Goal: Task Accomplishment & Management: Manage account settings

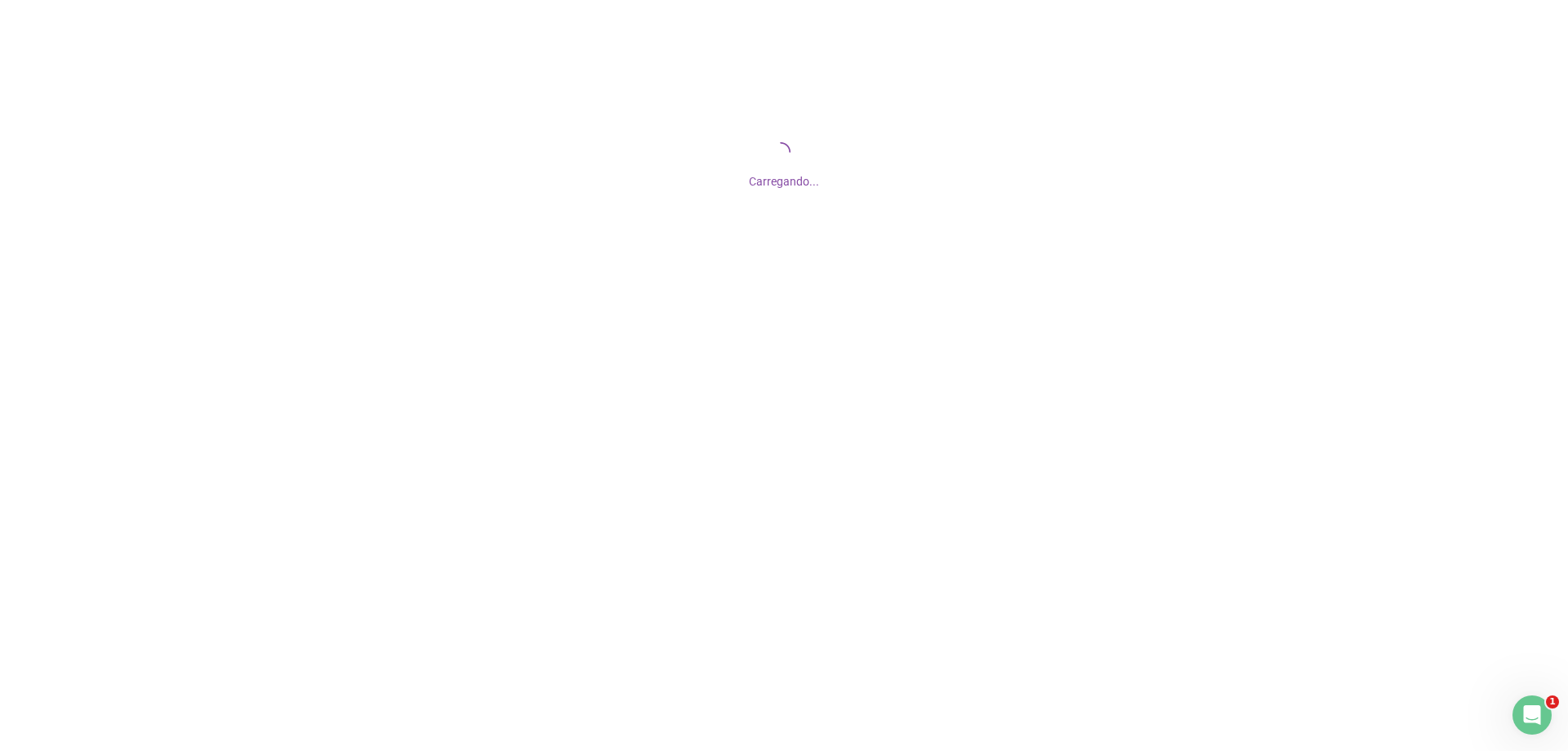
click at [713, 272] on div "Carregando..." at bounding box center [784, 163] width 1568 height 327
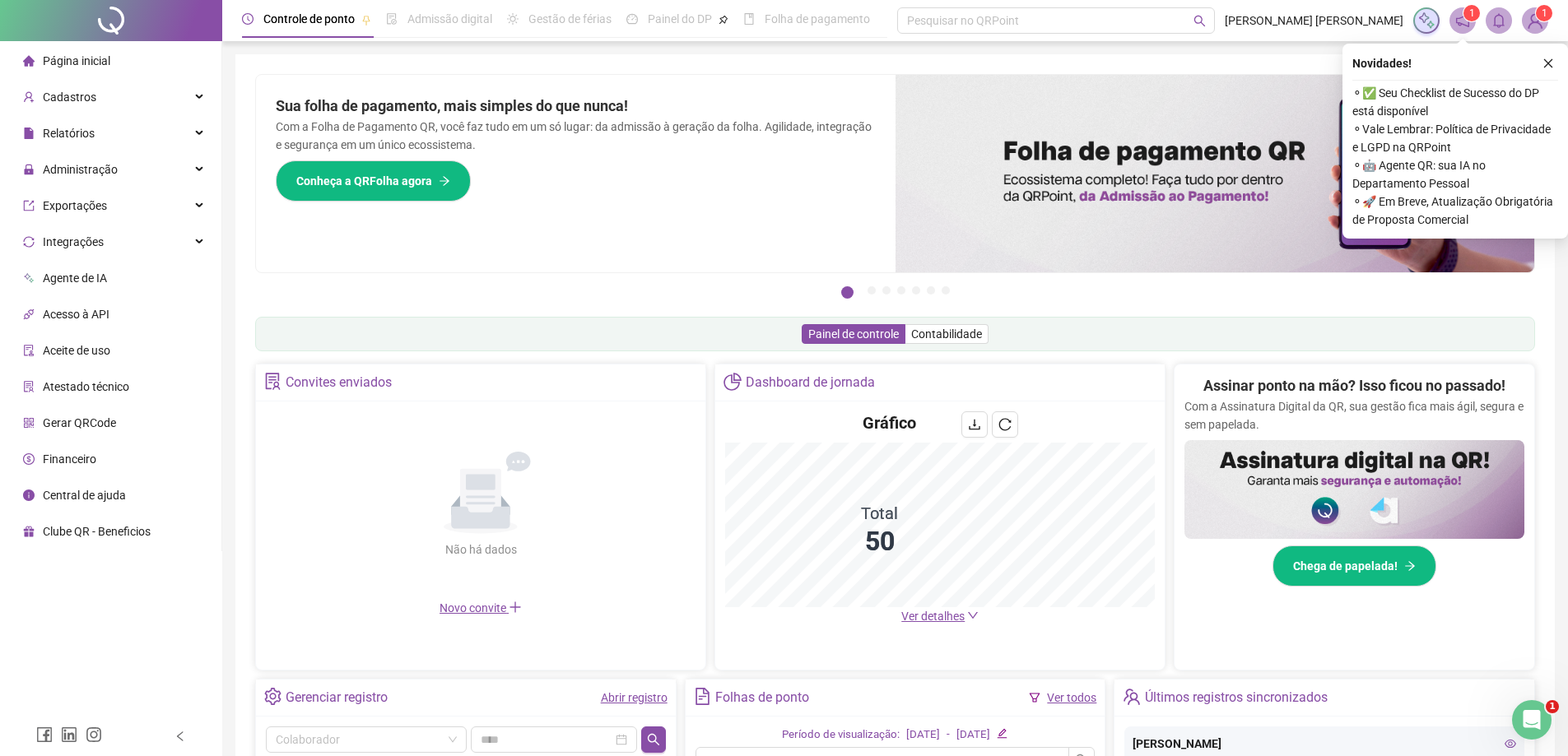
click at [950, 616] on span "Ver detalhes" at bounding box center [932, 616] width 63 height 13
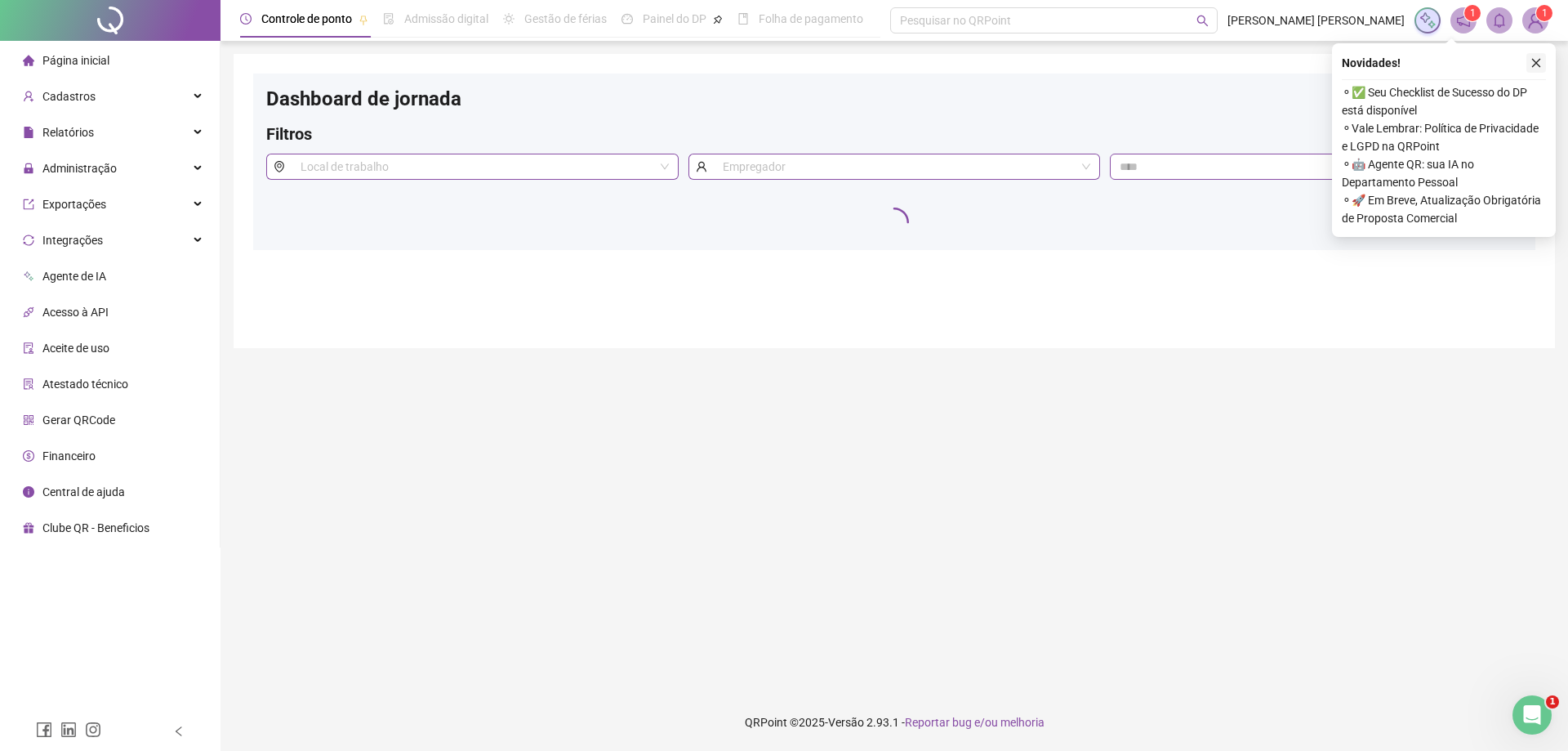
click at [1537, 60] on icon "close" at bounding box center [1536, 62] width 11 height 11
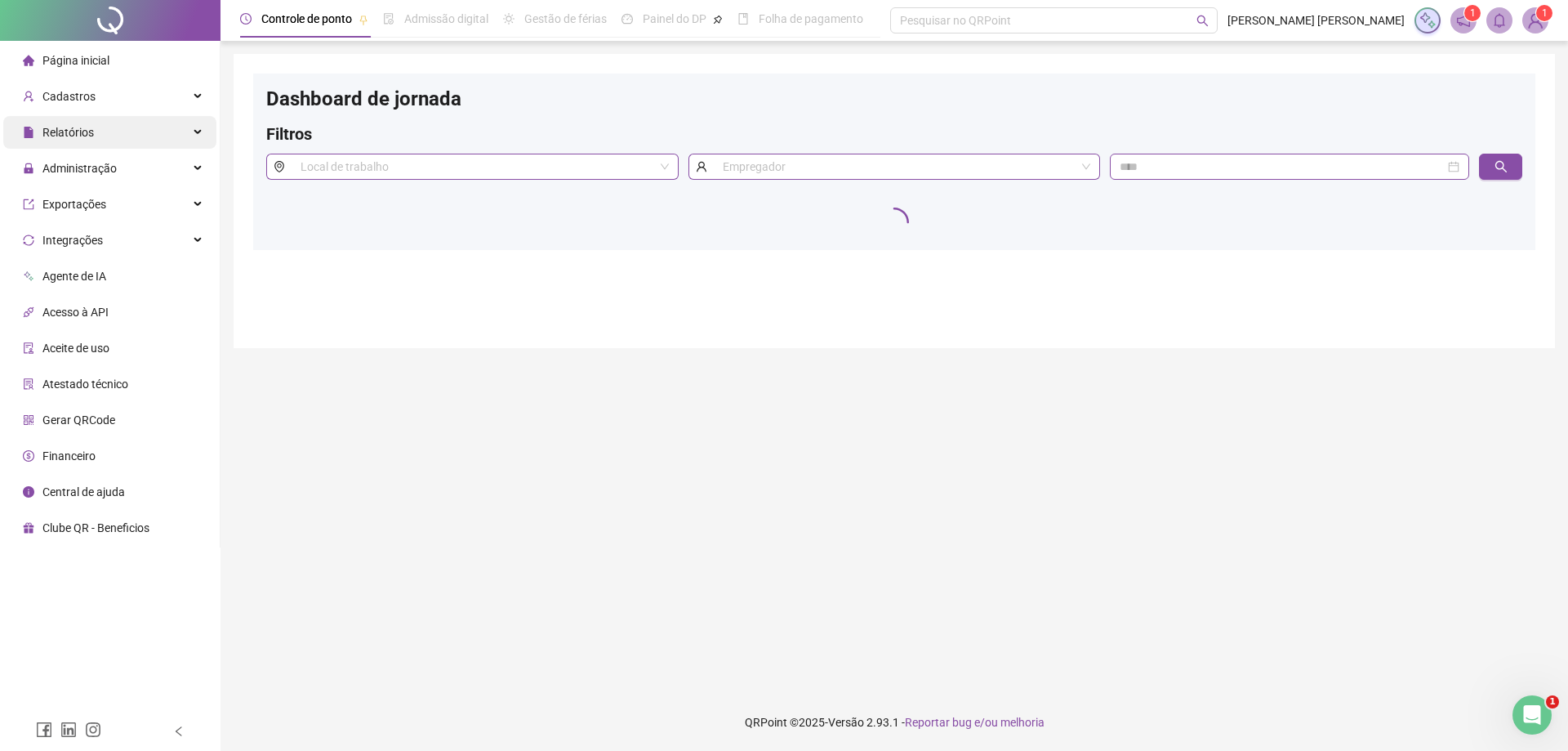
click at [126, 130] on div "Relatórios" at bounding box center [109, 132] width 213 height 33
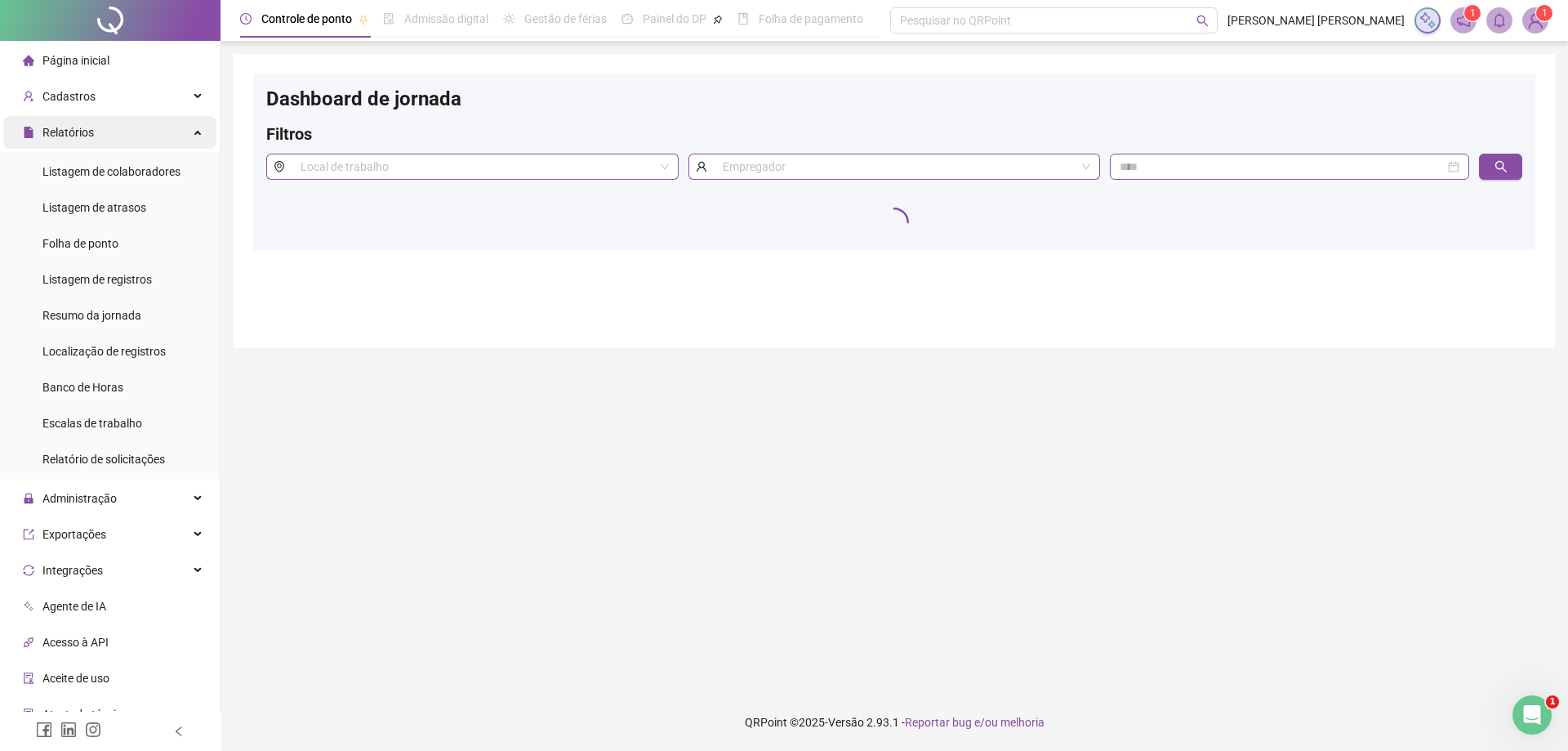
click at [156, 136] on div "Relatórios" at bounding box center [109, 132] width 213 height 33
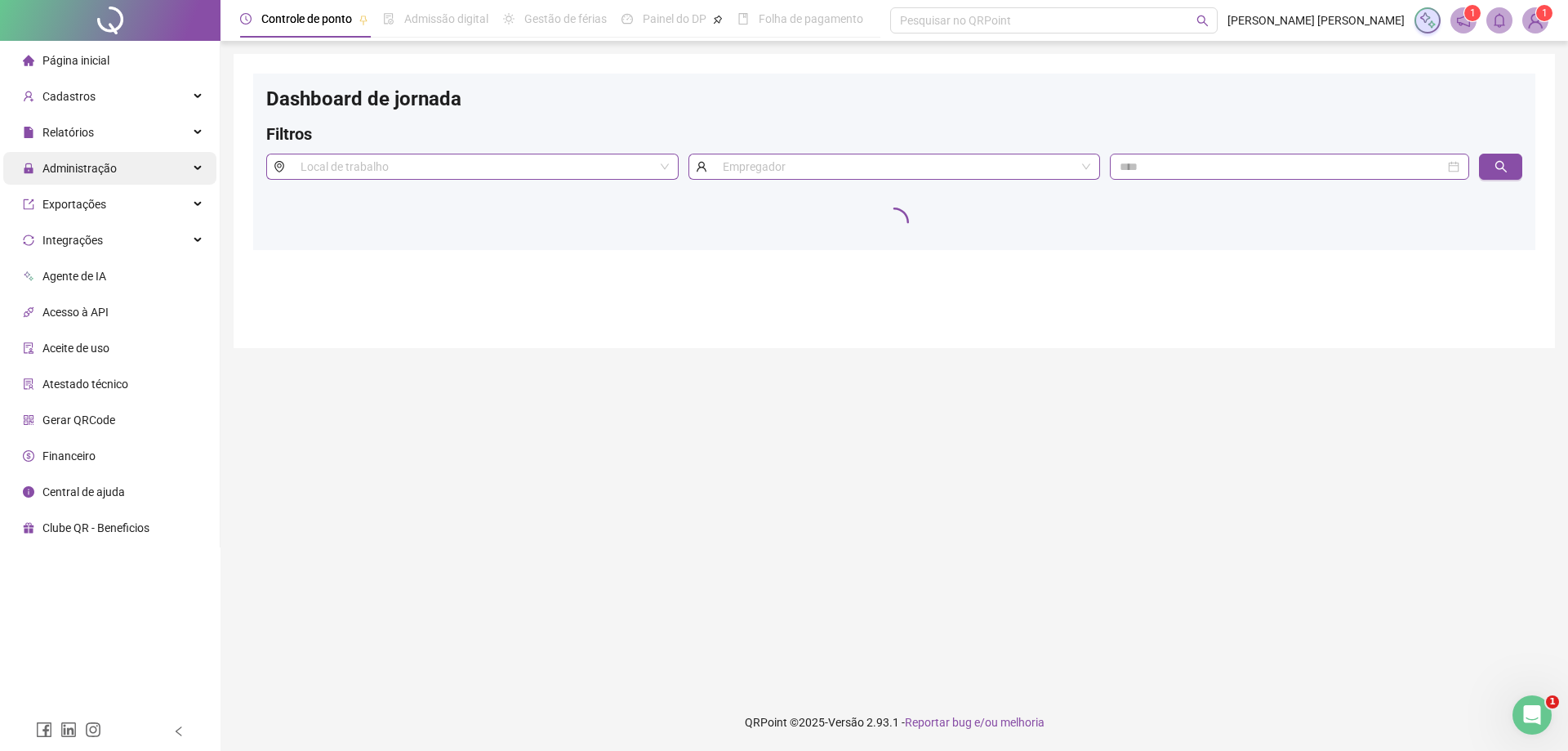
click at [173, 179] on div "Administração" at bounding box center [109, 168] width 213 height 33
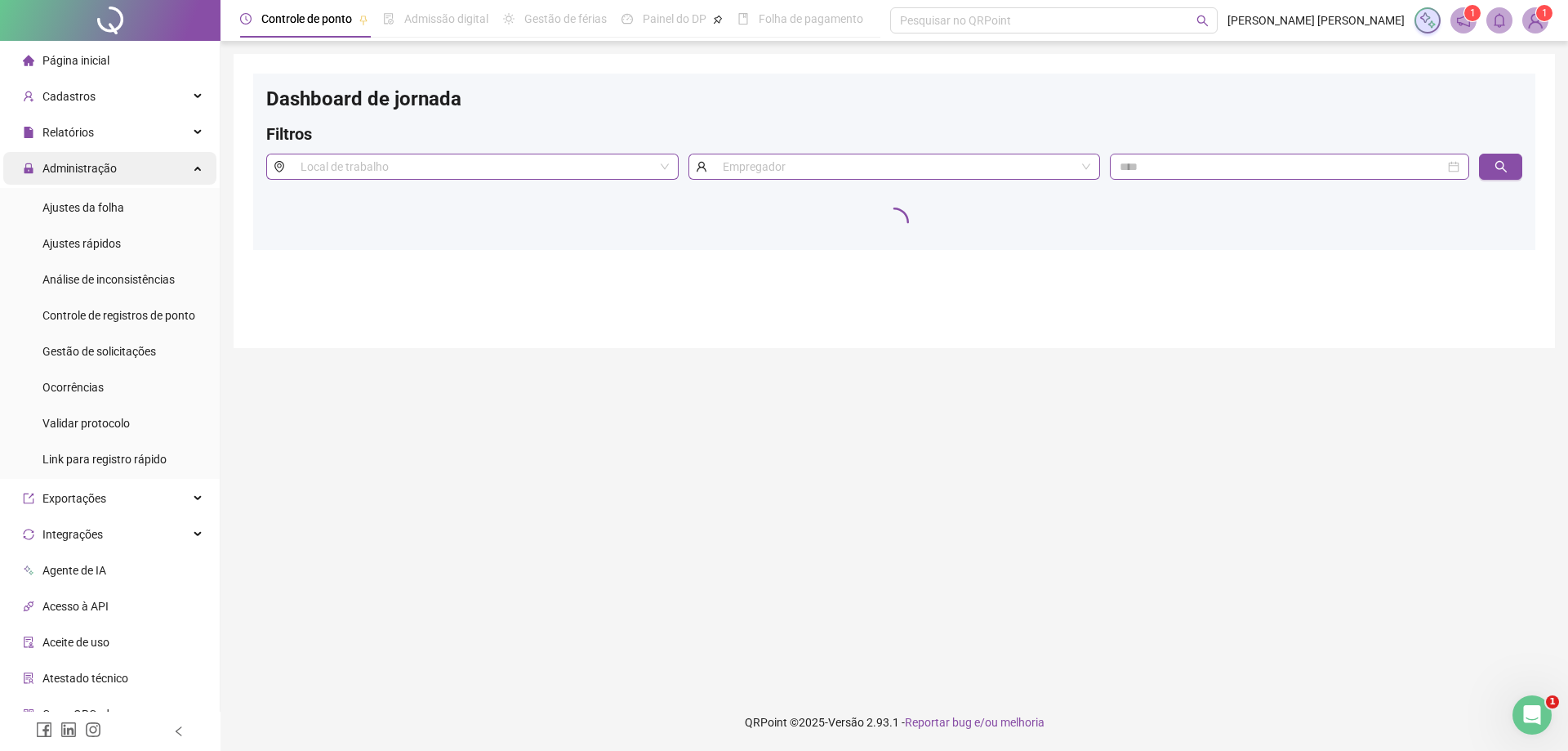
click at [144, 175] on div "Administração" at bounding box center [109, 168] width 213 height 33
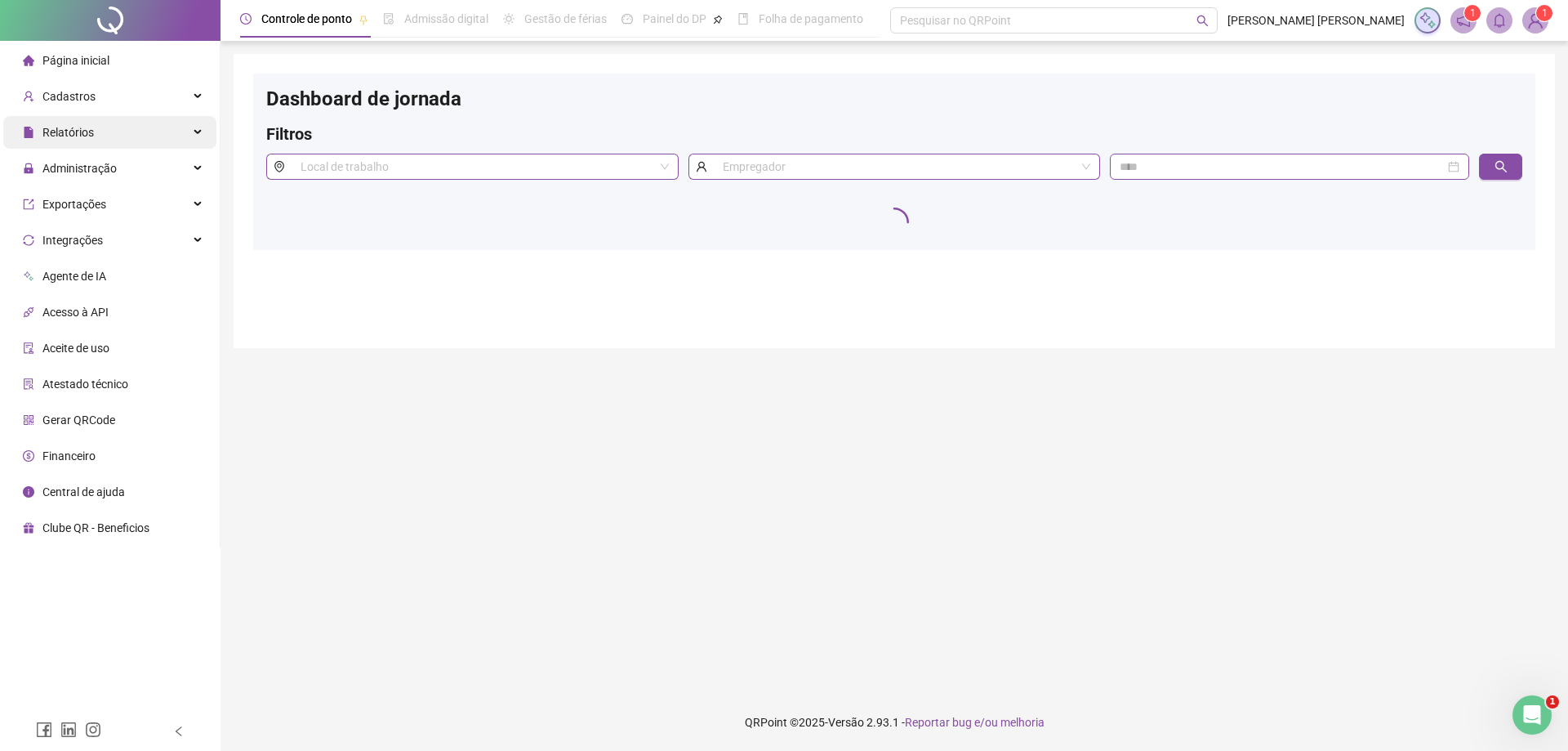
click at [159, 133] on div "Relatórios" at bounding box center [109, 132] width 213 height 33
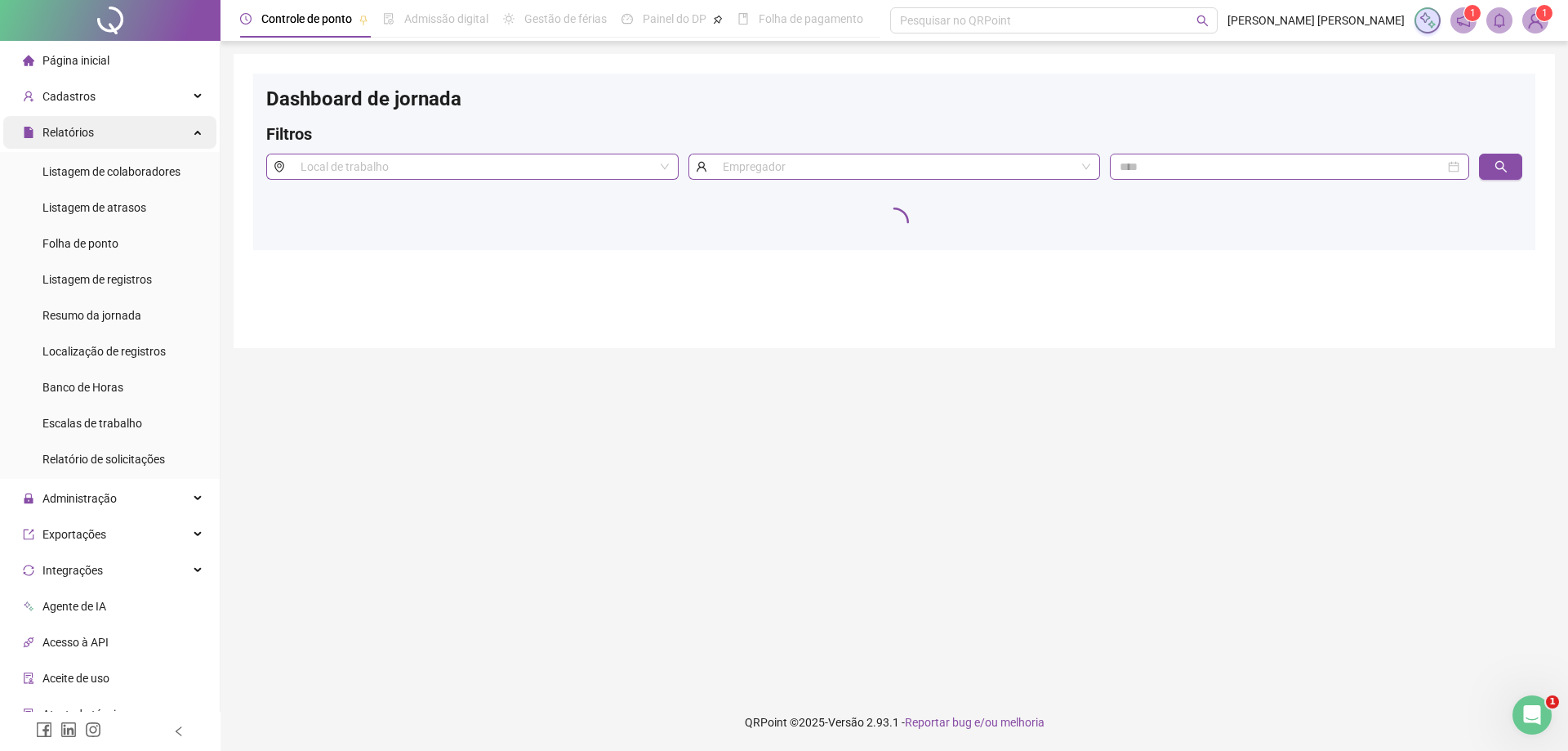
click at [167, 130] on div "Relatórios" at bounding box center [109, 132] width 213 height 33
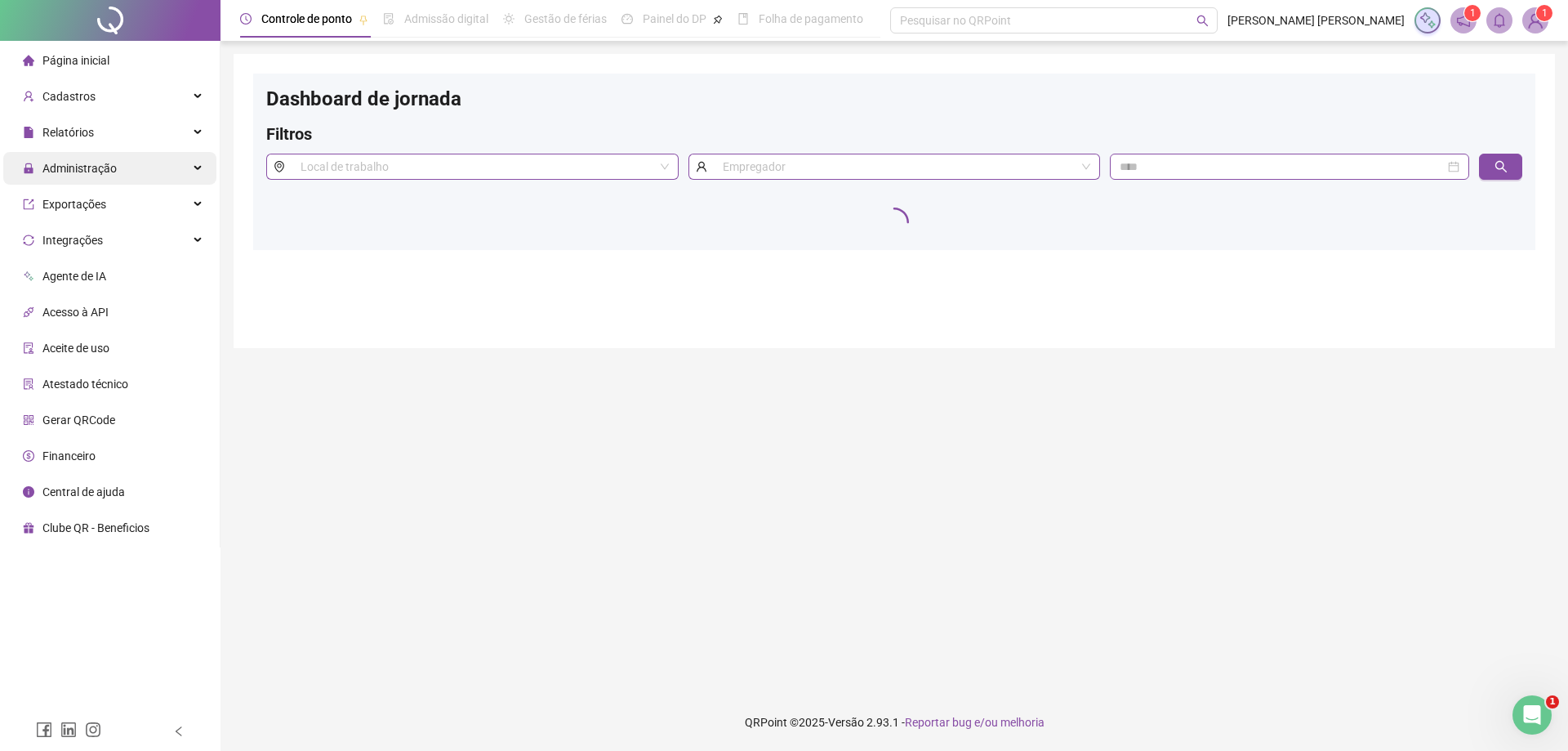
click at [149, 166] on div "Administração" at bounding box center [109, 168] width 213 height 33
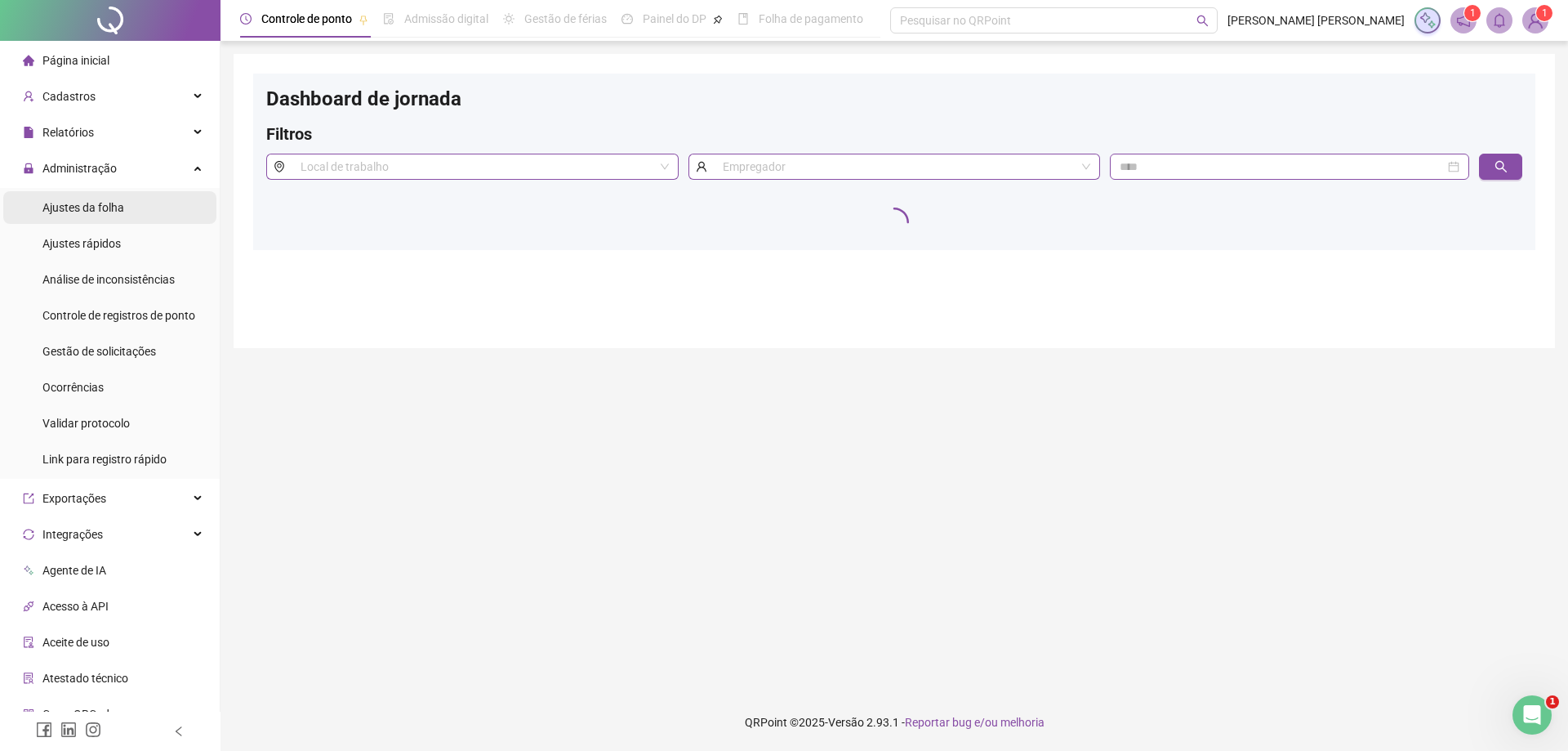
click at [138, 210] on li "Ajustes da folha" at bounding box center [109, 207] width 213 height 33
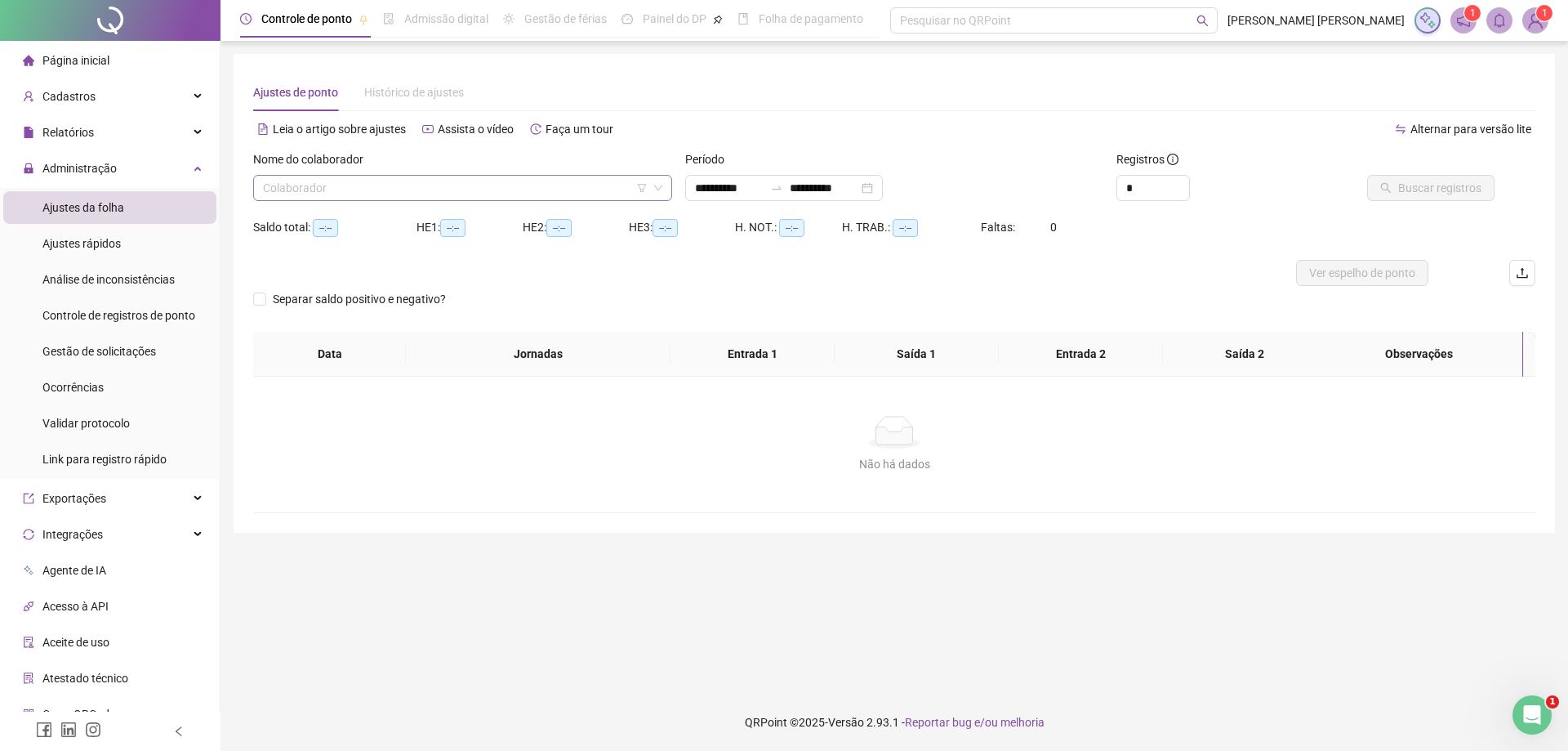
click at [297, 193] on input "search" at bounding box center [455, 188] width 385 height 25
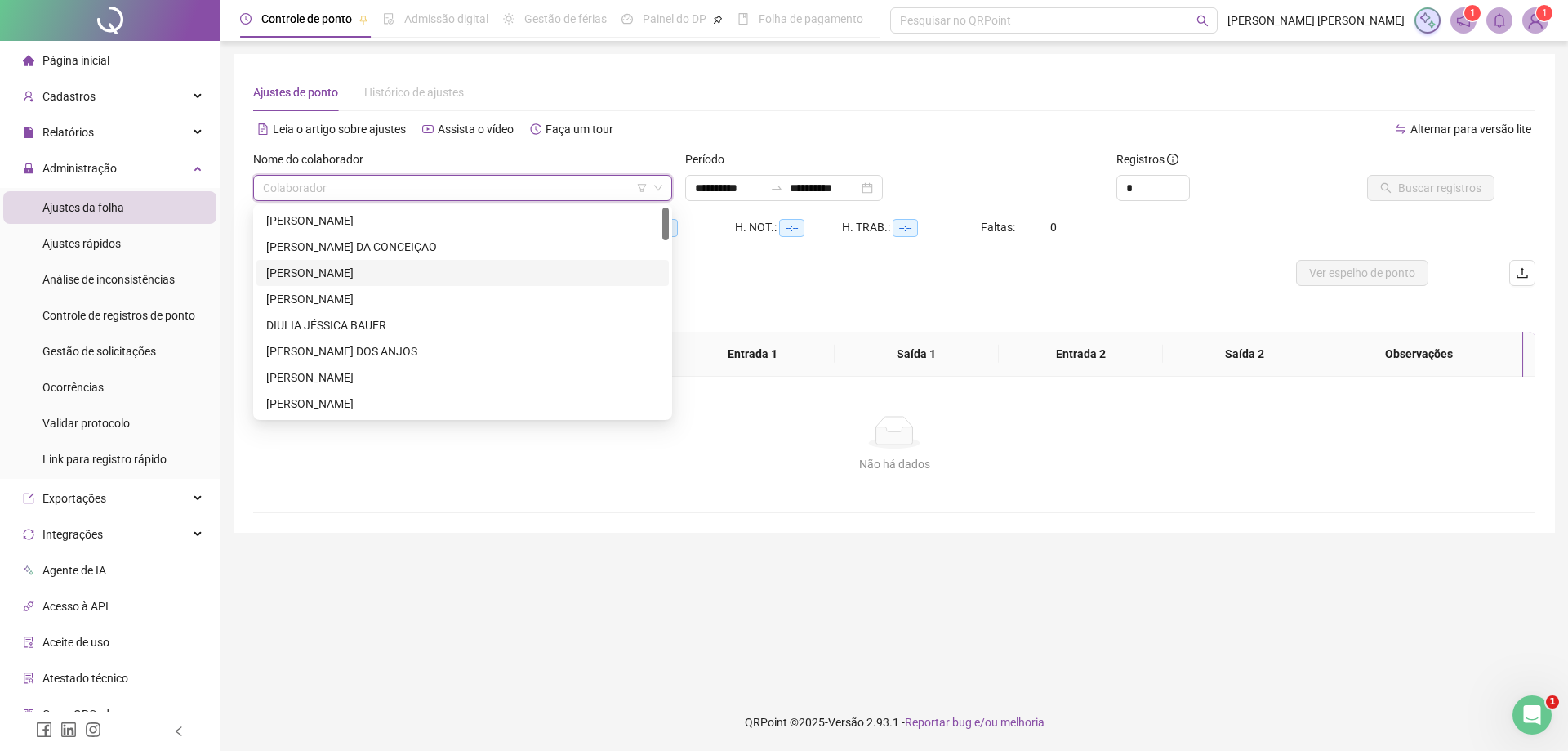
click at [374, 270] on div "[PERSON_NAME]" at bounding box center [462, 272] width 393 height 18
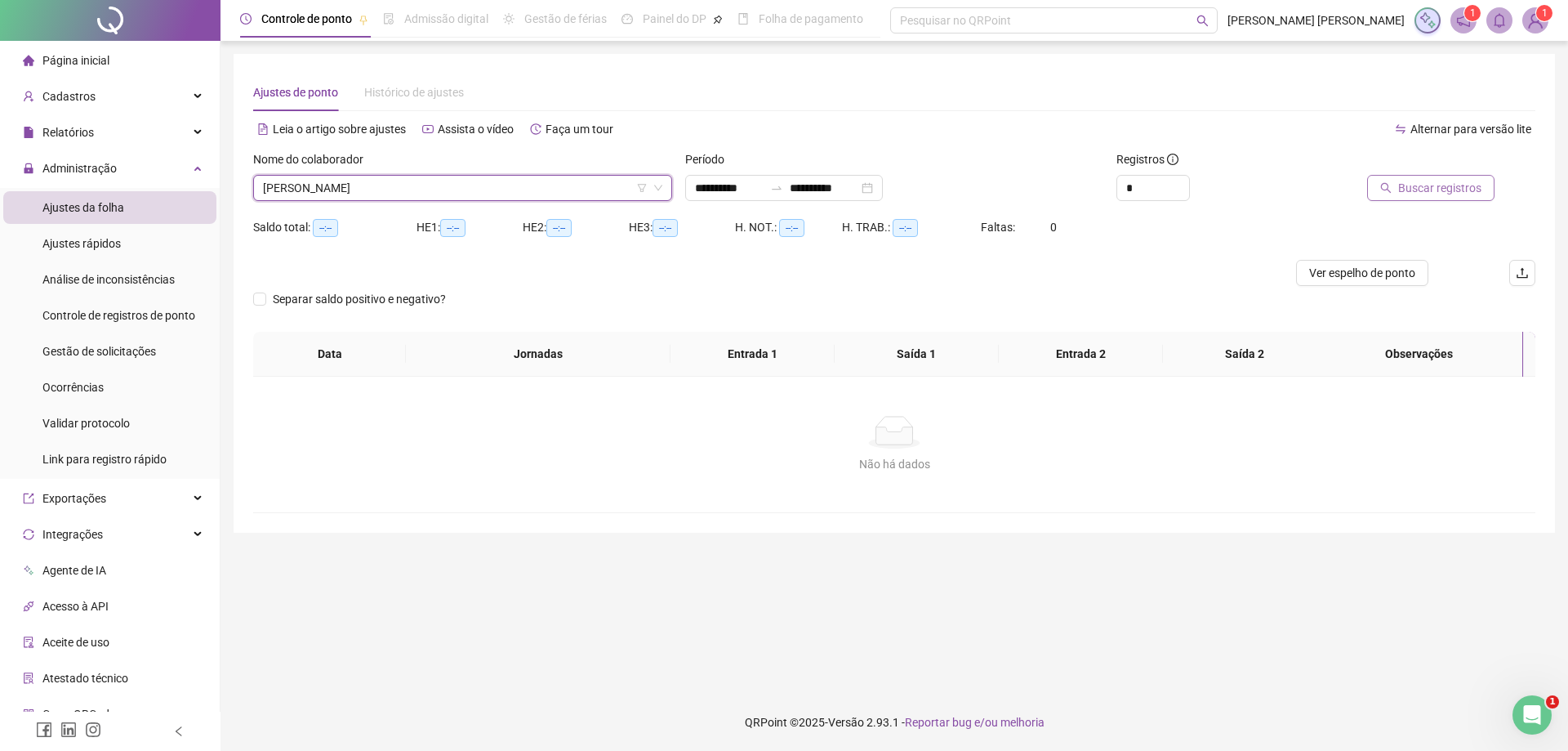
click at [1417, 195] on span "Buscar registros" at bounding box center [1440, 188] width 83 height 18
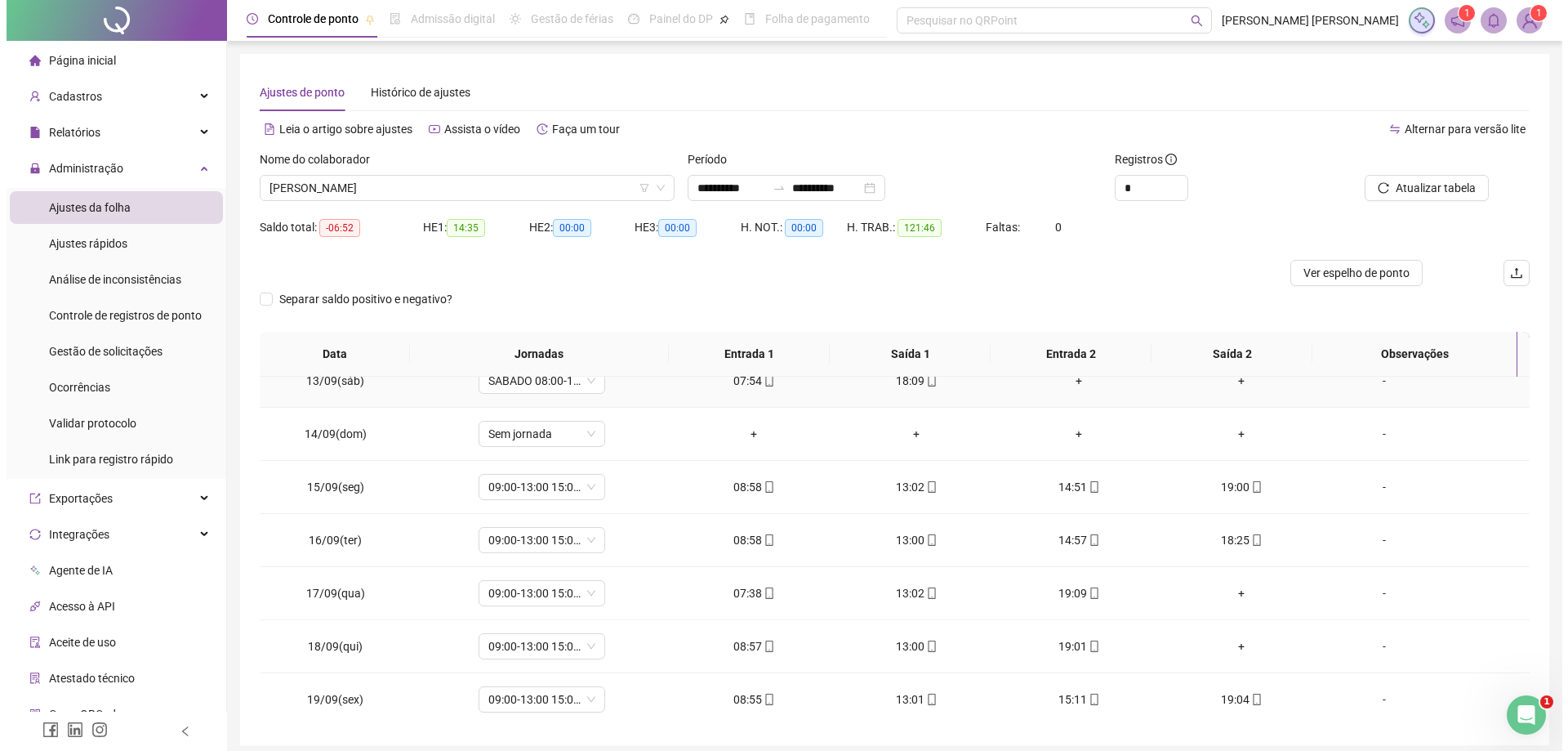
scroll to position [660, 0]
click at [431, 197] on span "[PERSON_NAME]" at bounding box center [460, 188] width 395 height 25
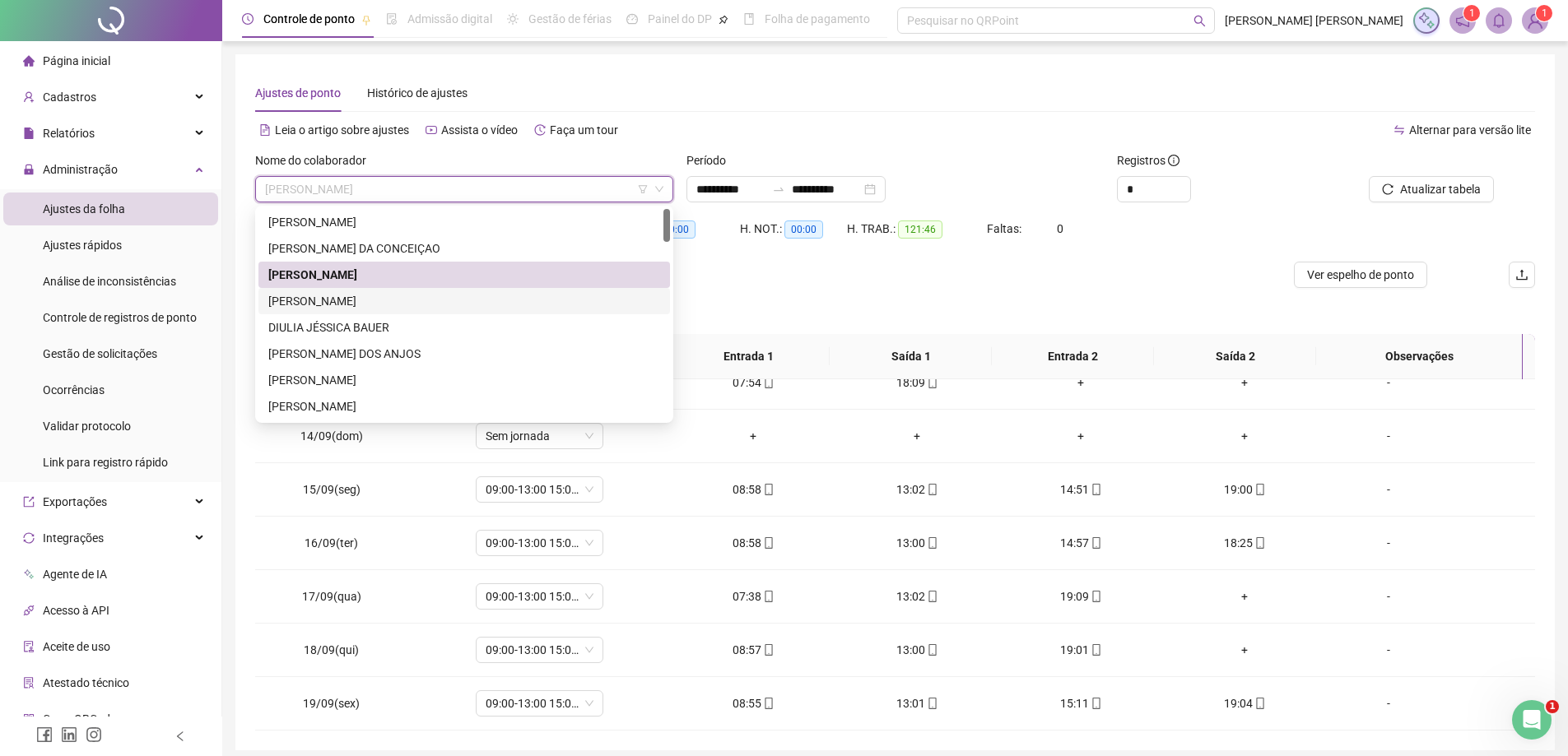
click at [379, 306] on div "[PERSON_NAME]" at bounding box center [464, 301] width 391 height 18
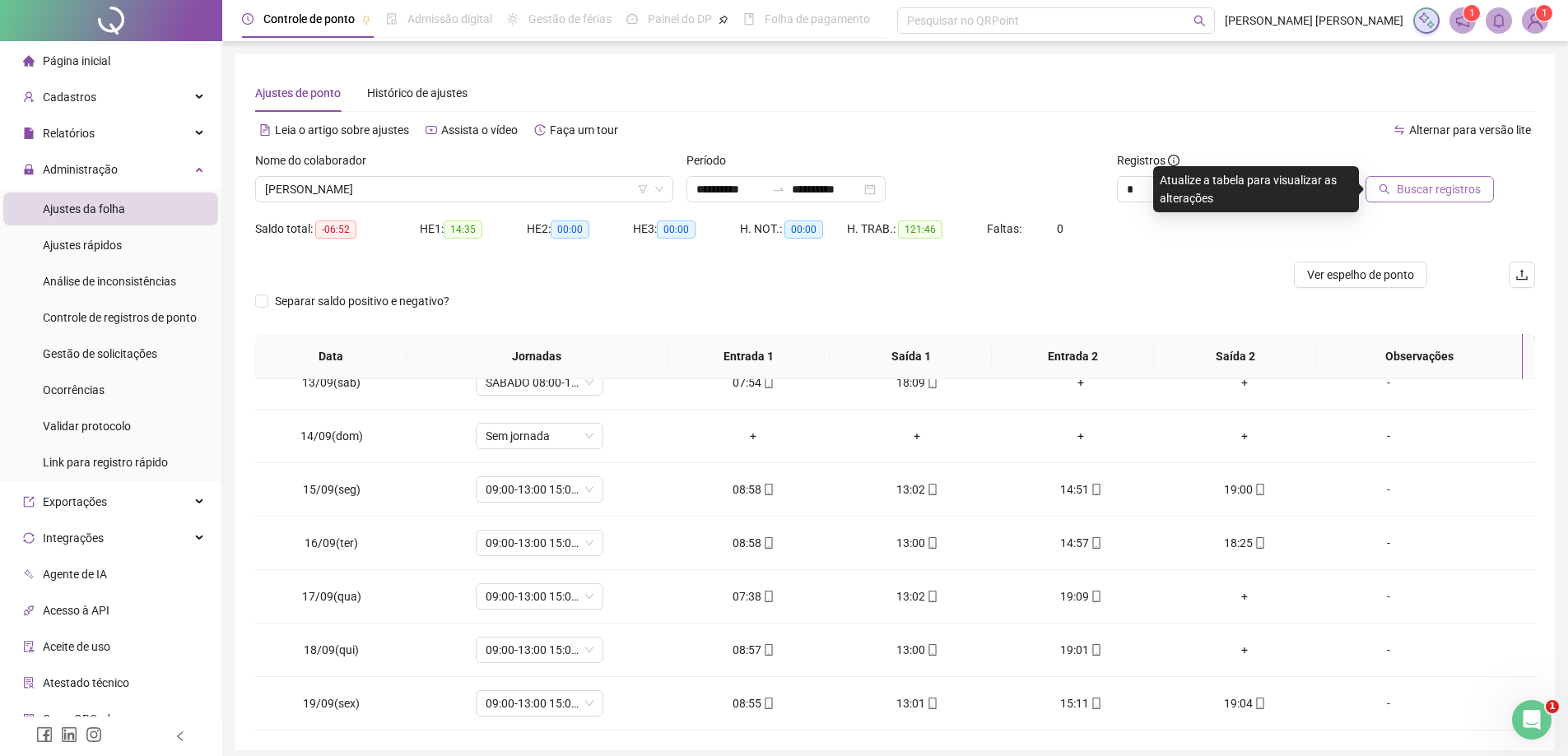
click at [1449, 185] on span "Buscar registros" at bounding box center [1438, 189] width 84 height 18
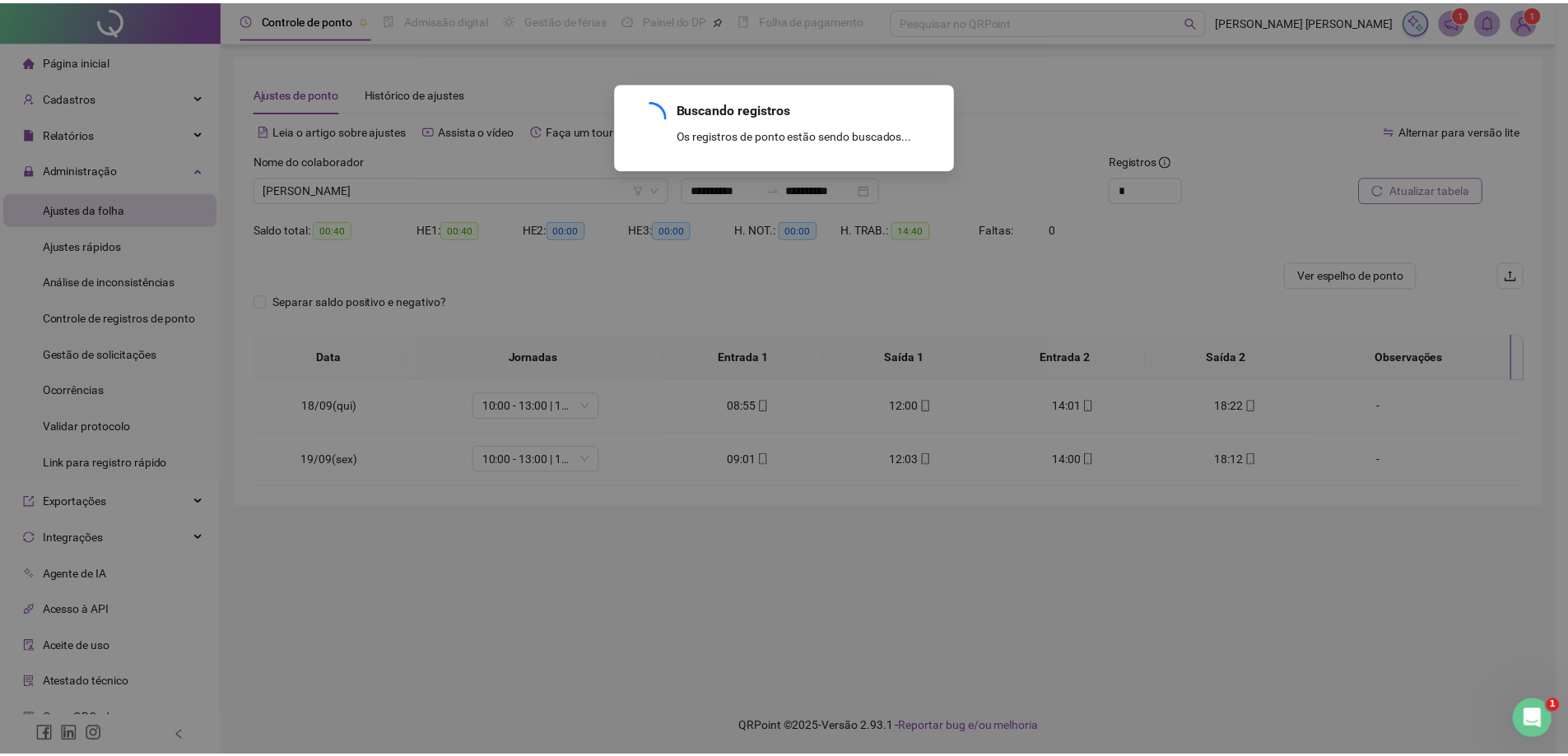
scroll to position [0, 0]
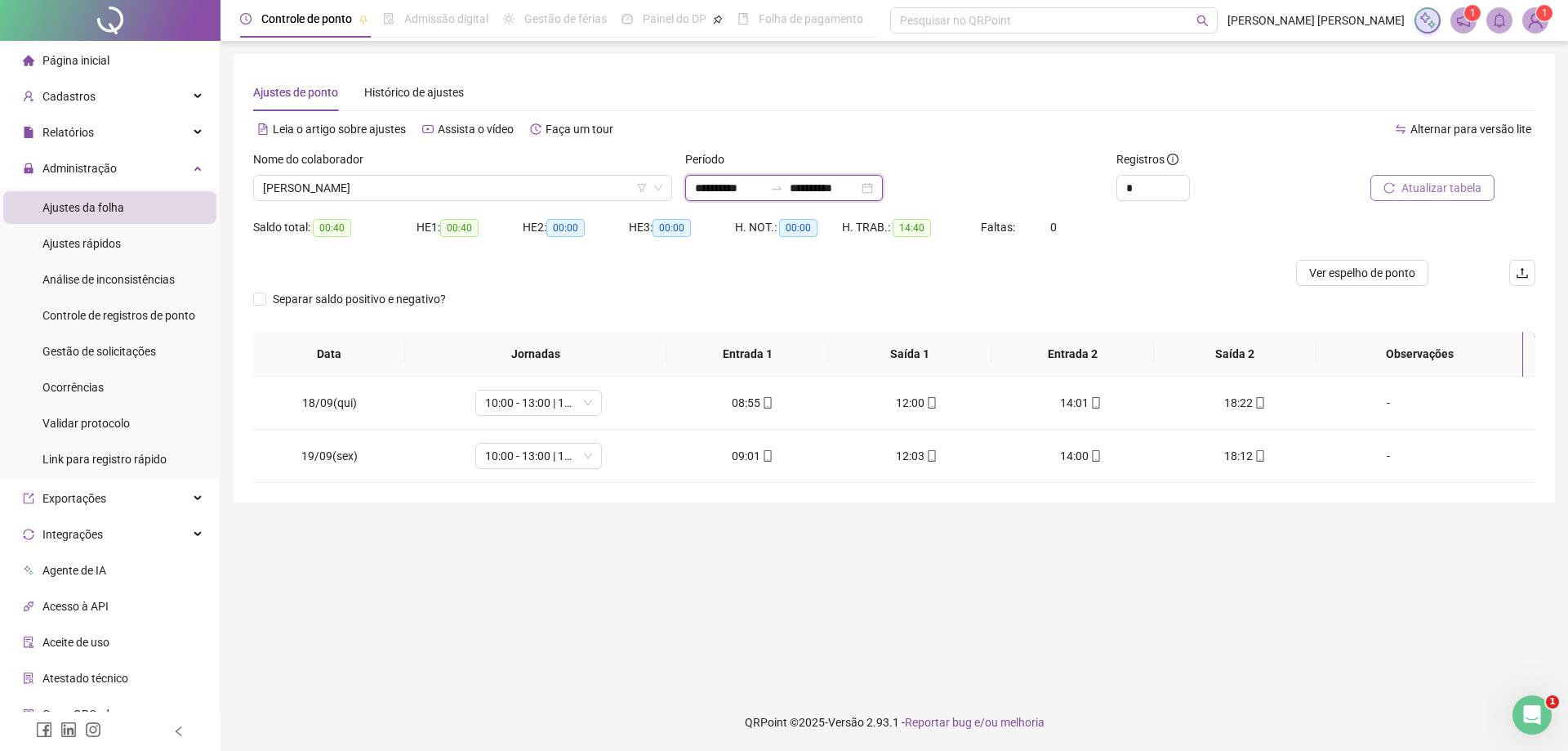
click at [858, 192] on input "**********" at bounding box center [823, 188] width 69 height 18
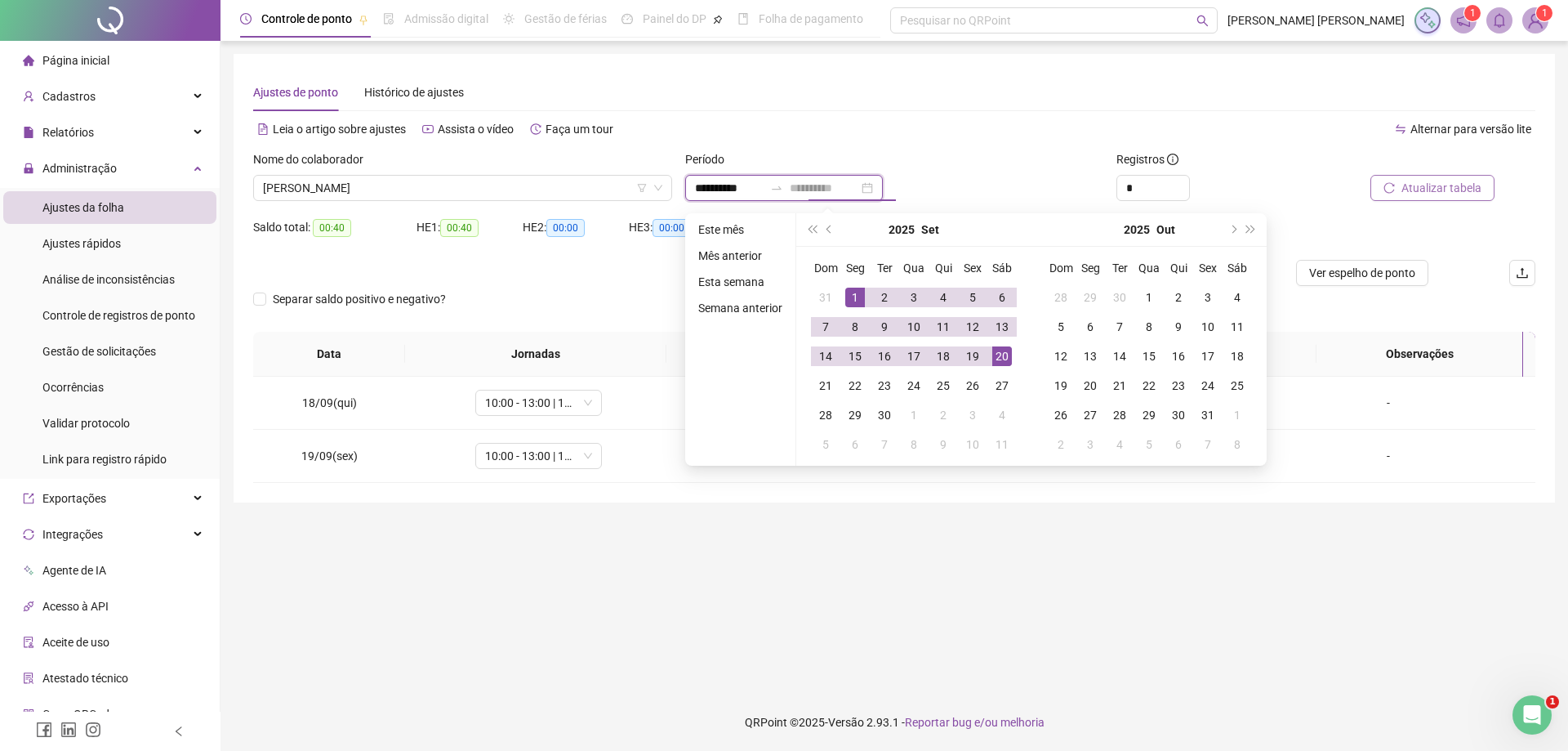
type input "**********"
click at [1003, 356] on div "20" at bounding box center [1002, 356] width 20 height 20
type input "**********"
click at [904, 541] on main "**********" at bounding box center [894, 367] width 1321 height 627
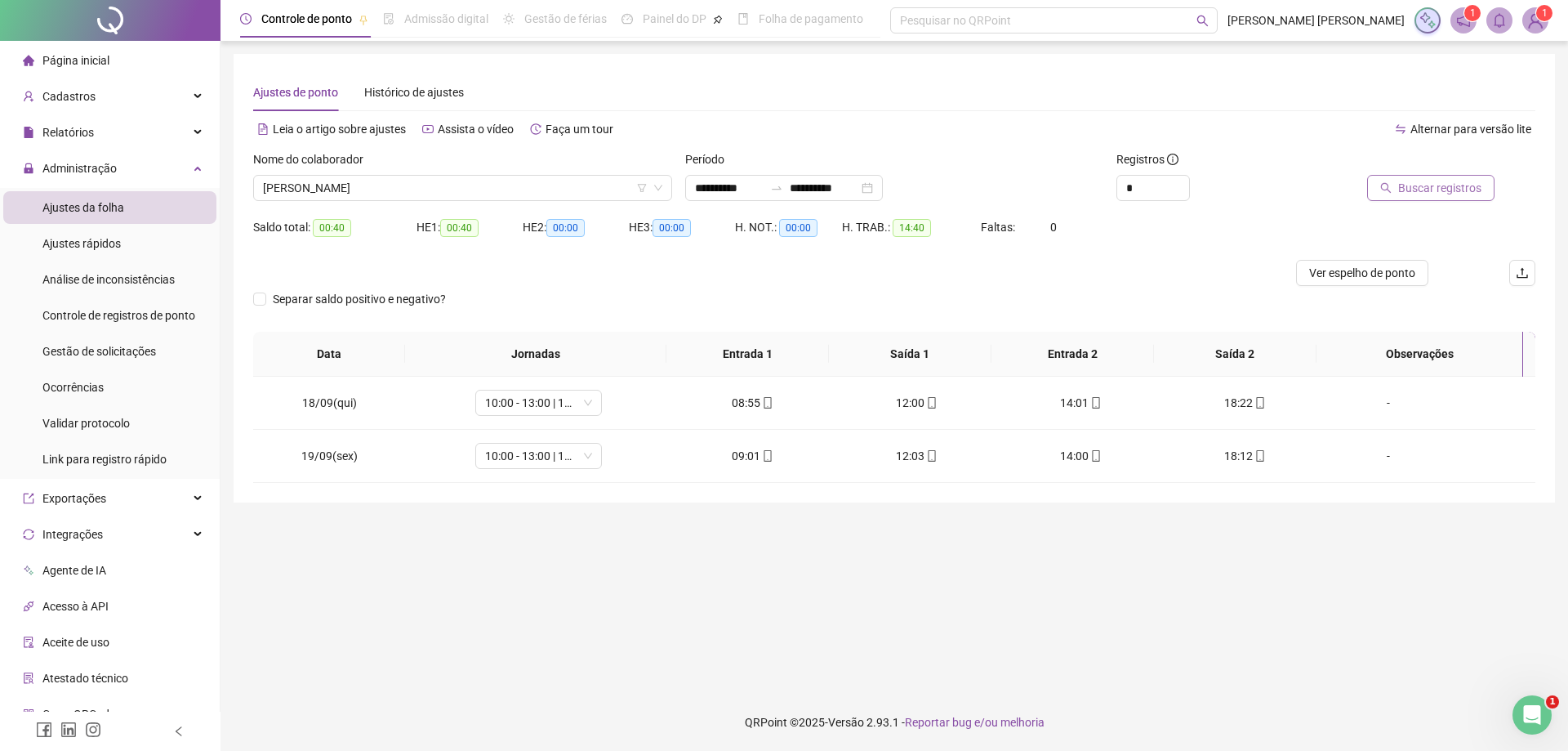
click at [1428, 191] on span "Buscar registros" at bounding box center [1440, 188] width 83 height 18
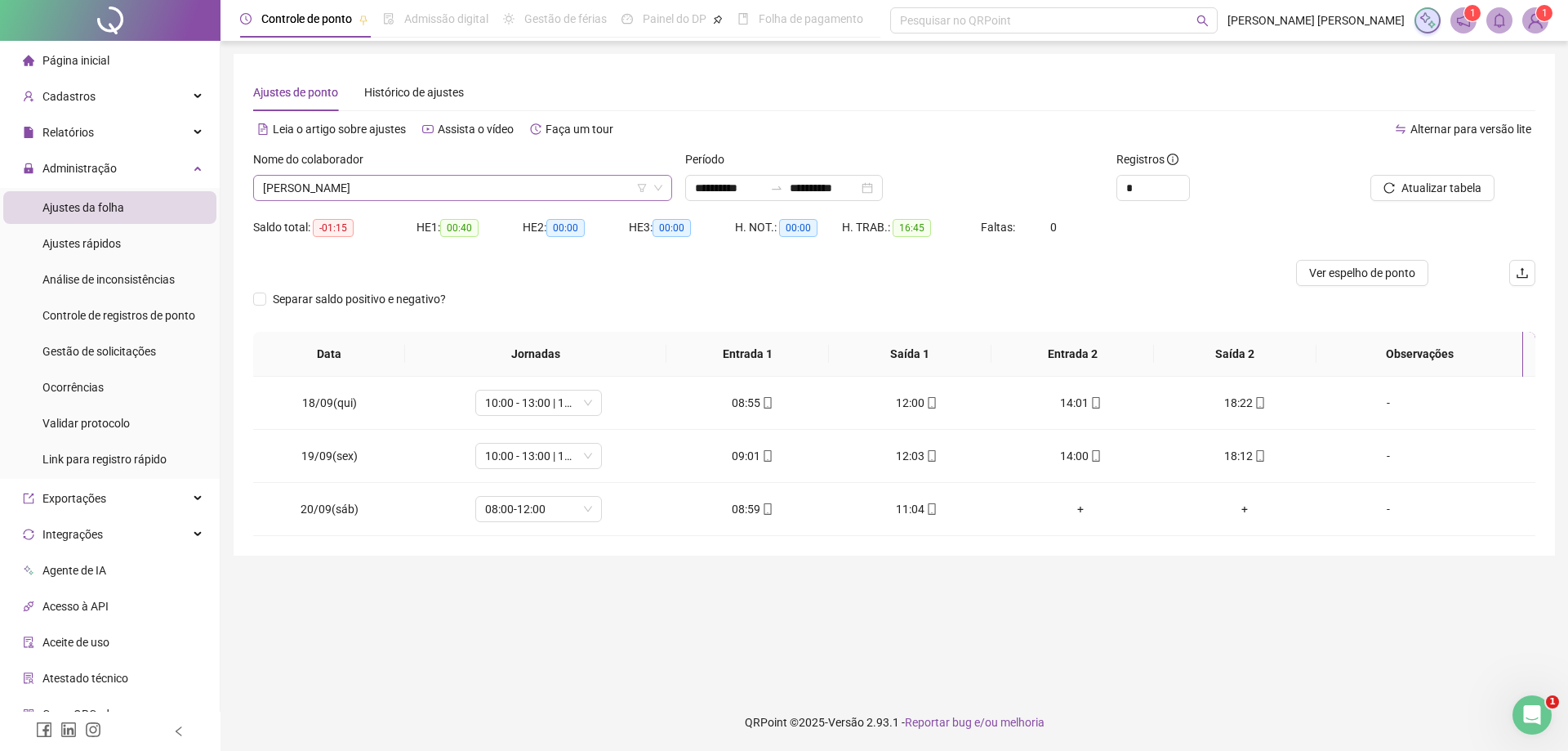
click at [398, 183] on span "[PERSON_NAME]" at bounding box center [462, 188] width 399 height 25
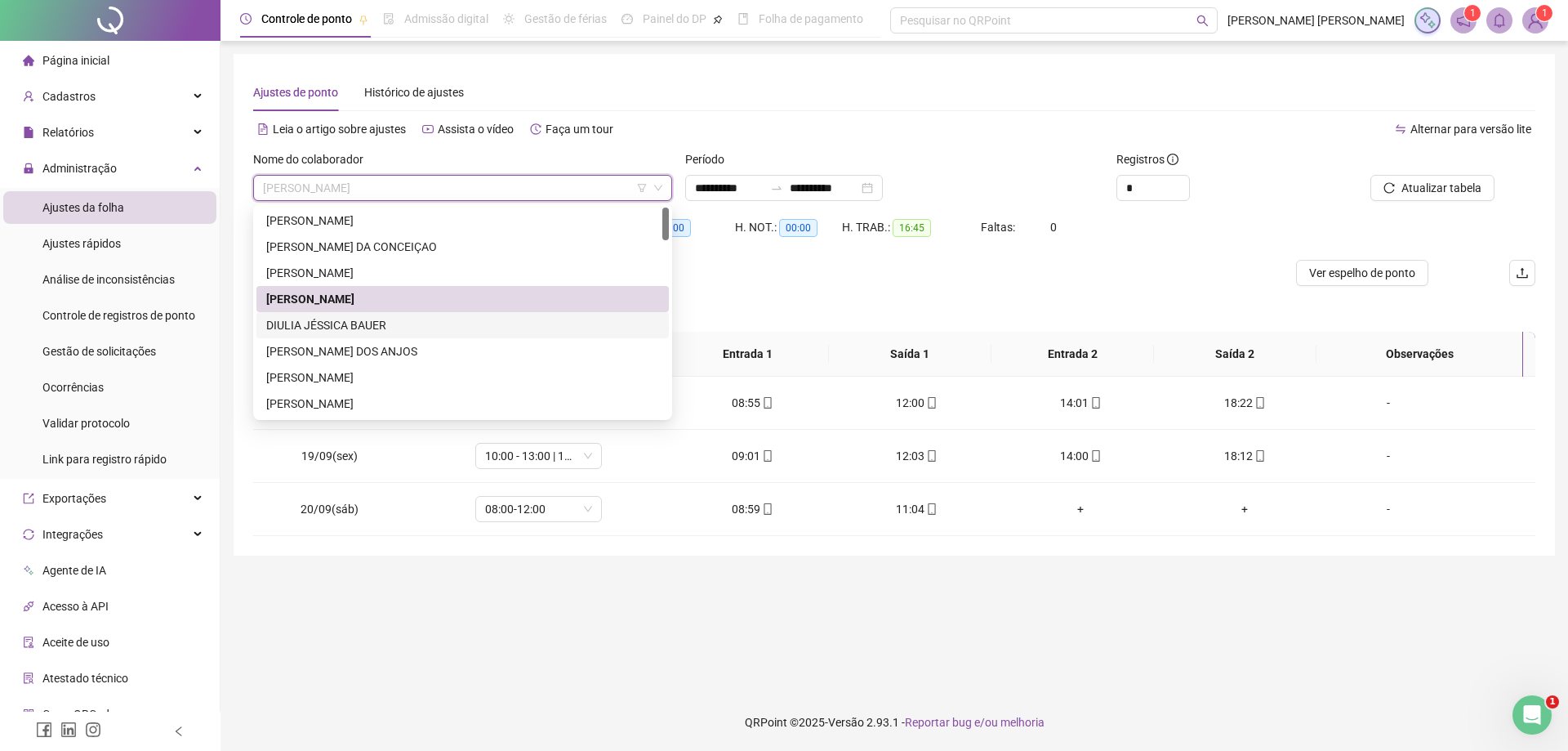
click at [380, 330] on div "DIULIA JÉSSICA BAUER" at bounding box center [462, 325] width 393 height 18
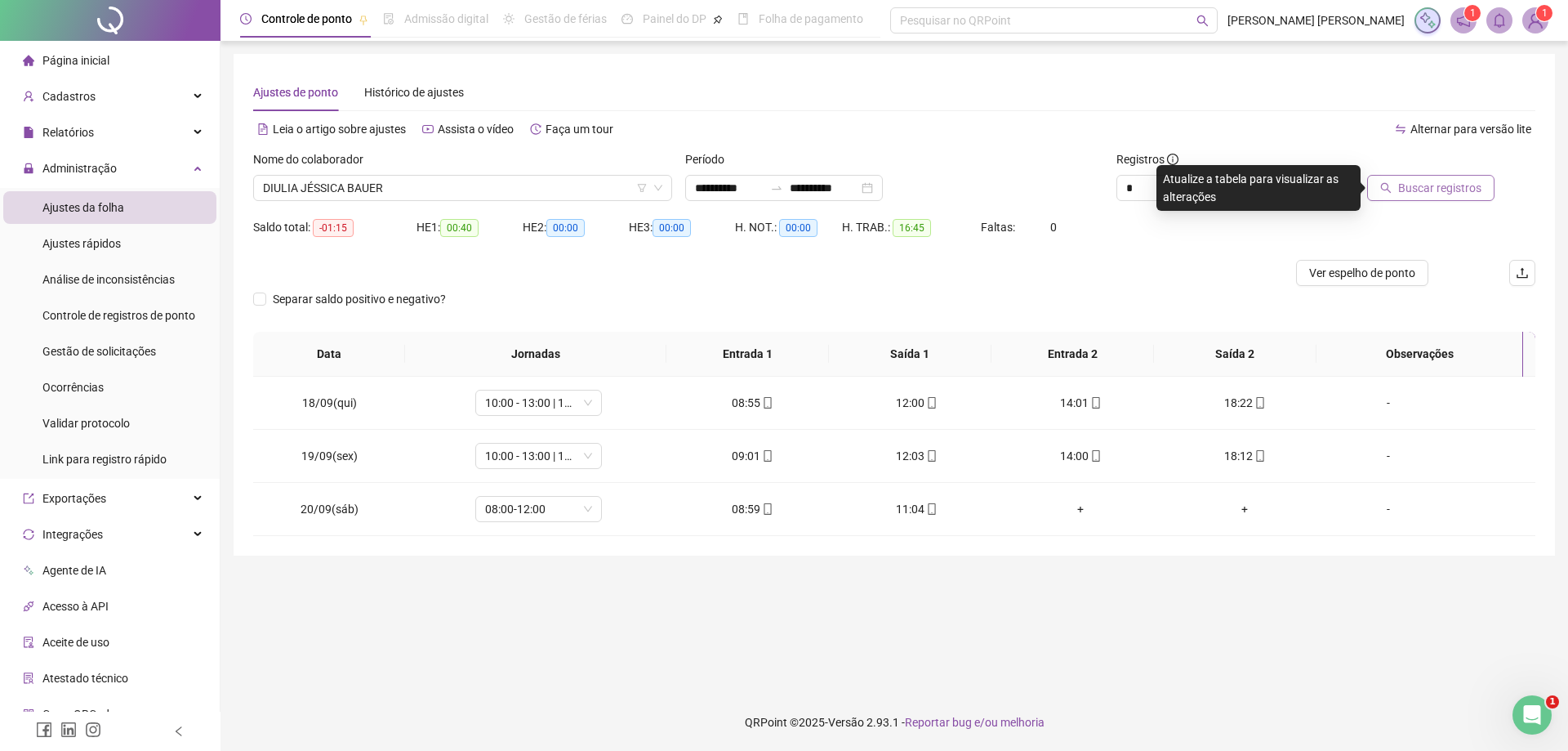
click at [1406, 188] on span "Buscar registros" at bounding box center [1440, 188] width 83 height 18
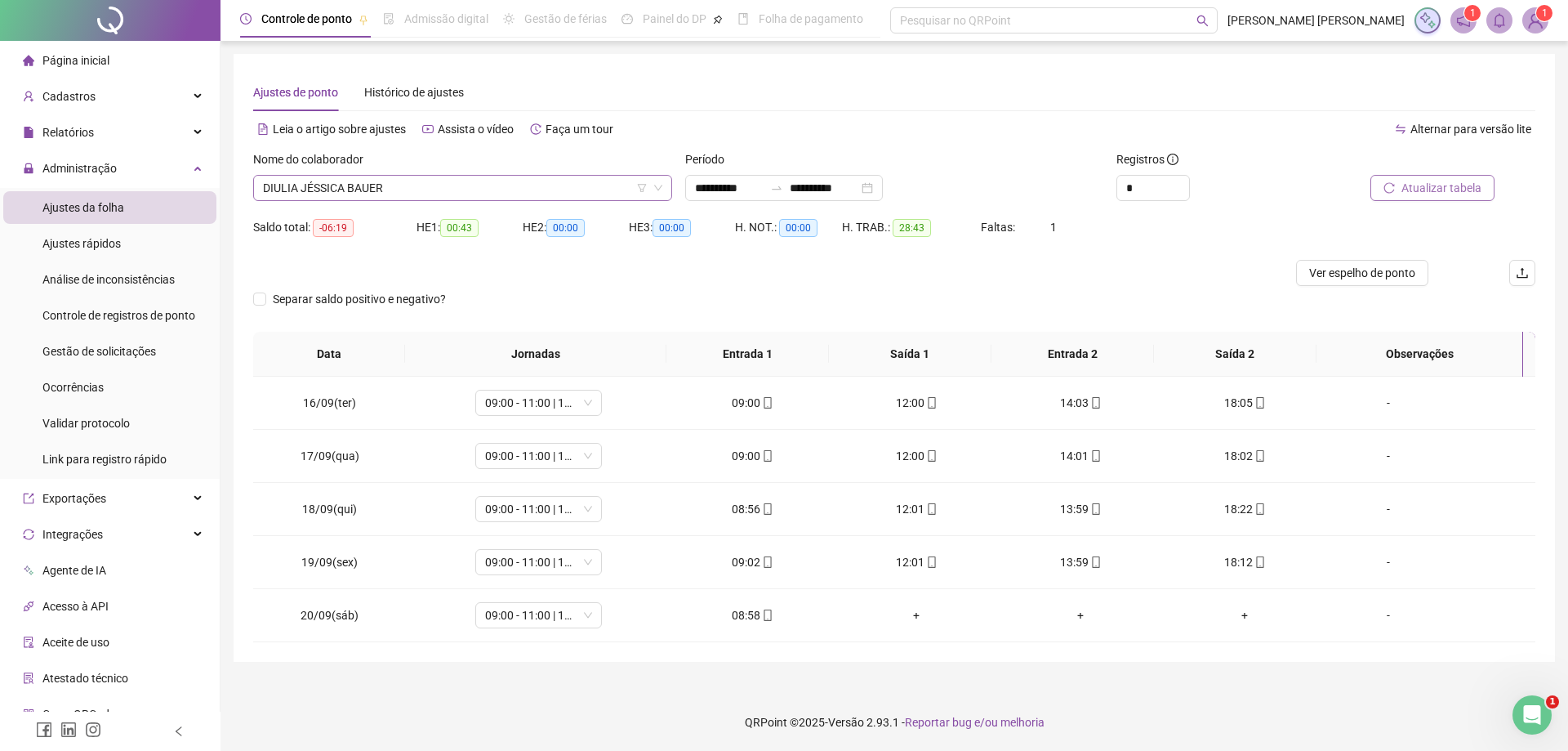
click at [374, 188] on span "DIULIA JÉSSICA BAUER" at bounding box center [462, 188] width 399 height 25
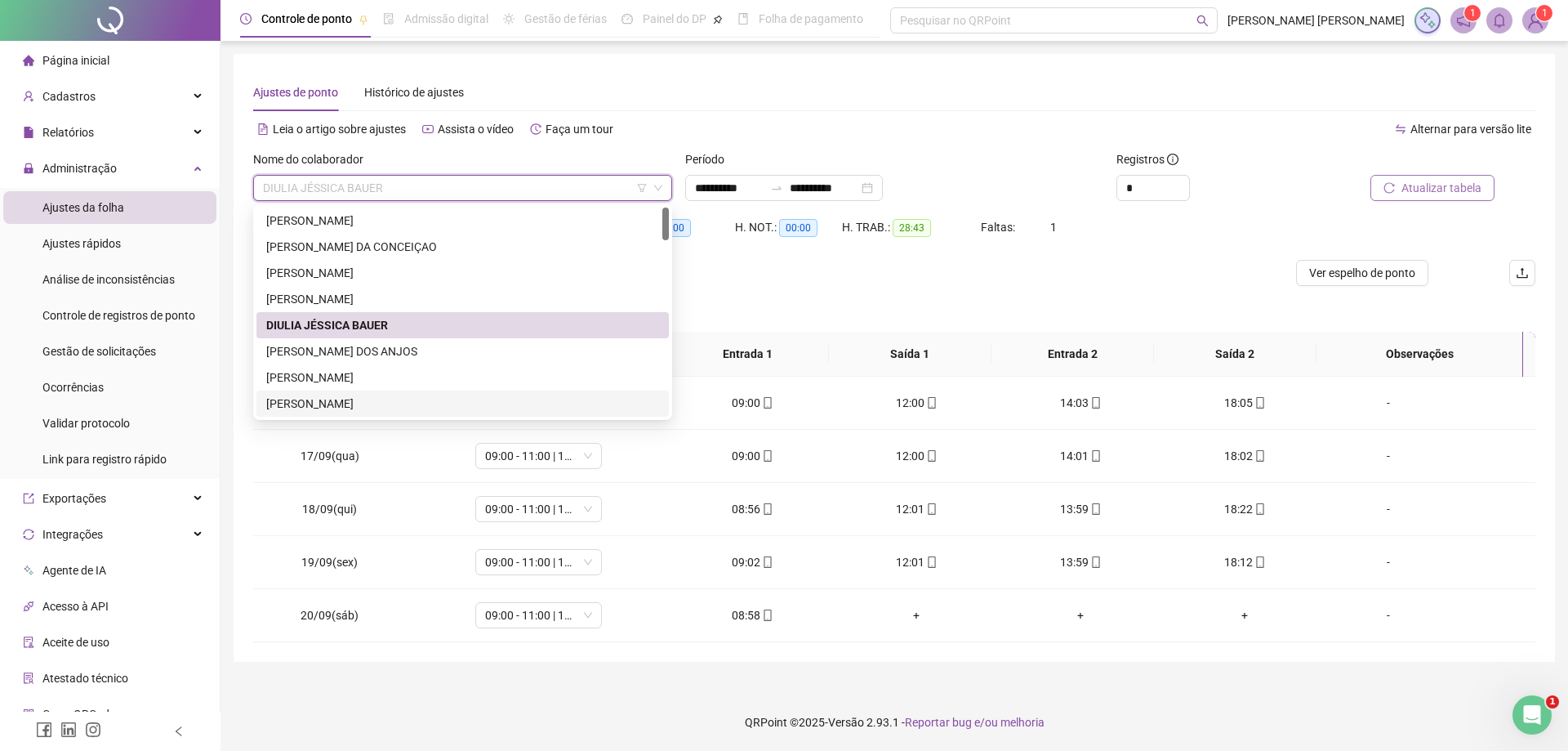
click at [382, 404] on div "[PERSON_NAME]" at bounding box center [462, 403] width 393 height 18
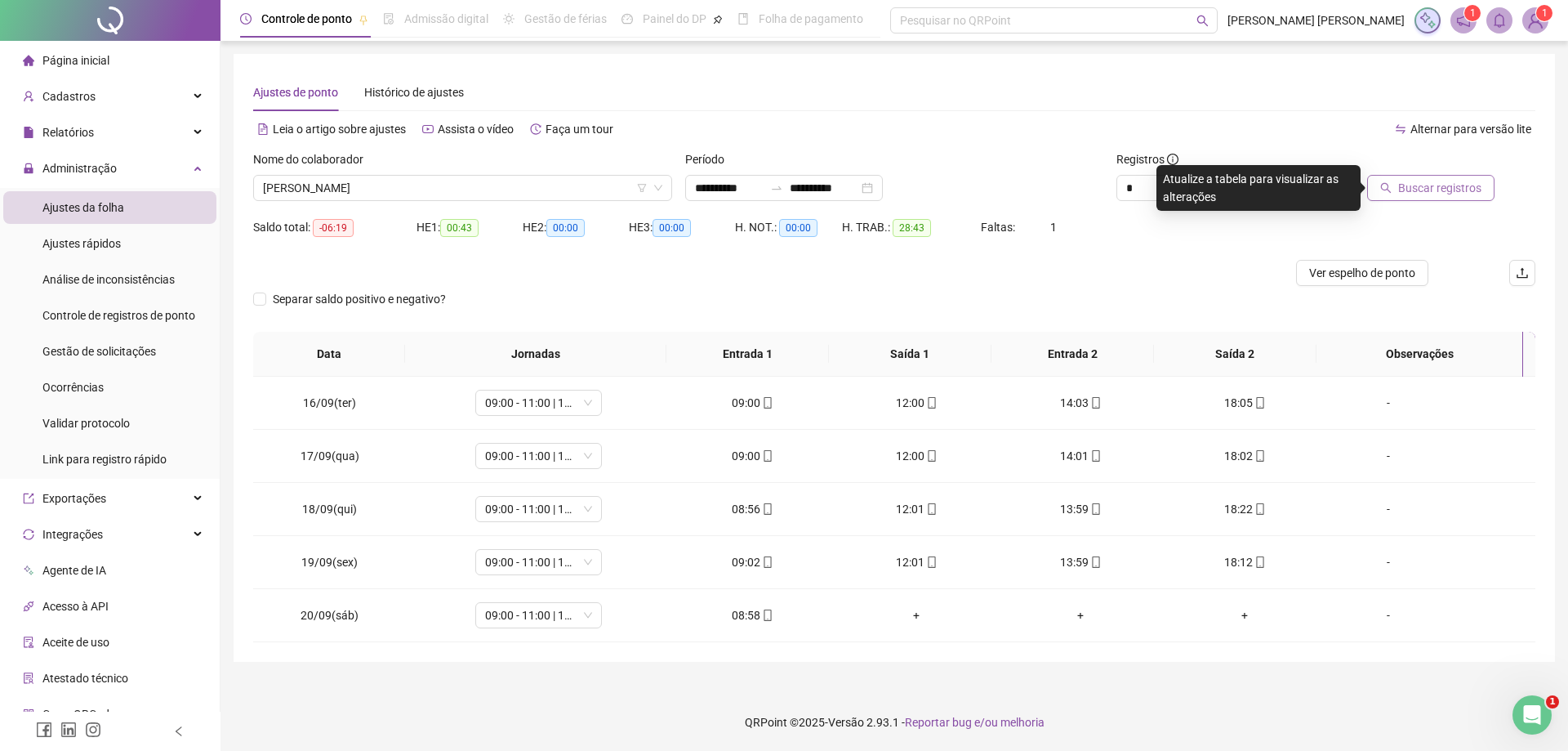
click at [1423, 189] on span "Buscar registros" at bounding box center [1440, 188] width 83 height 18
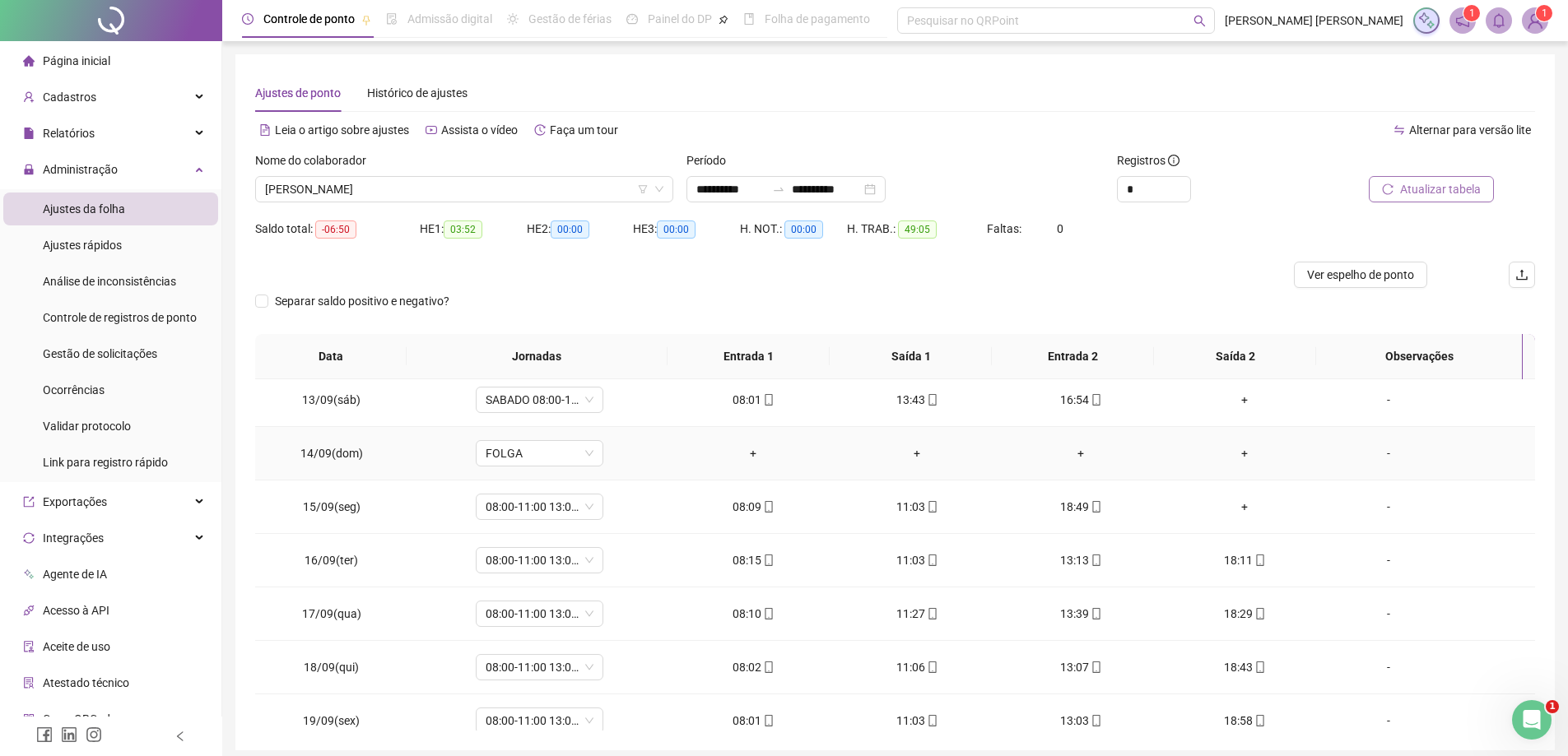
scroll to position [130, 0]
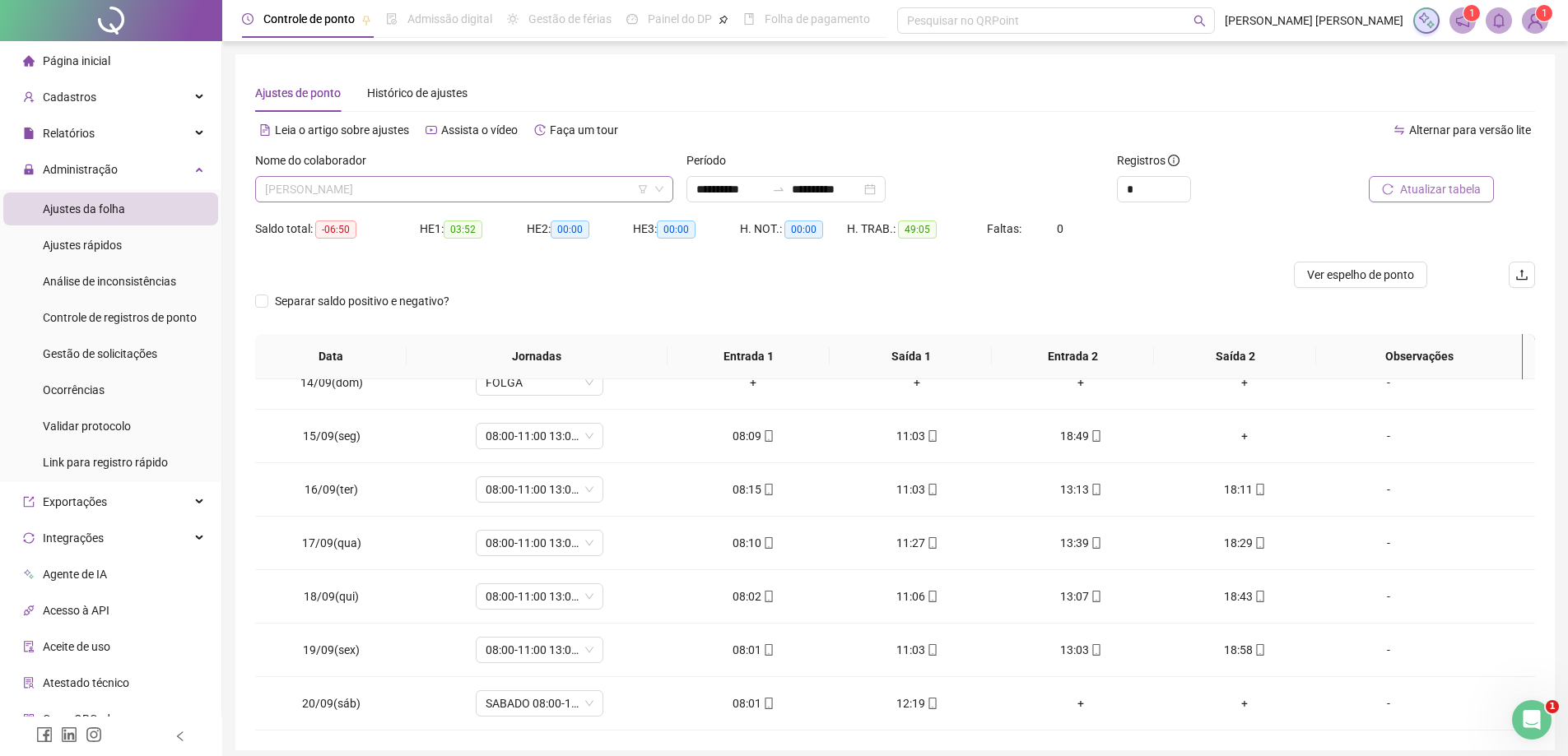
click at [398, 193] on span "[PERSON_NAME]" at bounding box center [464, 189] width 398 height 25
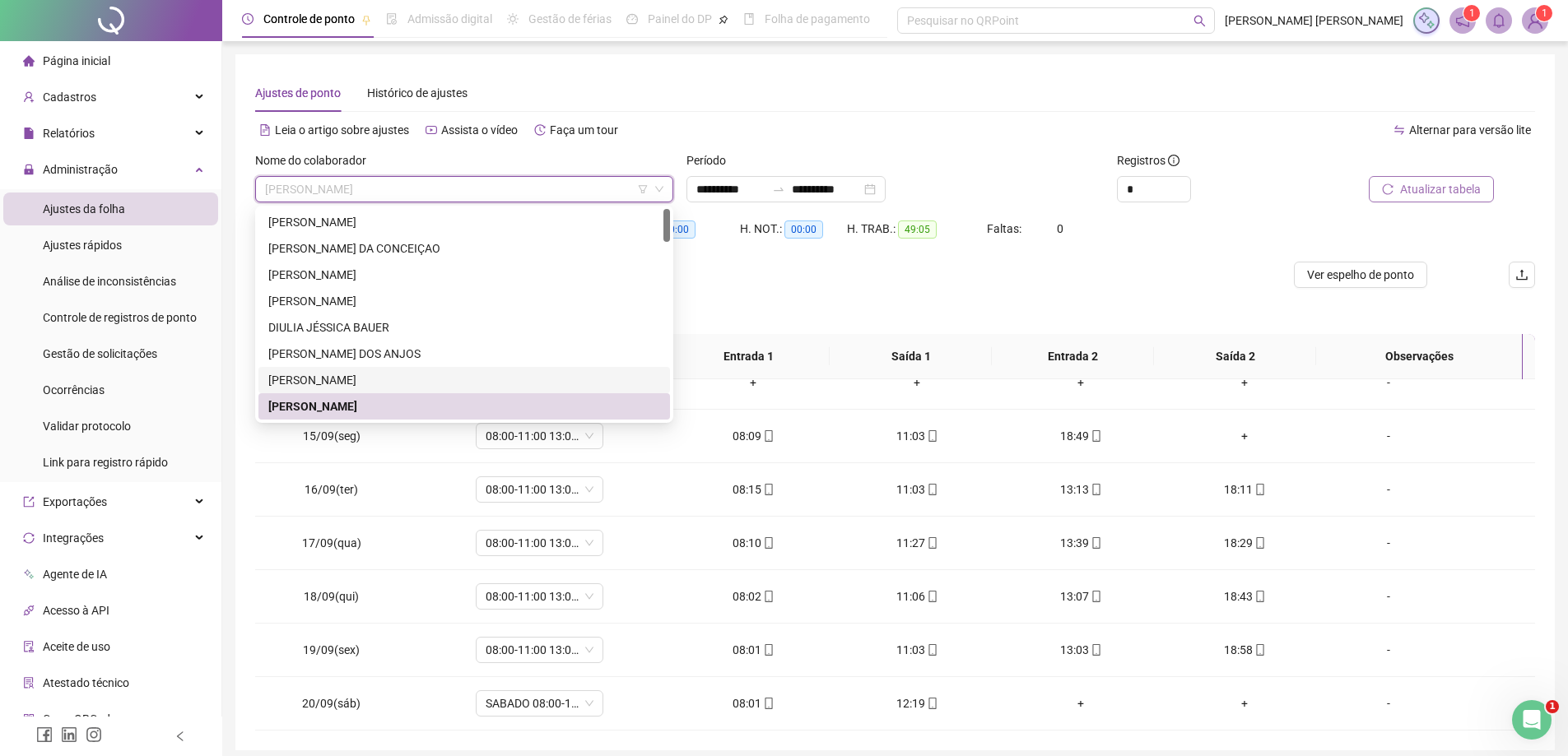
scroll to position [82, 0]
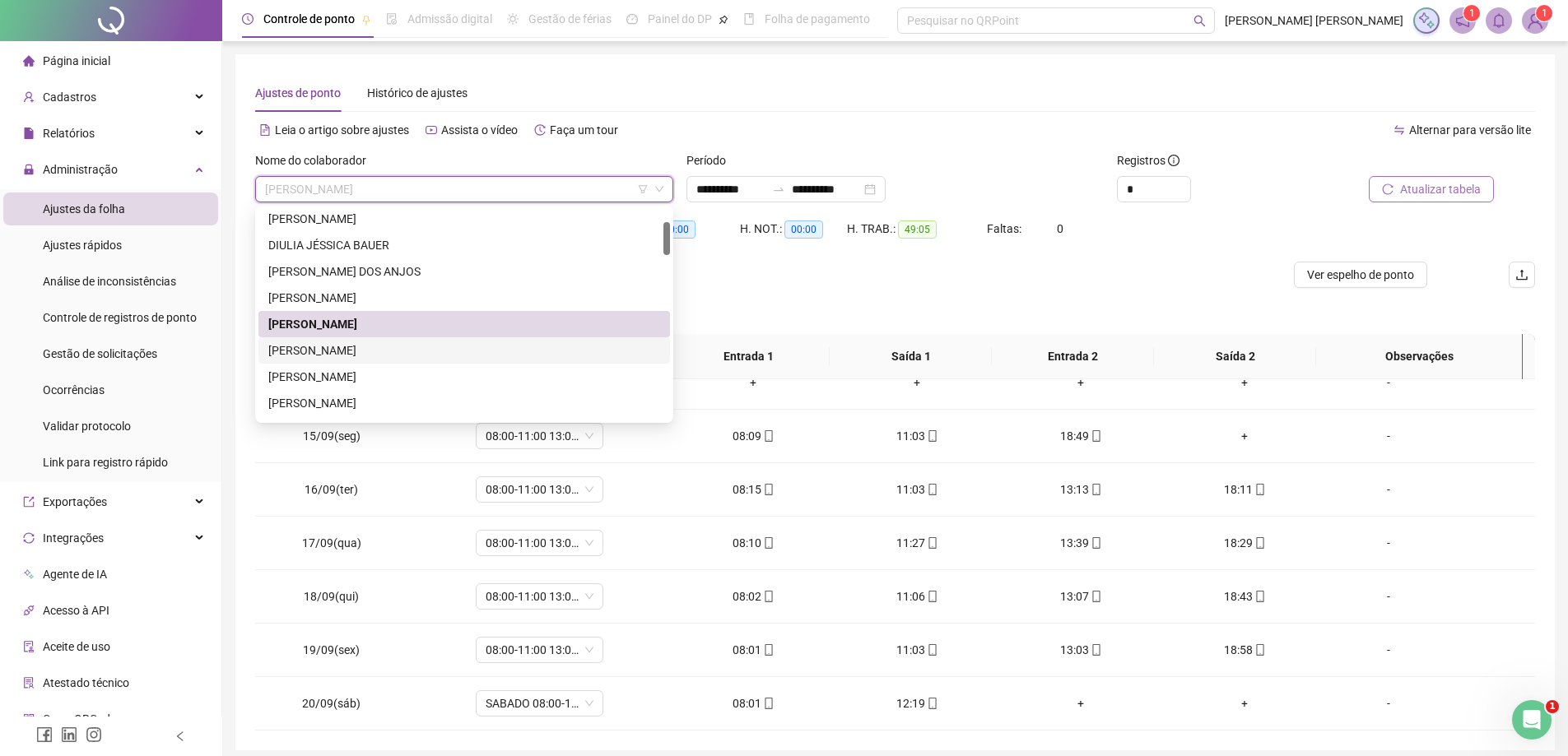
click at [392, 353] on div "[PERSON_NAME]" at bounding box center [464, 350] width 391 height 18
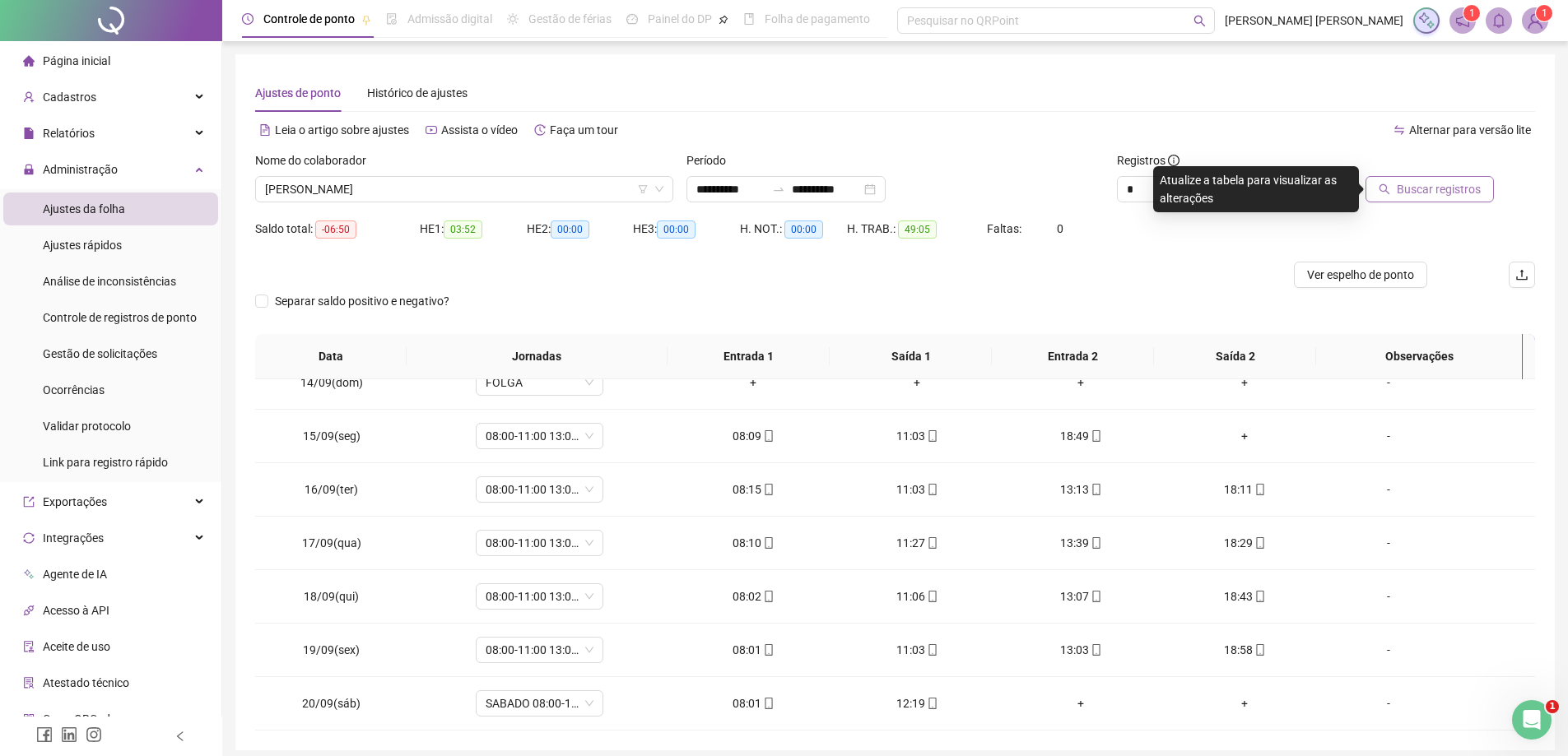
click at [1442, 194] on span "Buscar registros" at bounding box center [1438, 189] width 84 height 18
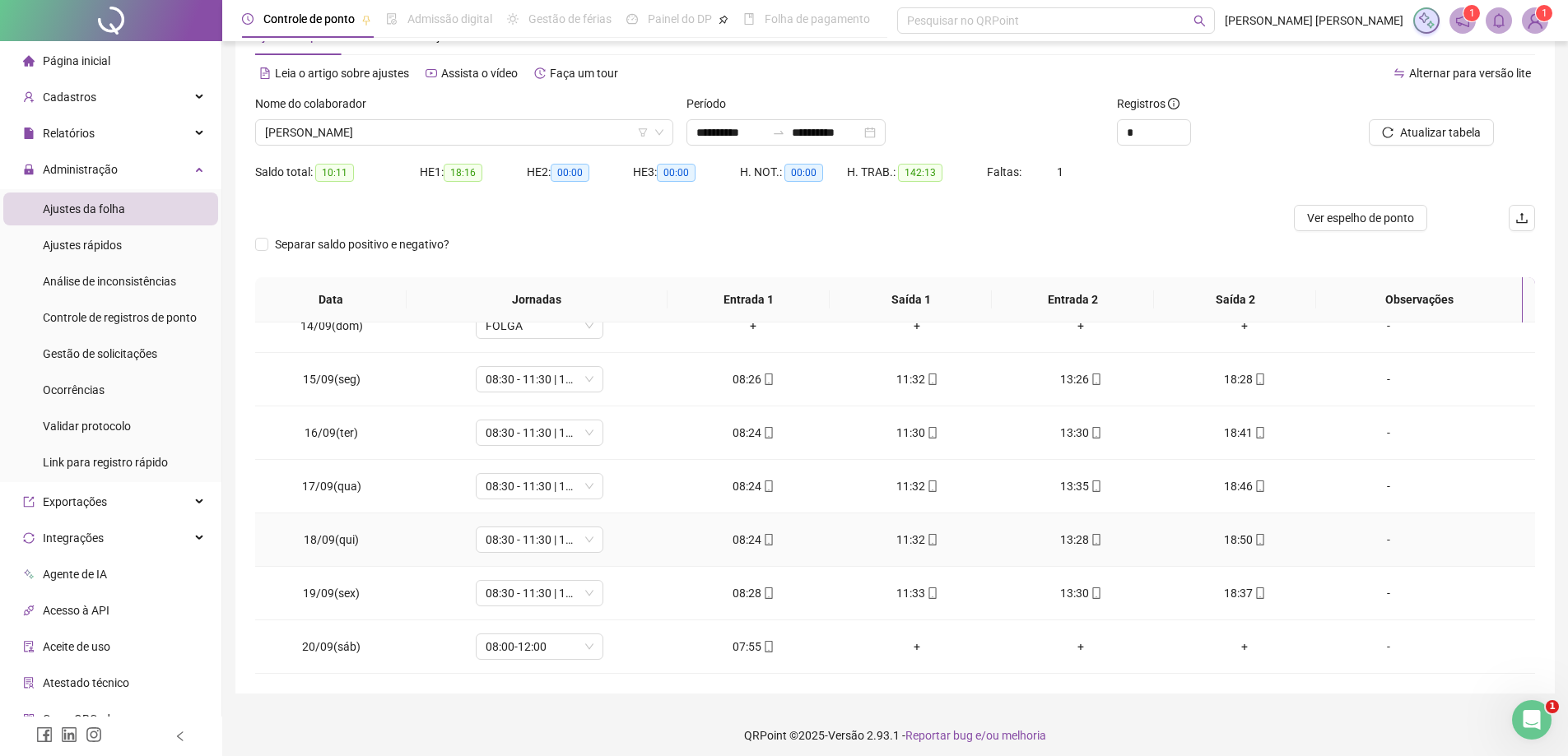
scroll to position [65, 0]
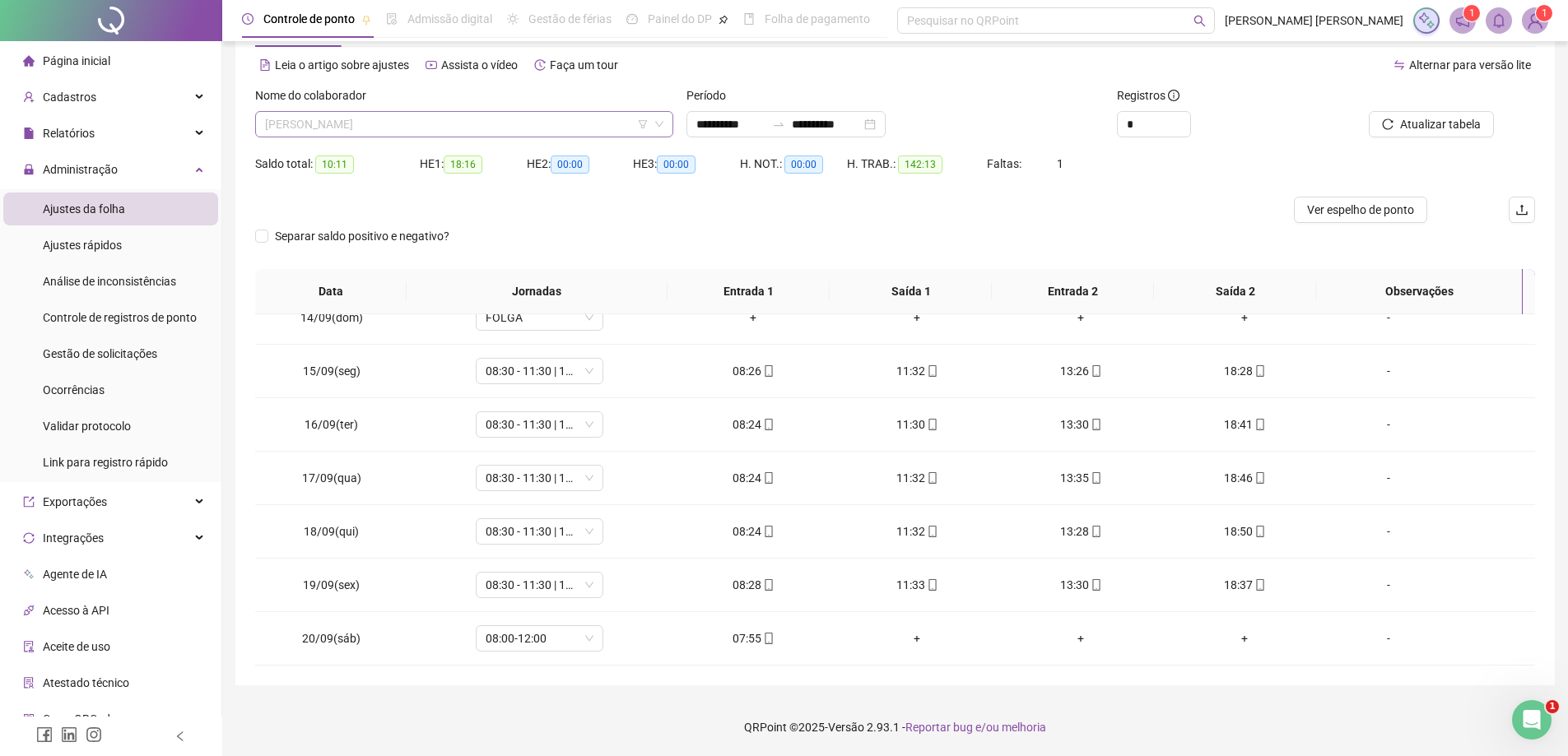
click at [453, 132] on span "[PERSON_NAME]" at bounding box center [464, 124] width 398 height 25
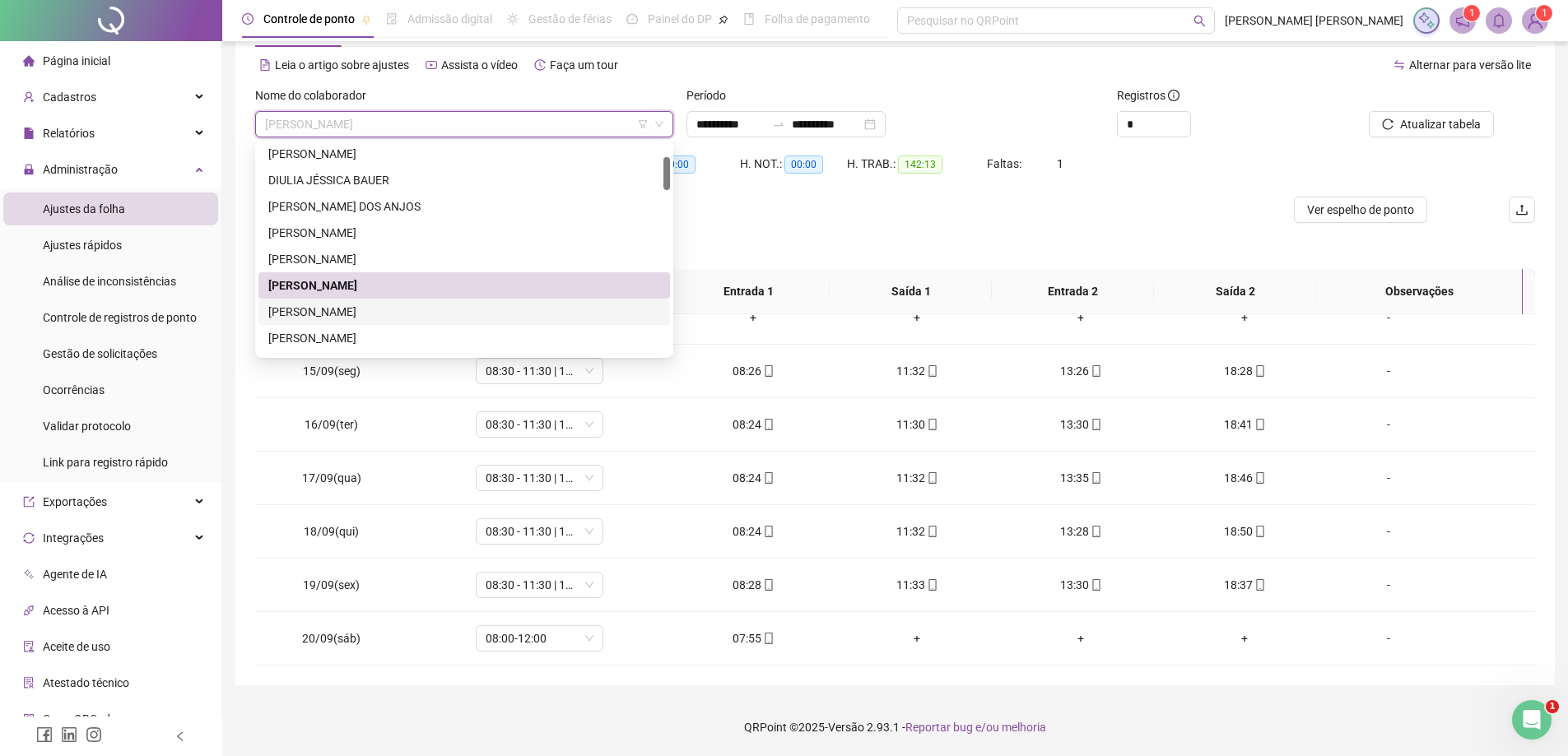
click at [407, 317] on div "[PERSON_NAME]" at bounding box center [464, 311] width 391 height 18
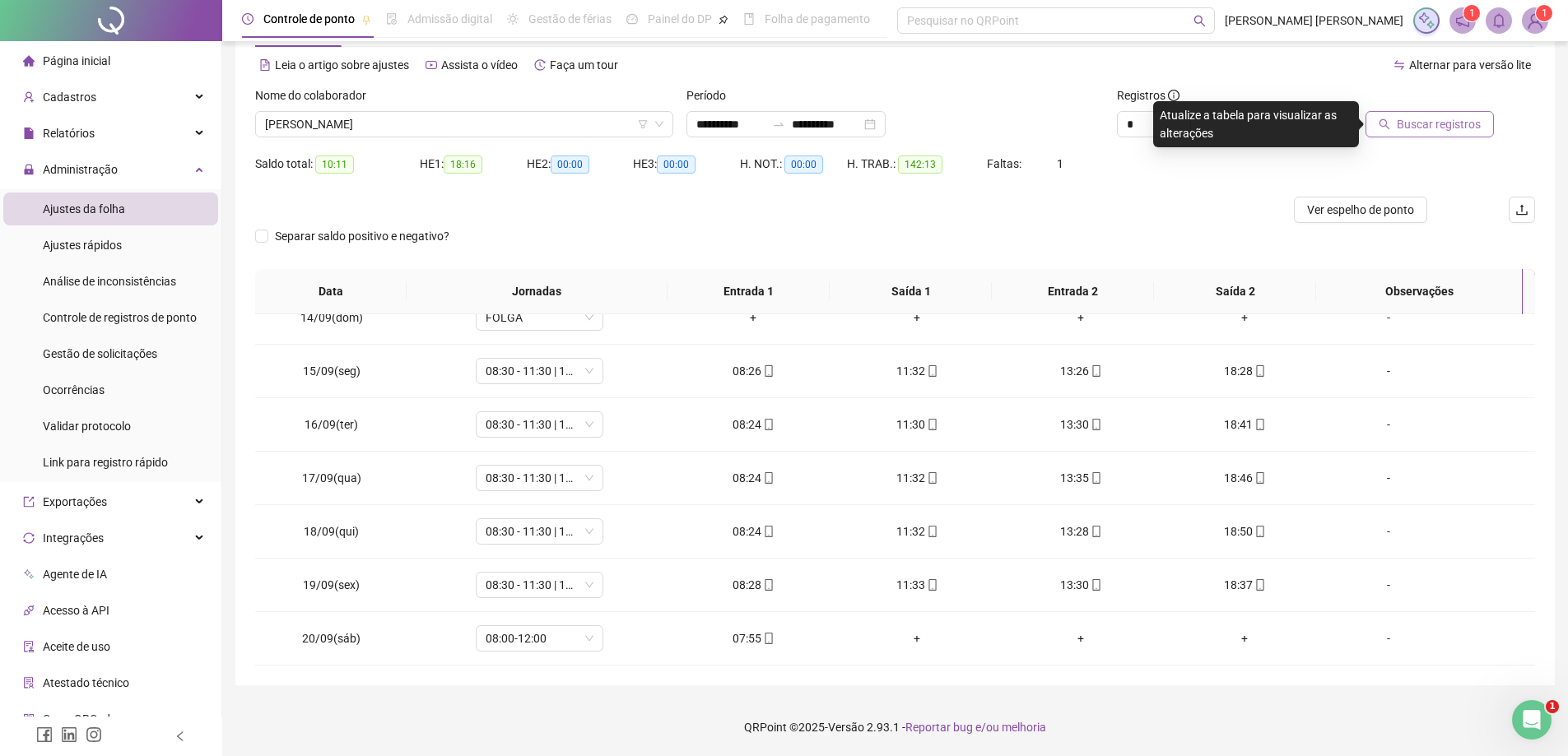
click at [1457, 126] on span "Buscar registros" at bounding box center [1438, 124] width 84 height 18
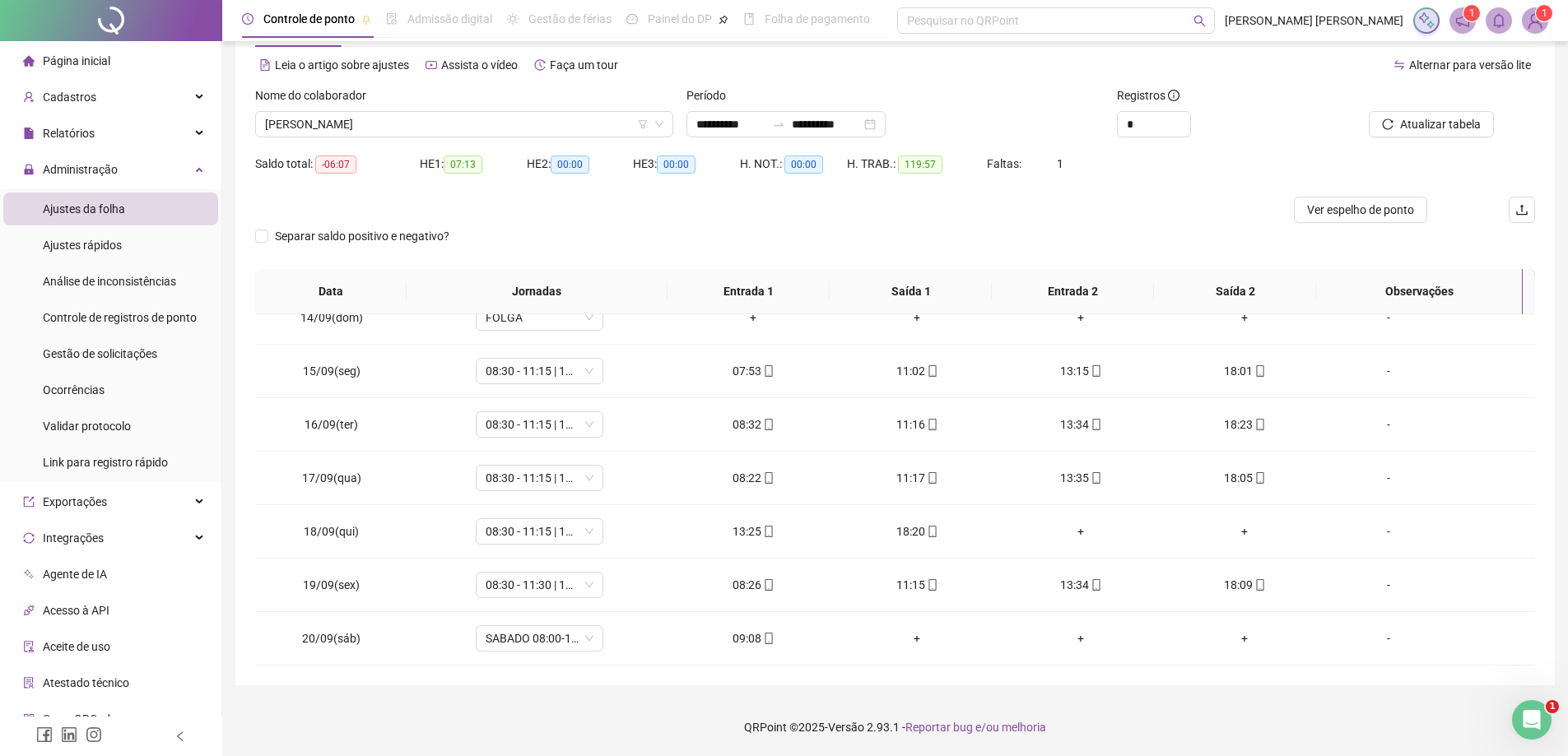
click at [689, 693] on div "**********" at bounding box center [895, 345] width 1346 height 821
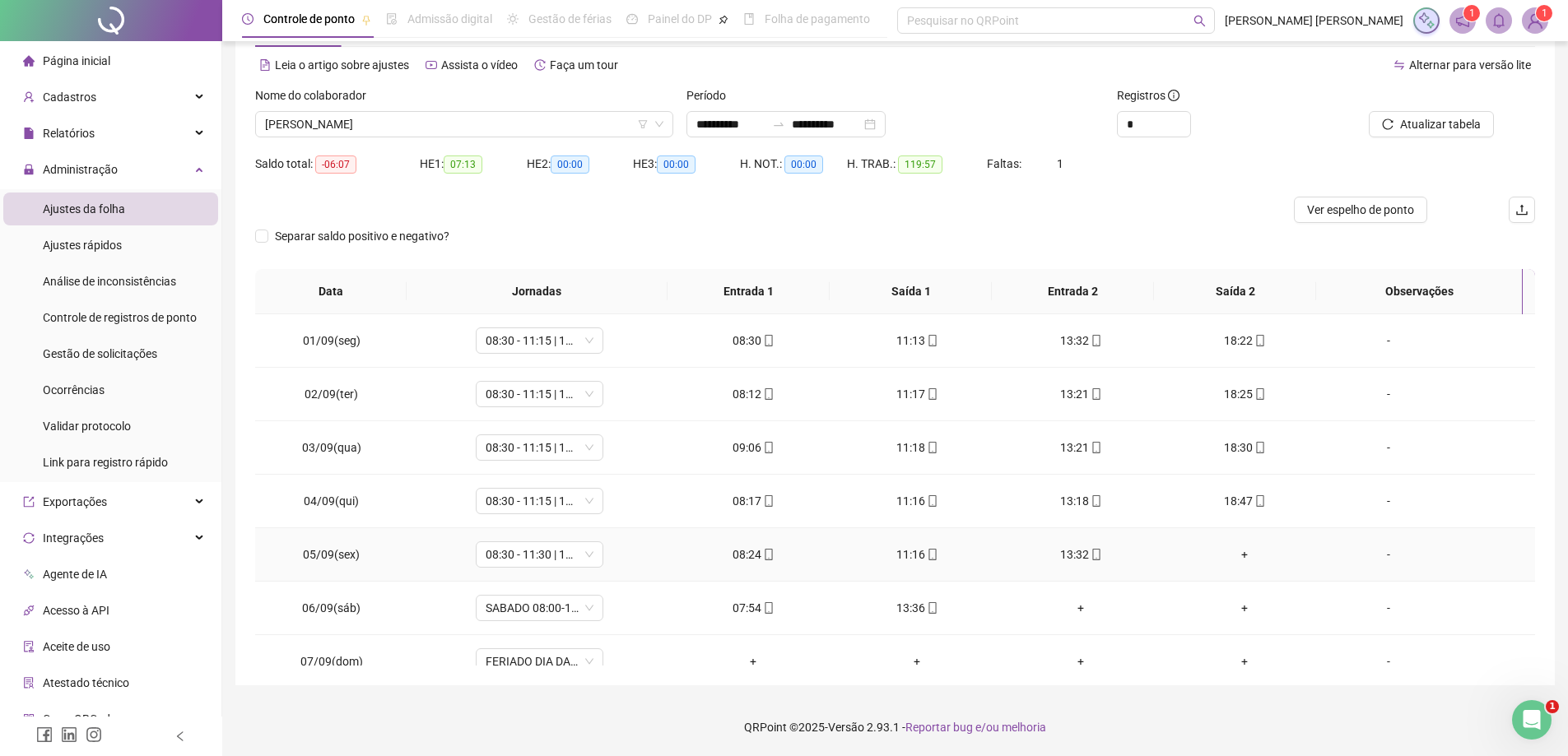
scroll to position [0, 0]
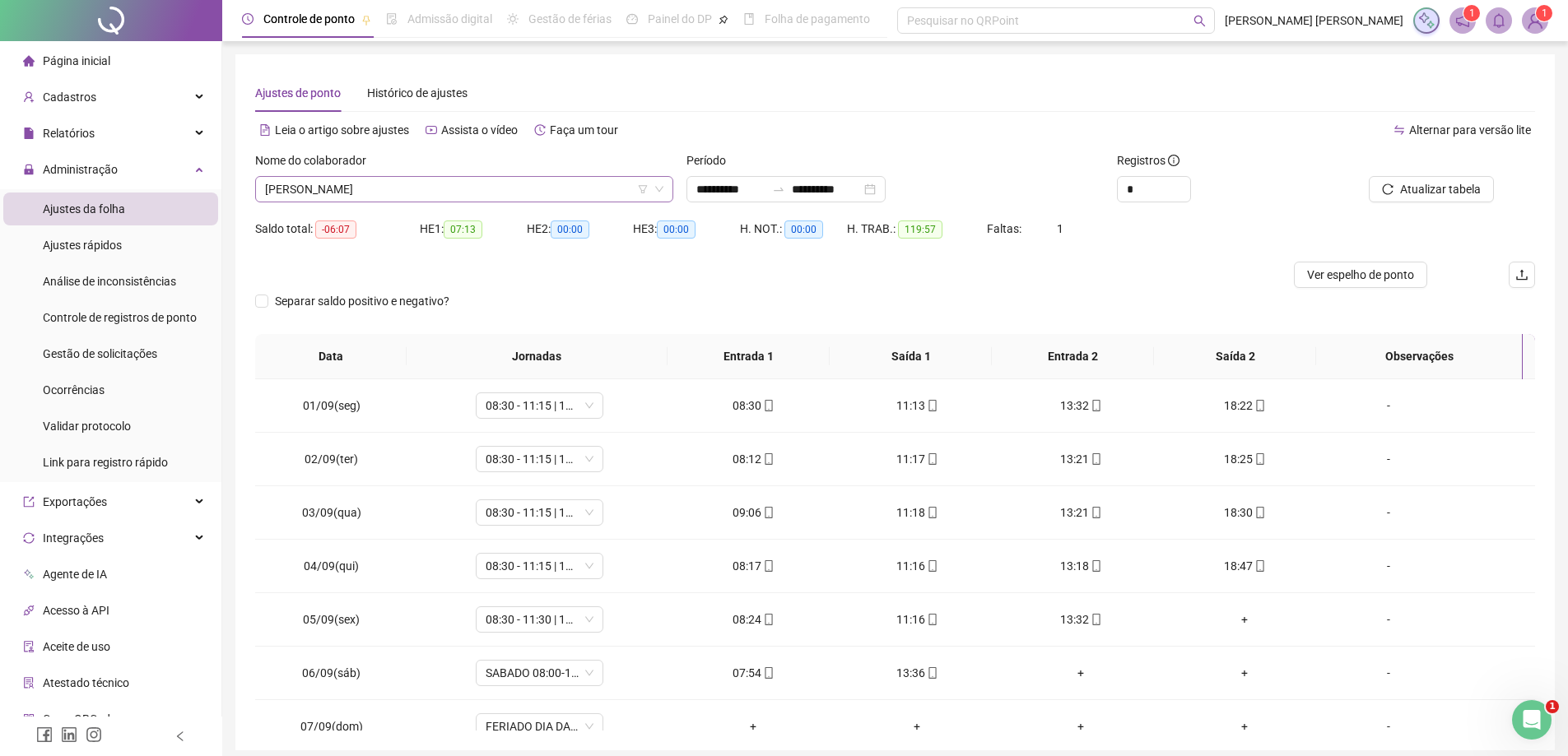
click at [467, 195] on span "[PERSON_NAME]" at bounding box center [464, 189] width 398 height 25
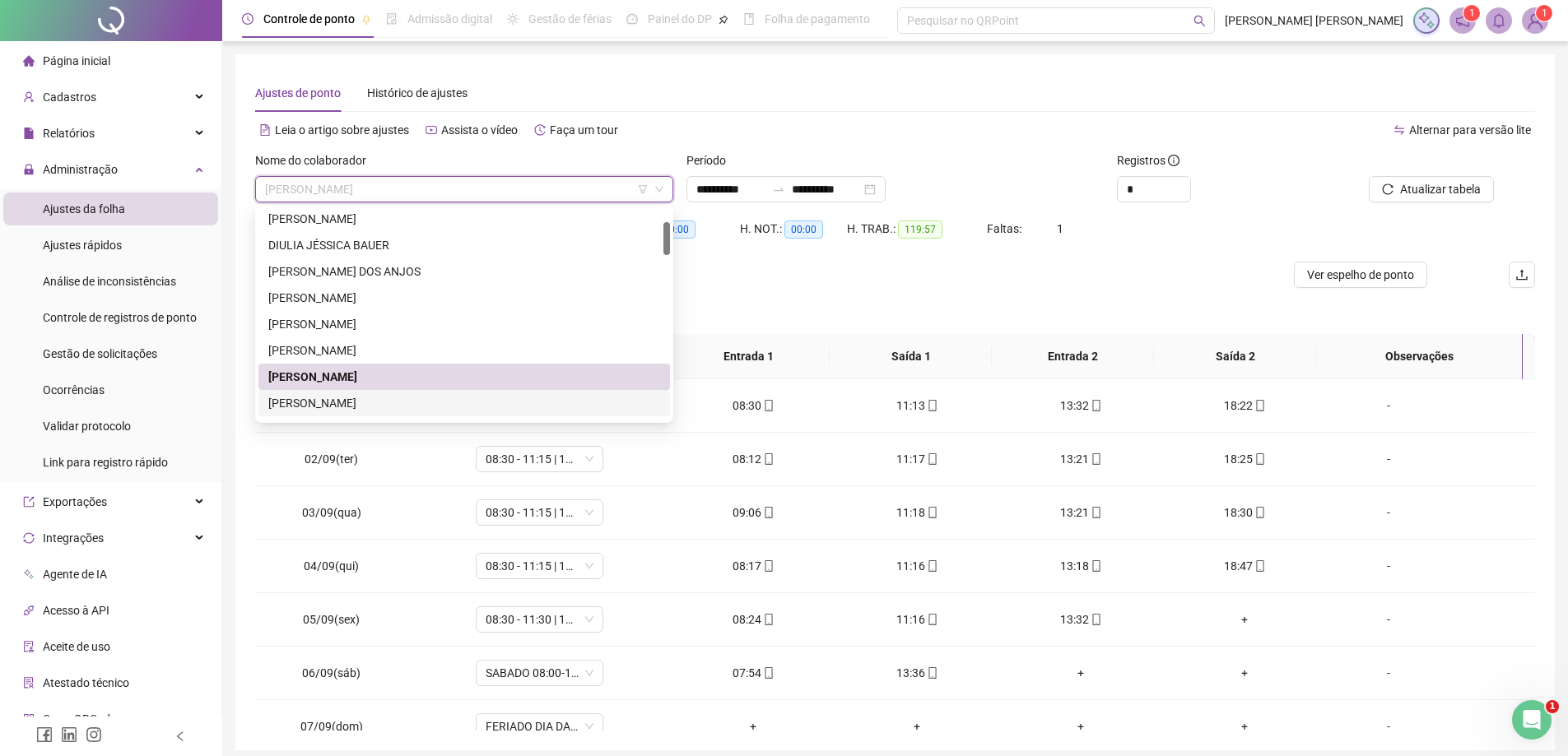
click at [349, 409] on div "[PERSON_NAME]" at bounding box center [464, 402] width 391 height 18
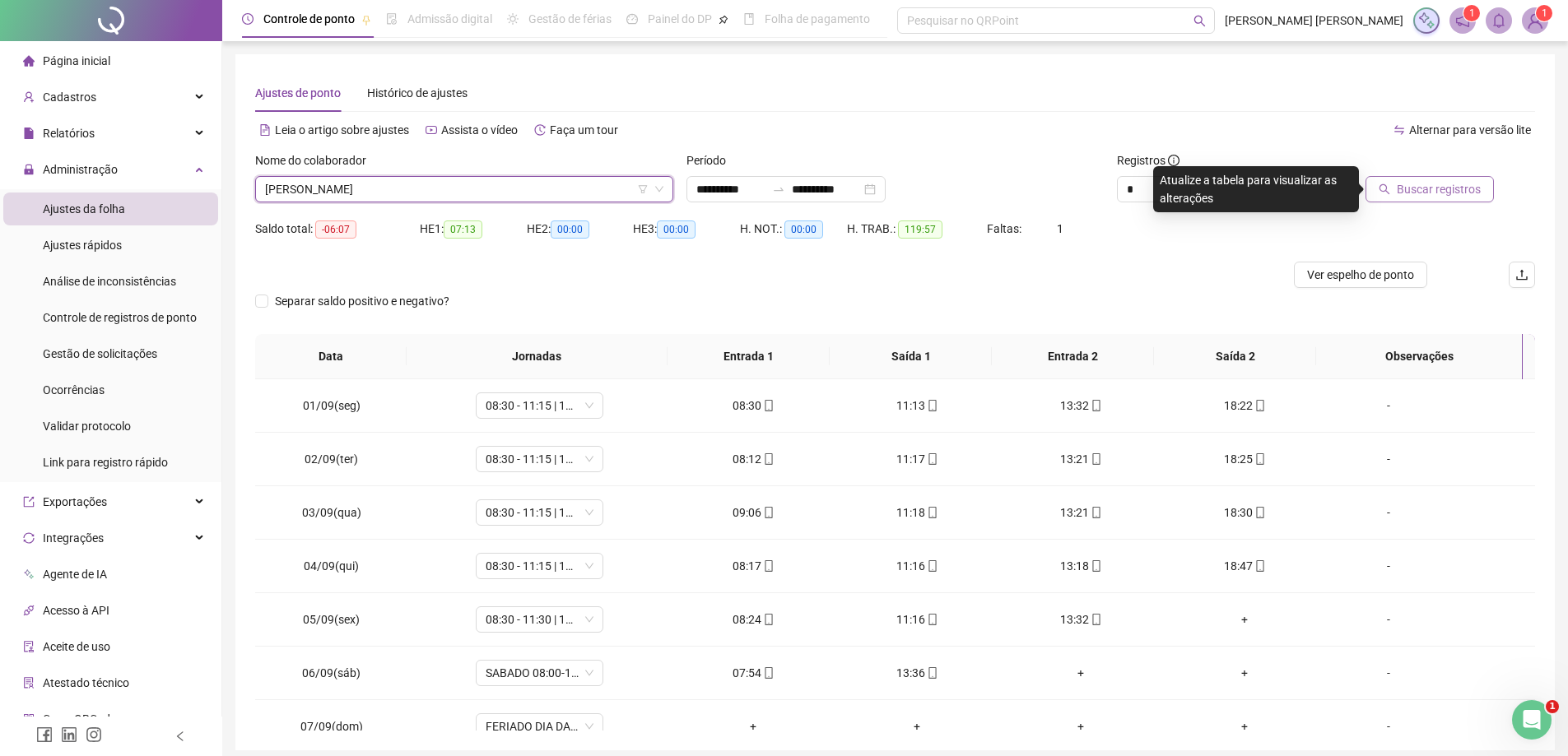
click at [1432, 181] on span "Buscar registros" at bounding box center [1438, 189] width 84 height 18
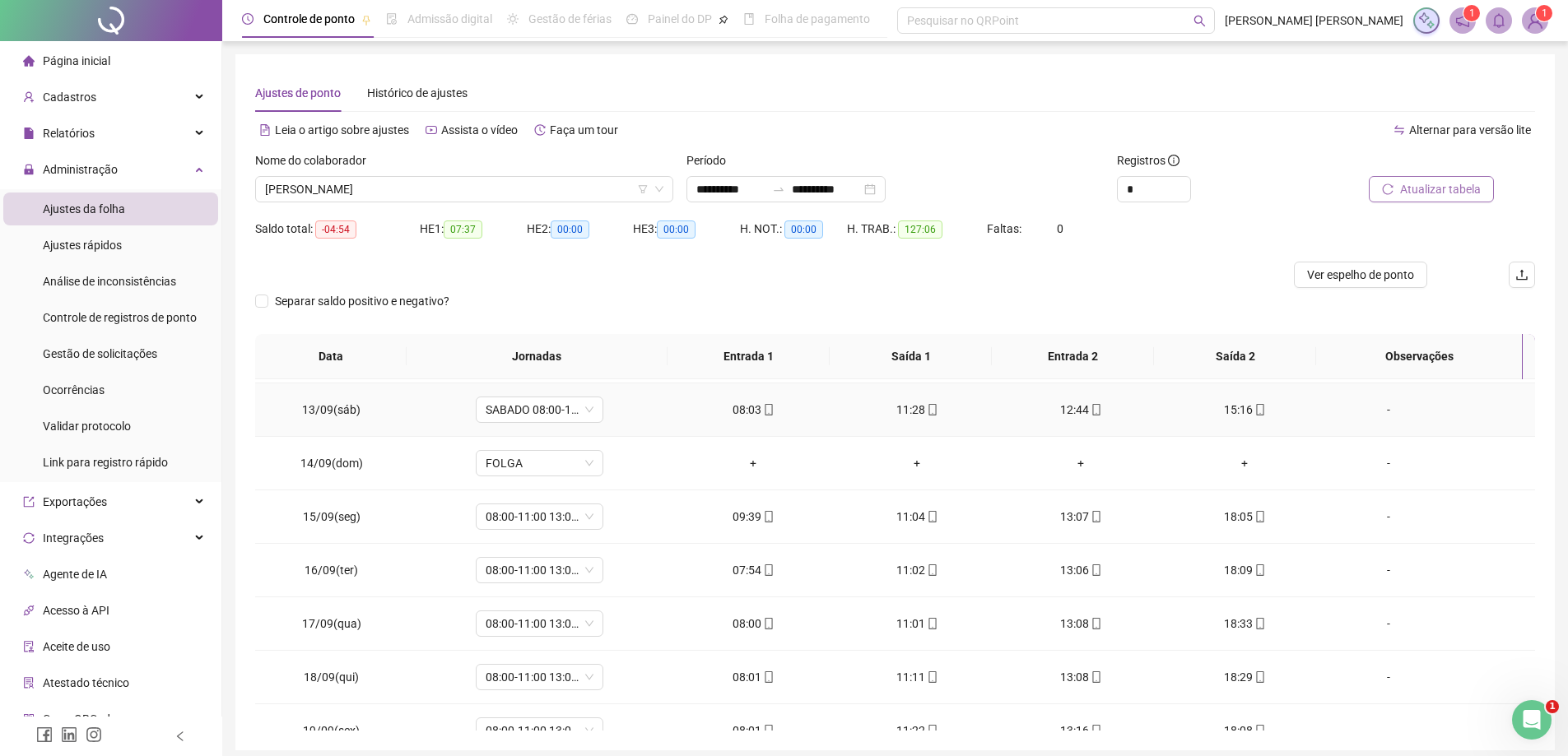
scroll to position [718, 0]
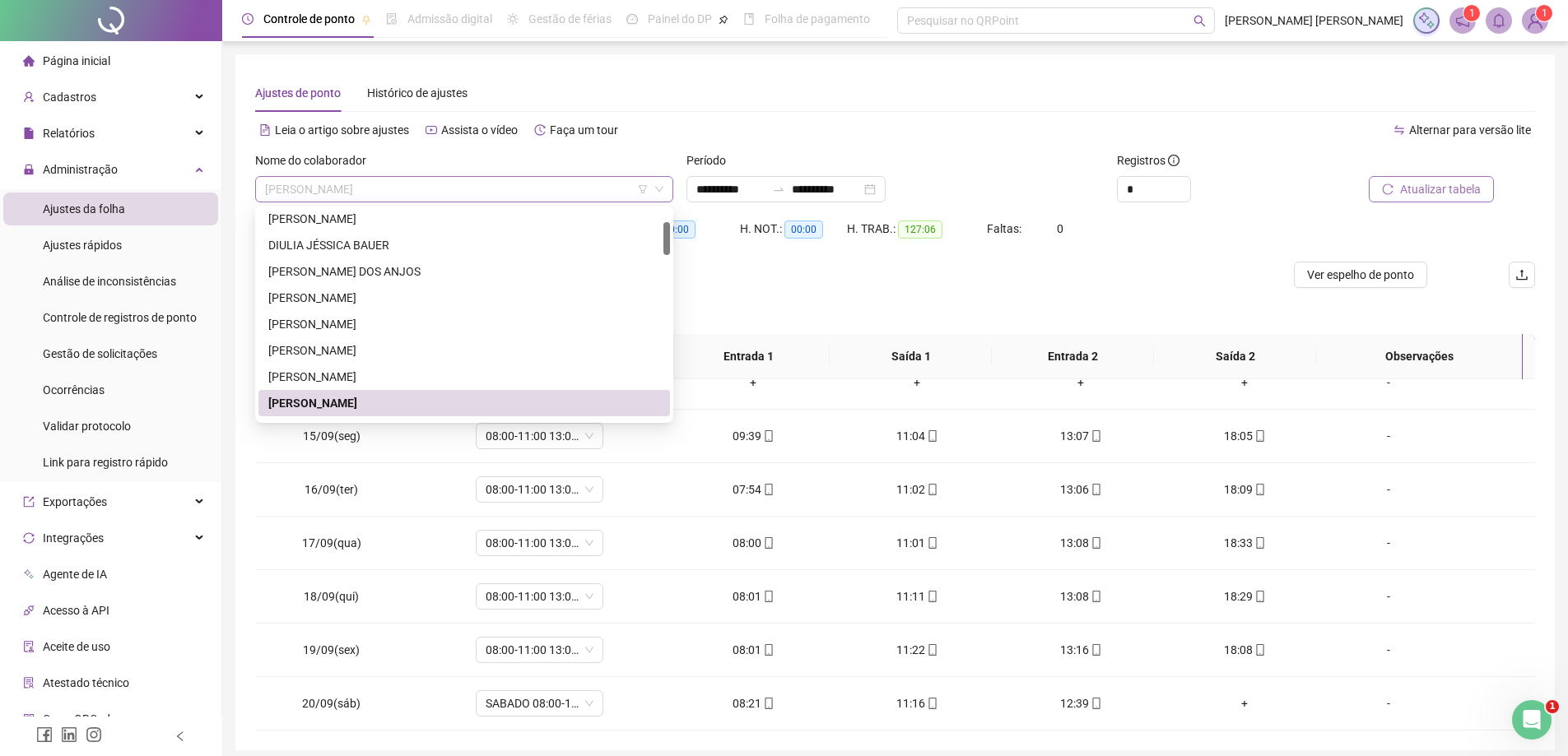
click at [469, 194] on span "[PERSON_NAME]" at bounding box center [464, 189] width 398 height 25
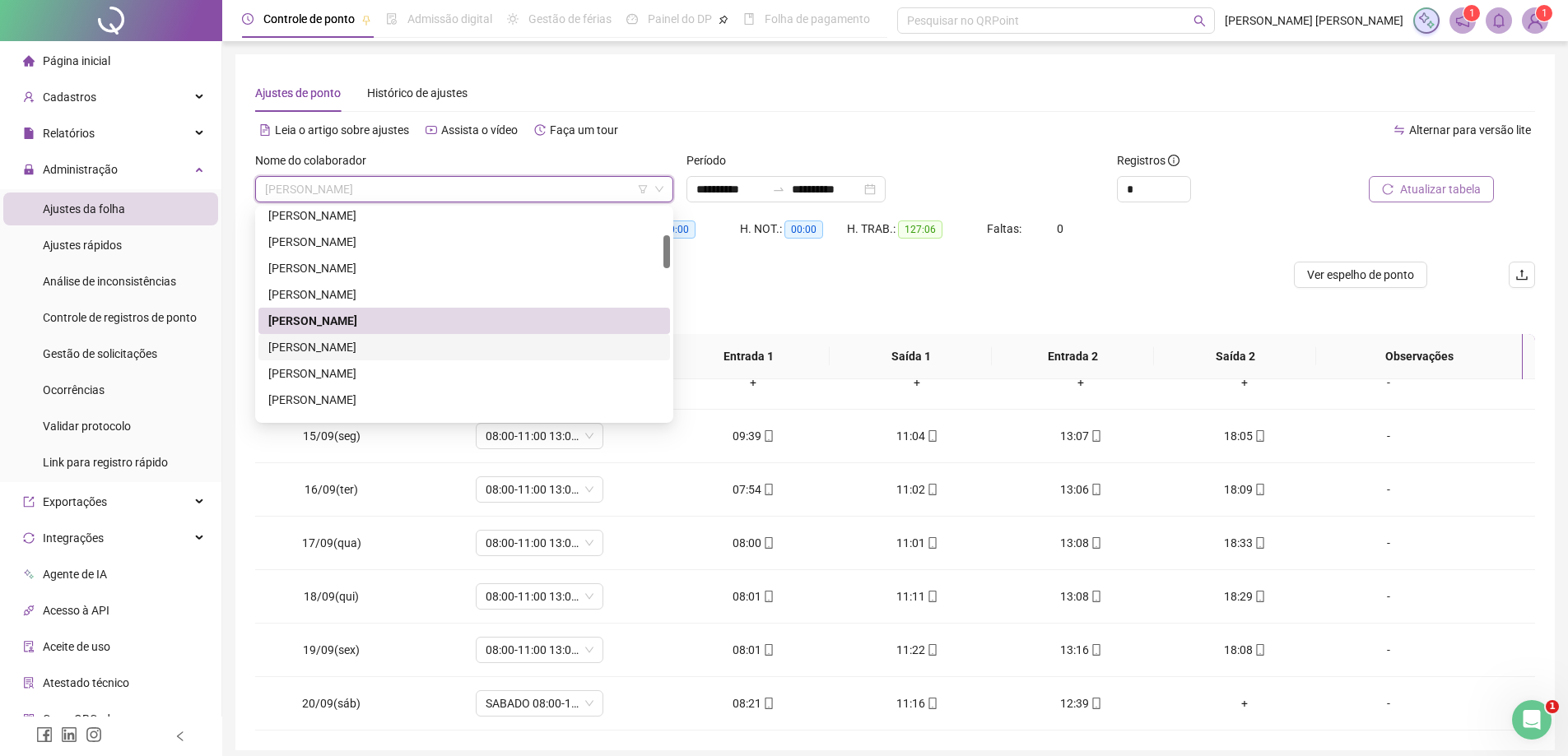
click at [428, 350] on div "[PERSON_NAME]" at bounding box center [464, 347] width 391 height 18
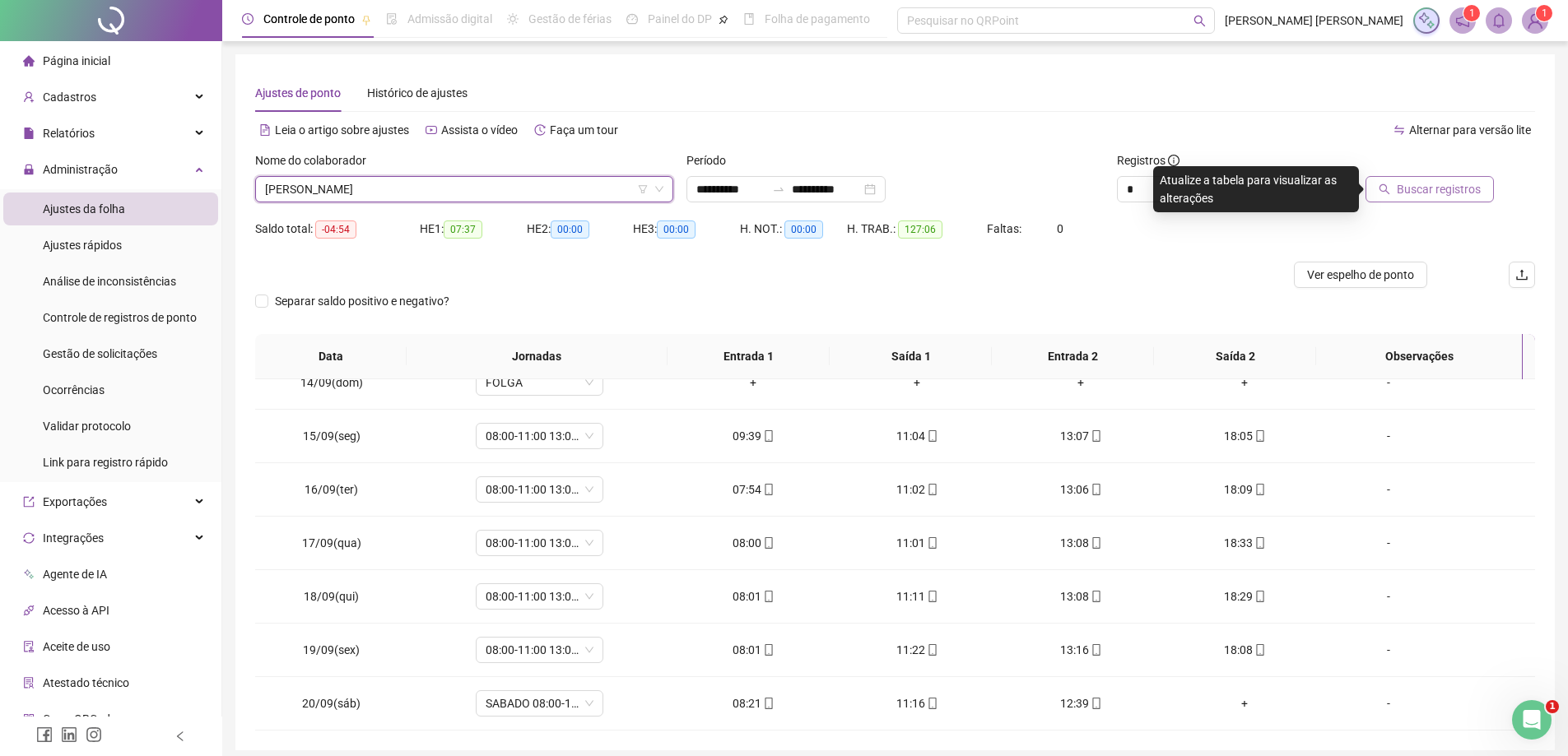
click at [1407, 179] on button "Buscar registros" at bounding box center [1430, 189] width 128 height 26
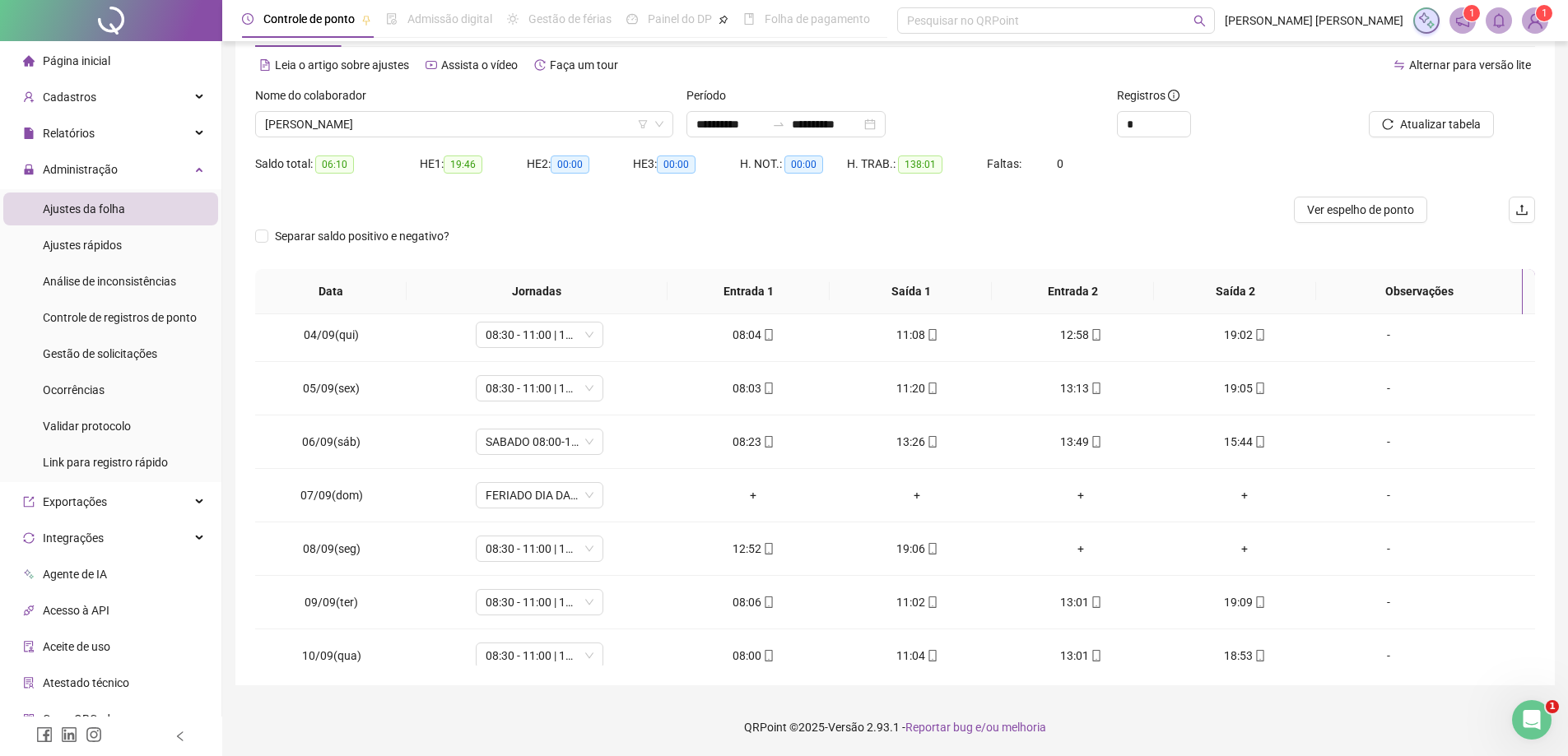
scroll to position [143, 0]
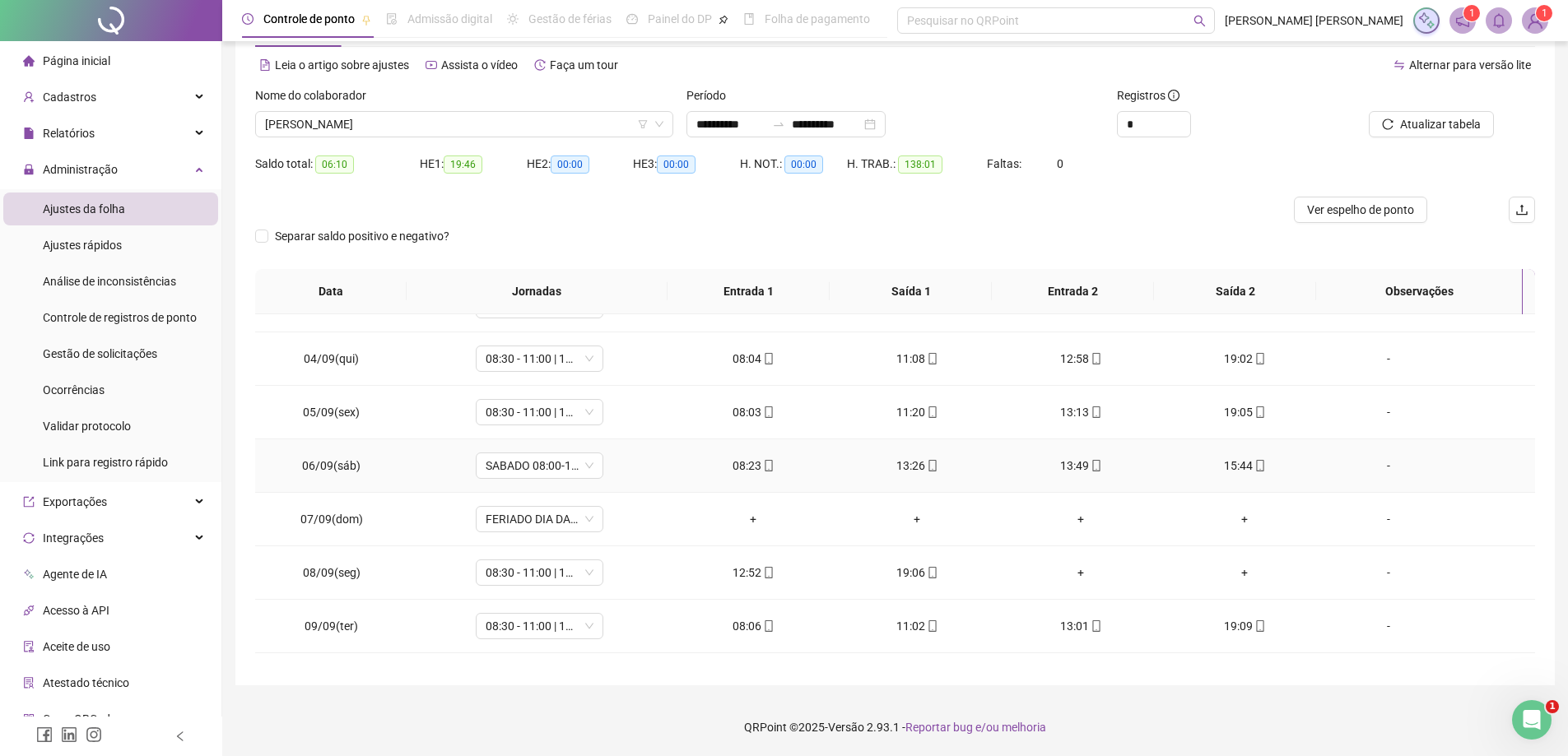
click at [912, 466] on div "13:26" at bounding box center [917, 465] width 138 height 18
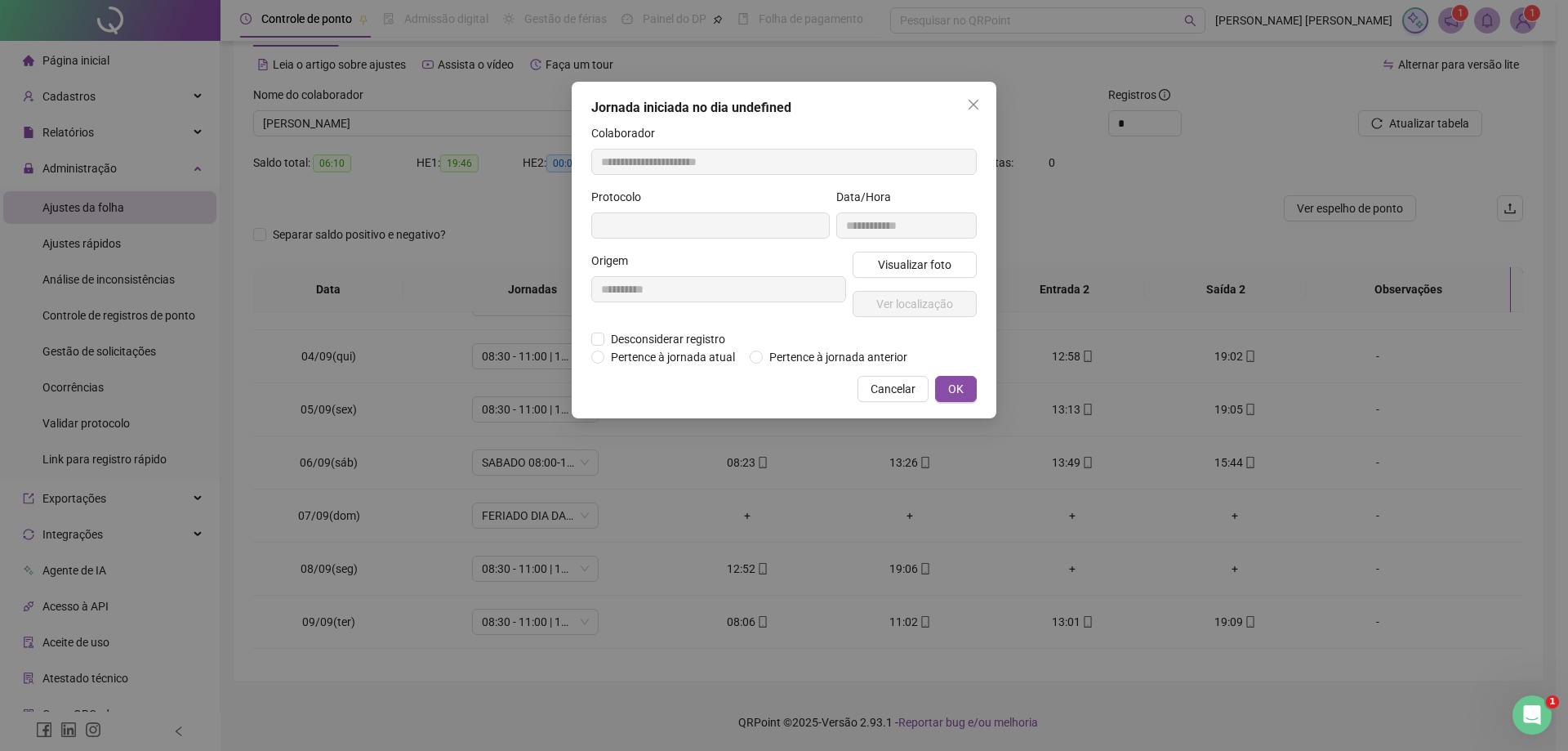
type input "**********"
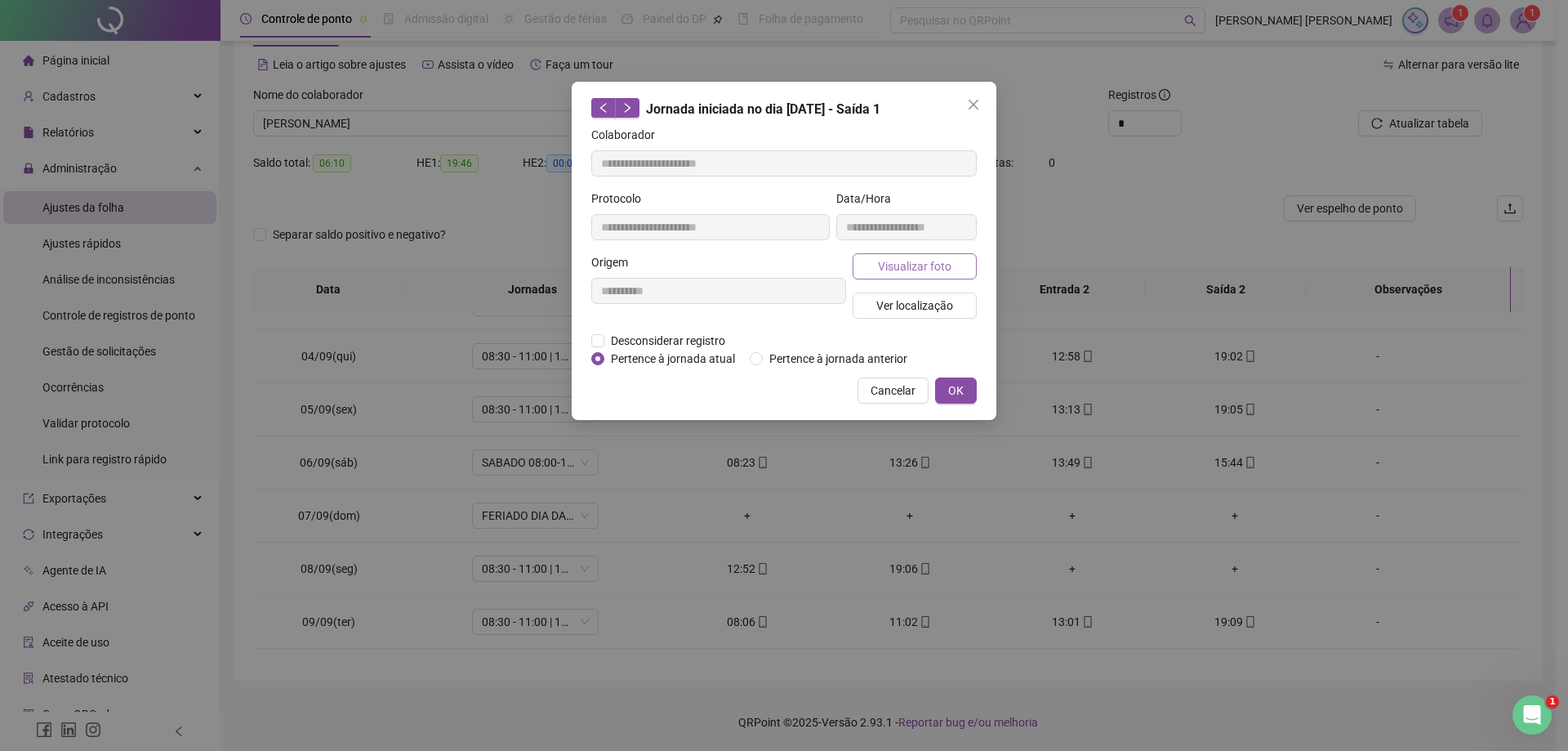
click at [939, 268] on span "Visualizar foto" at bounding box center [914, 266] width 74 height 18
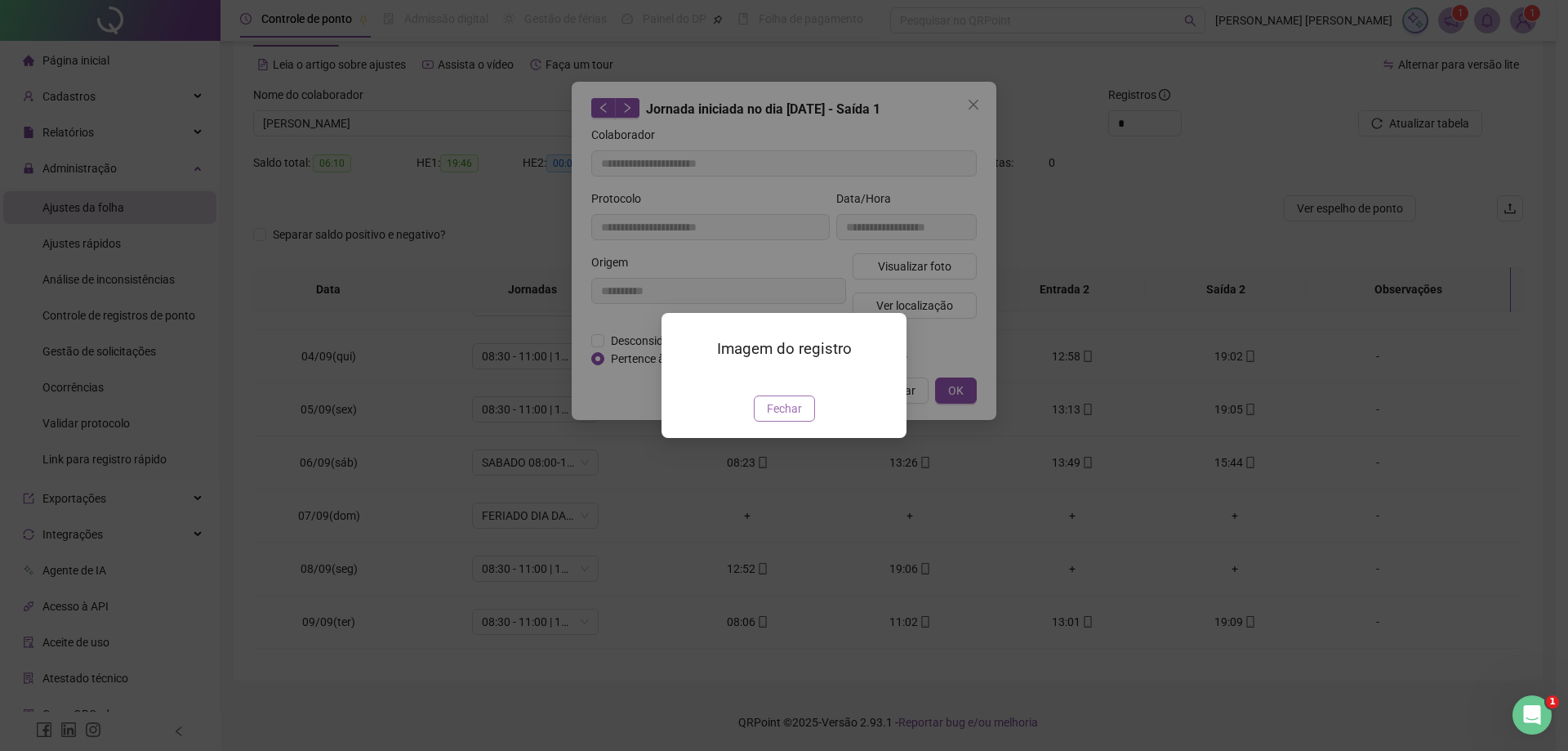
click at [795, 418] on span "Fechar" at bounding box center [784, 408] width 35 height 18
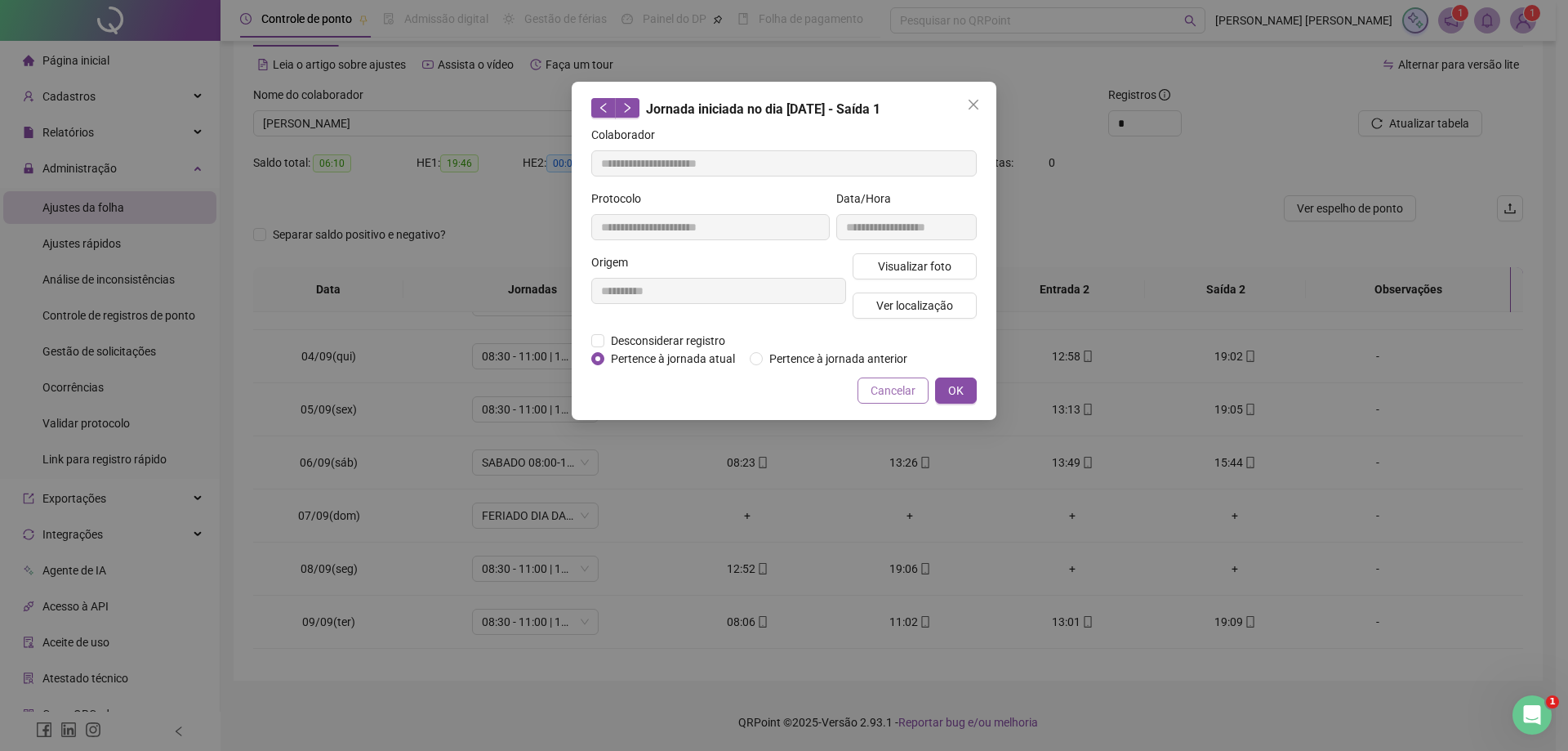
click at [904, 385] on span "Cancelar" at bounding box center [893, 390] width 45 height 18
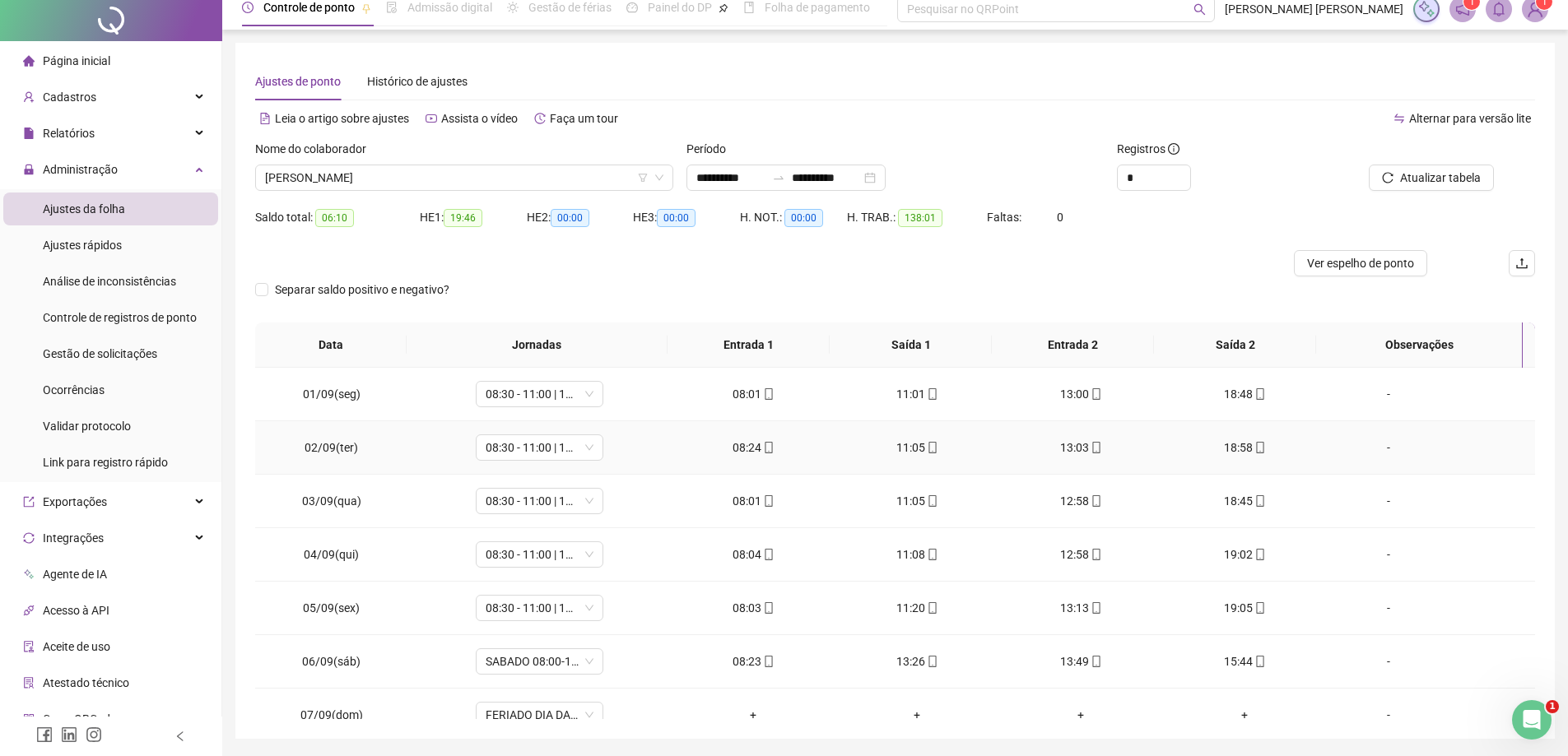
scroll to position [0, 0]
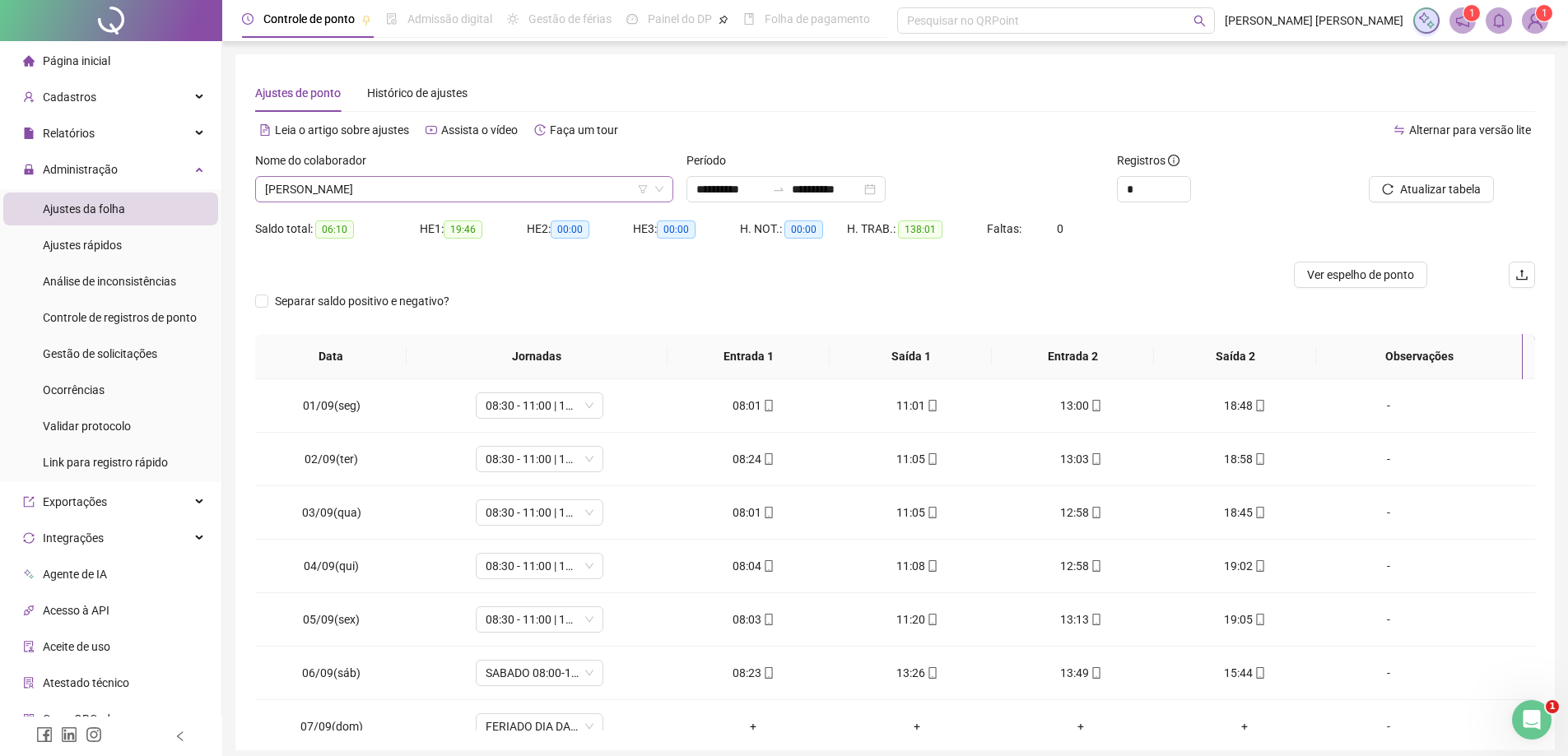
click at [438, 197] on span "[PERSON_NAME]" at bounding box center [464, 189] width 398 height 25
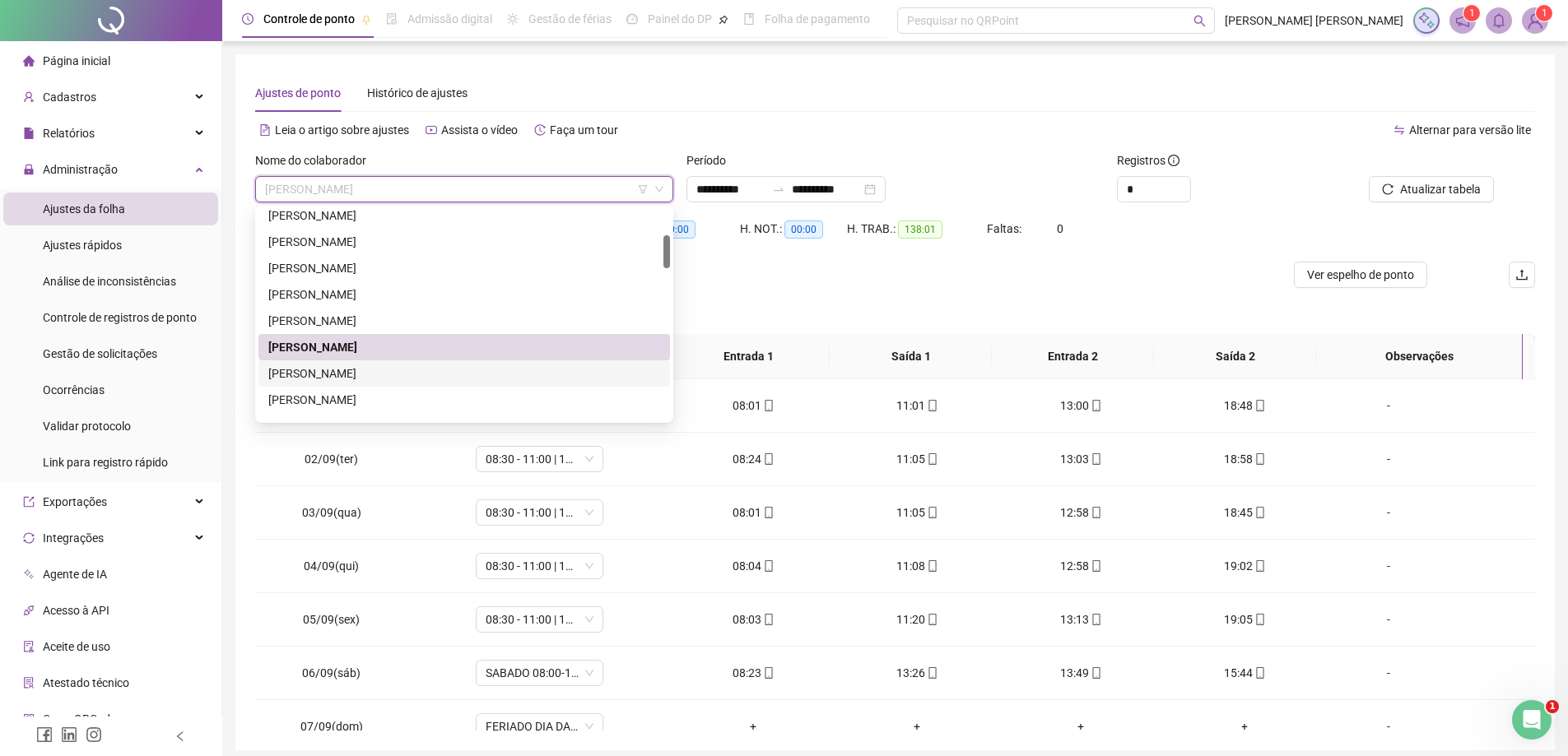
click at [390, 377] on div "[PERSON_NAME]" at bounding box center [464, 373] width 391 height 18
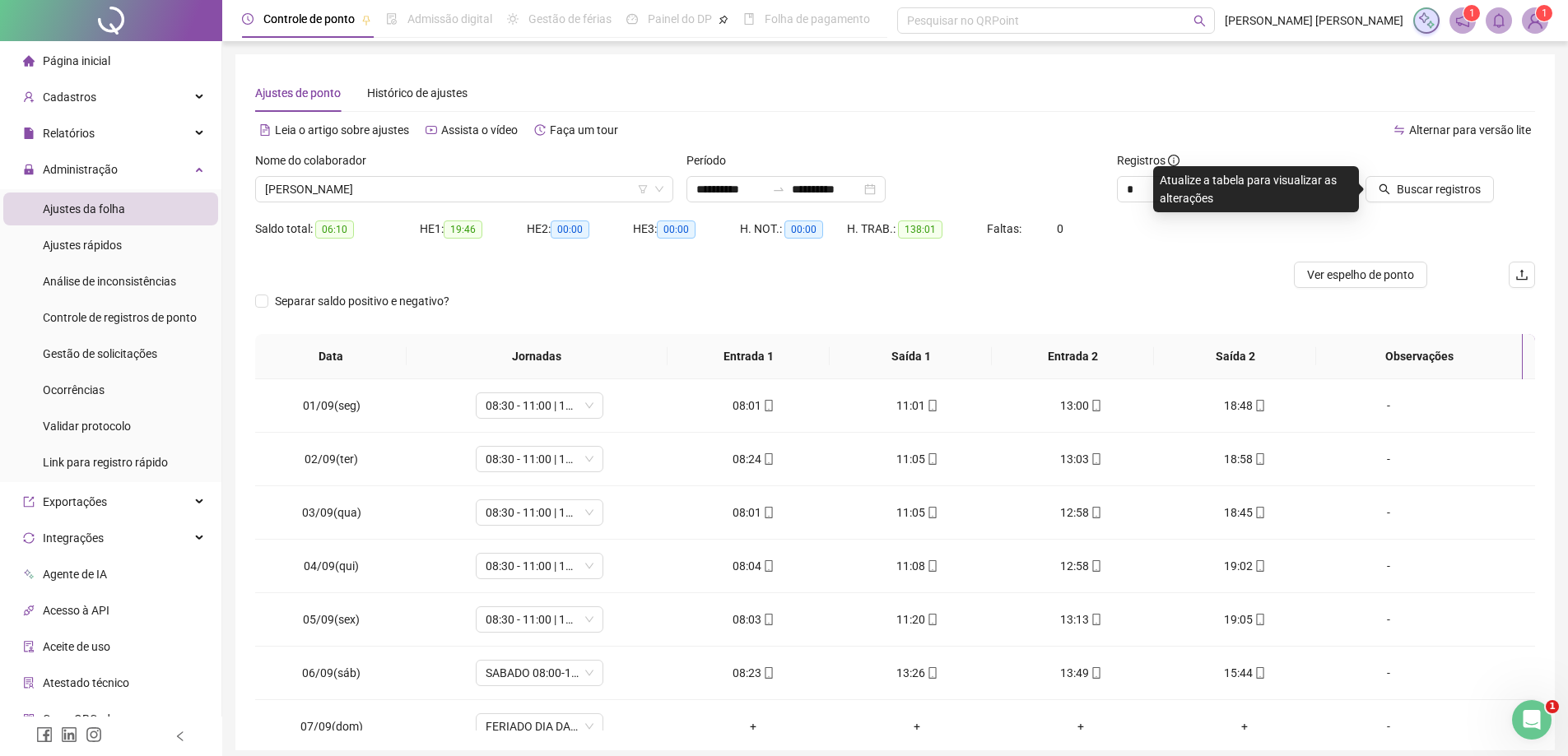
click at [1414, 205] on div "Buscar registros" at bounding box center [1433, 183] width 215 height 64
click at [1424, 190] on span "Buscar registros" at bounding box center [1438, 189] width 84 height 18
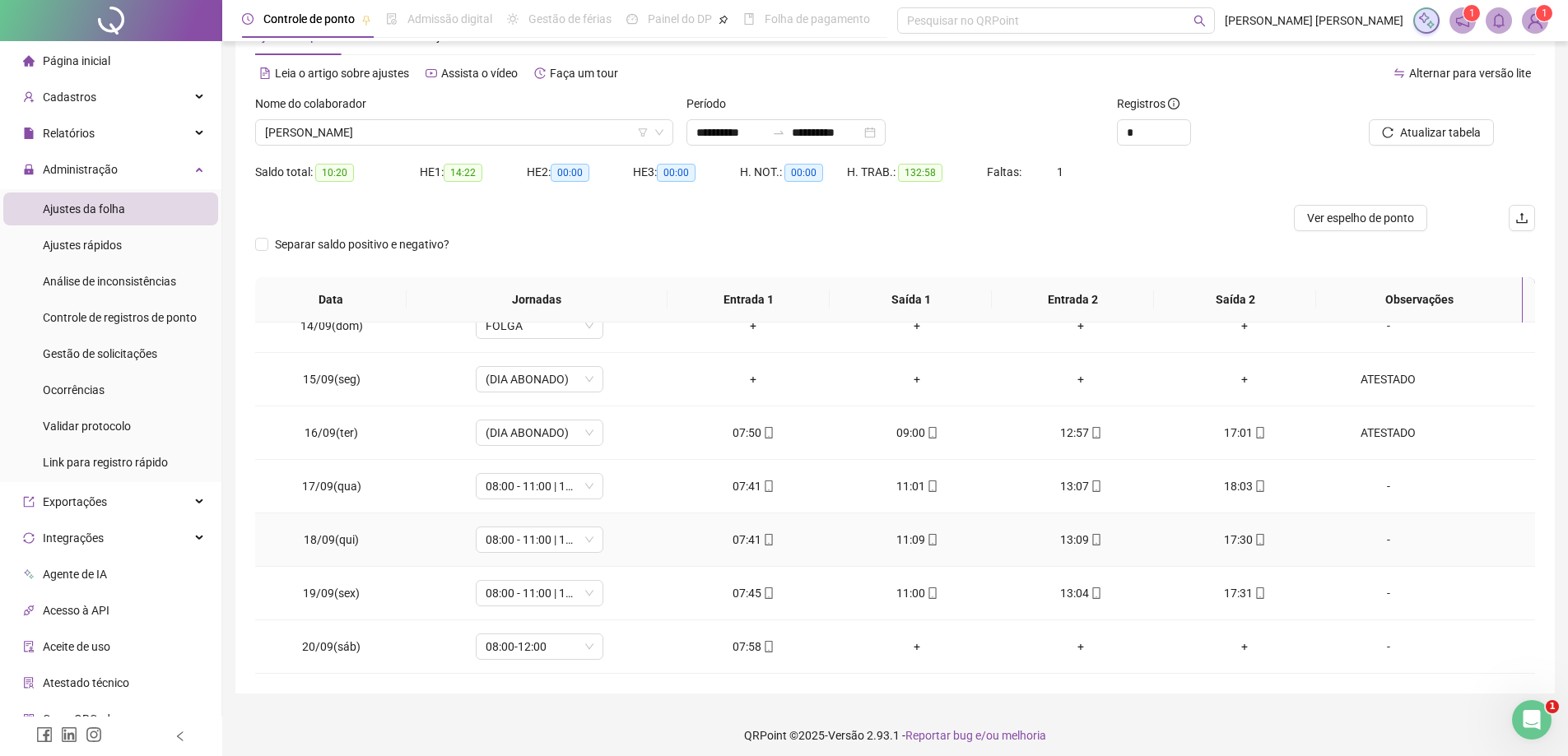
scroll to position [65, 0]
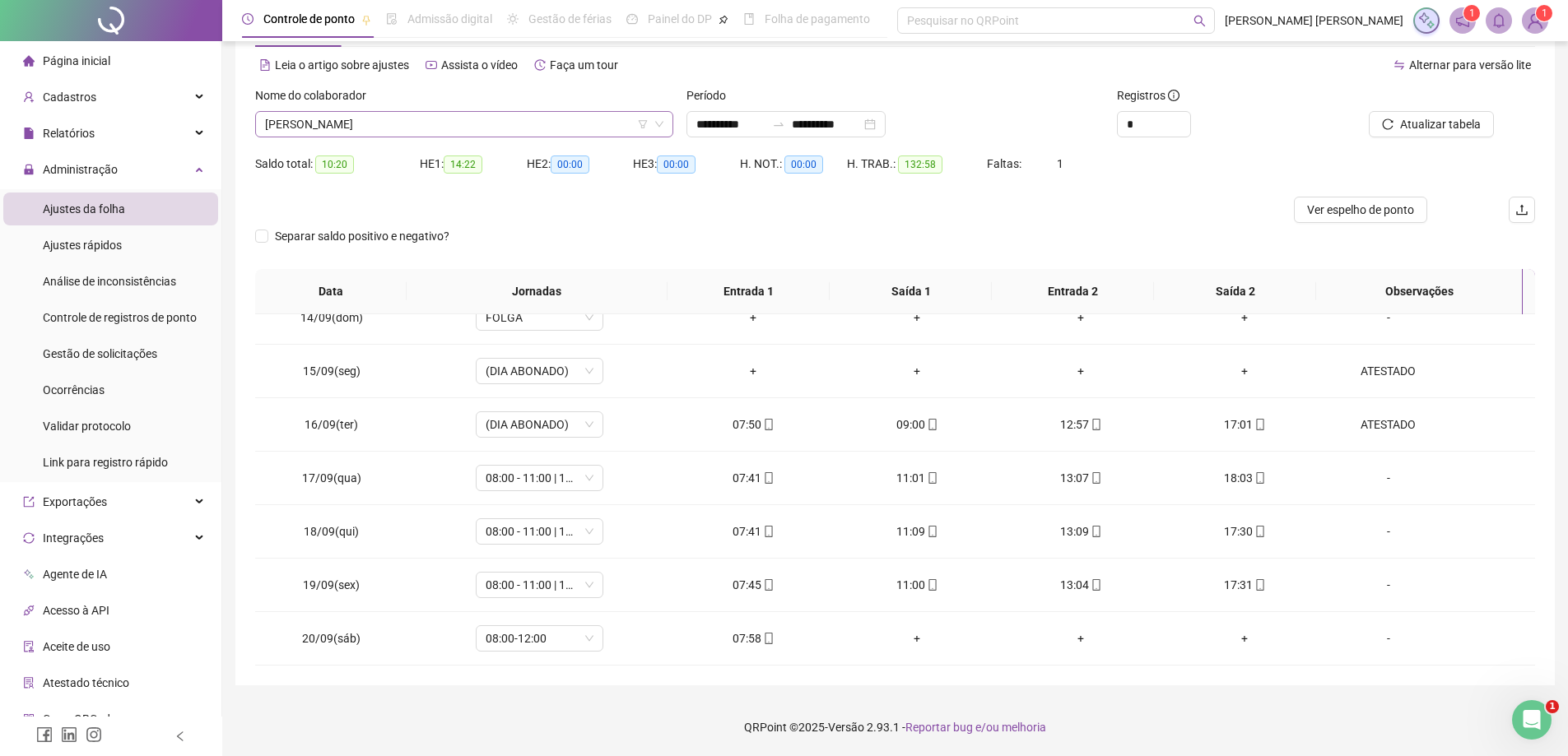
click at [452, 132] on span "[PERSON_NAME]" at bounding box center [464, 124] width 398 height 25
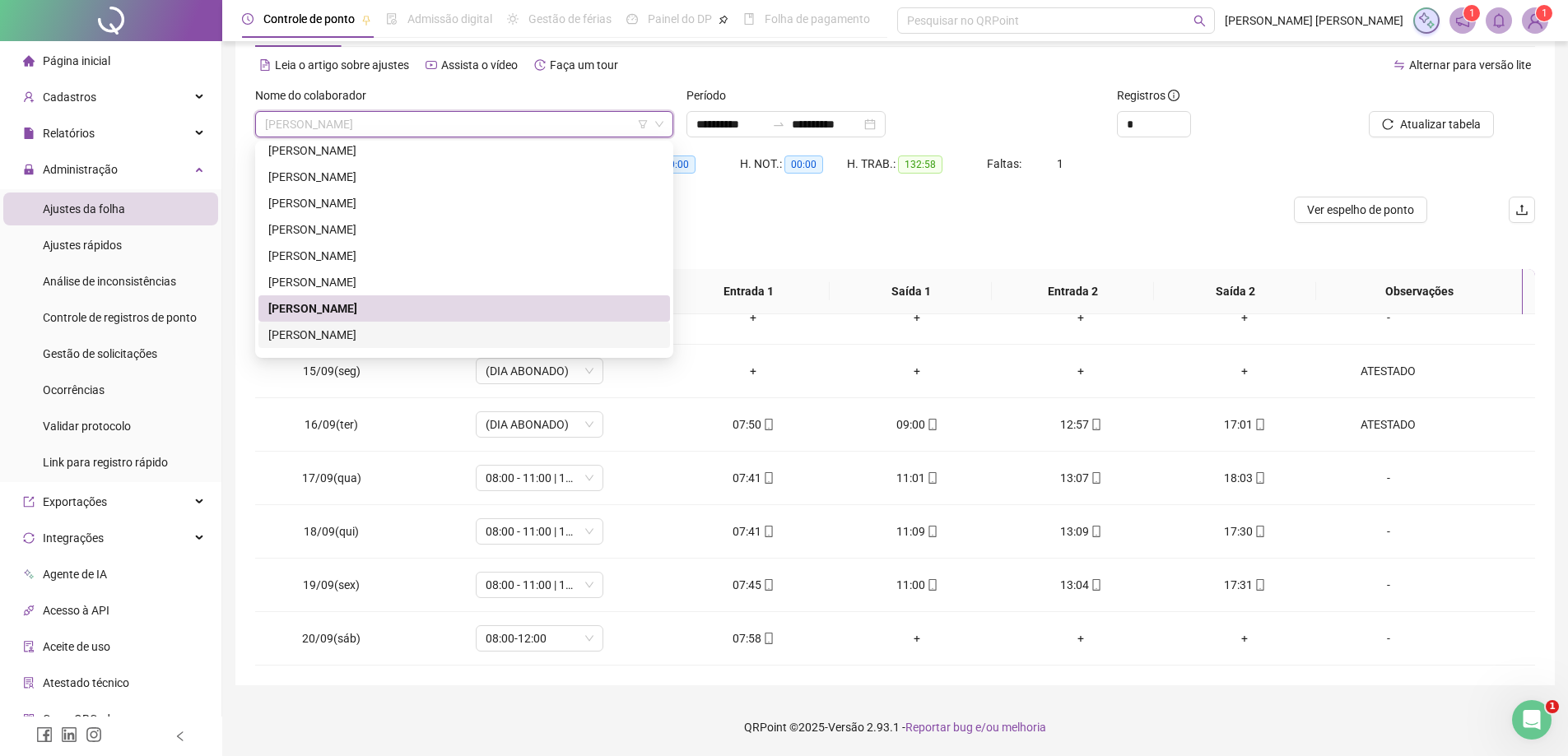
click at [425, 339] on div "[PERSON_NAME]" at bounding box center [464, 334] width 391 height 18
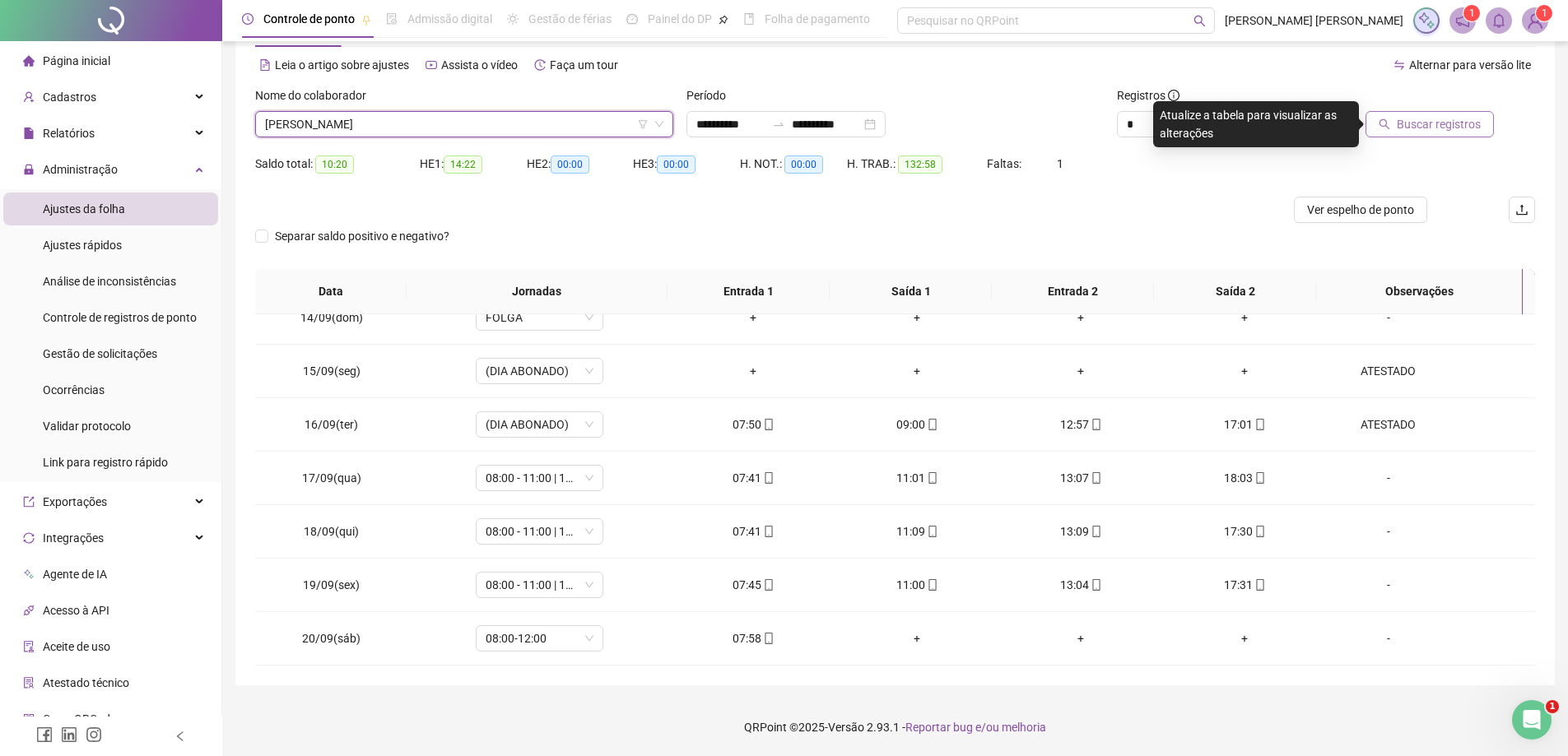
click at [1412, 123] on span "Buscar registros" at bounding box center [1438, 124] width 84 height 18
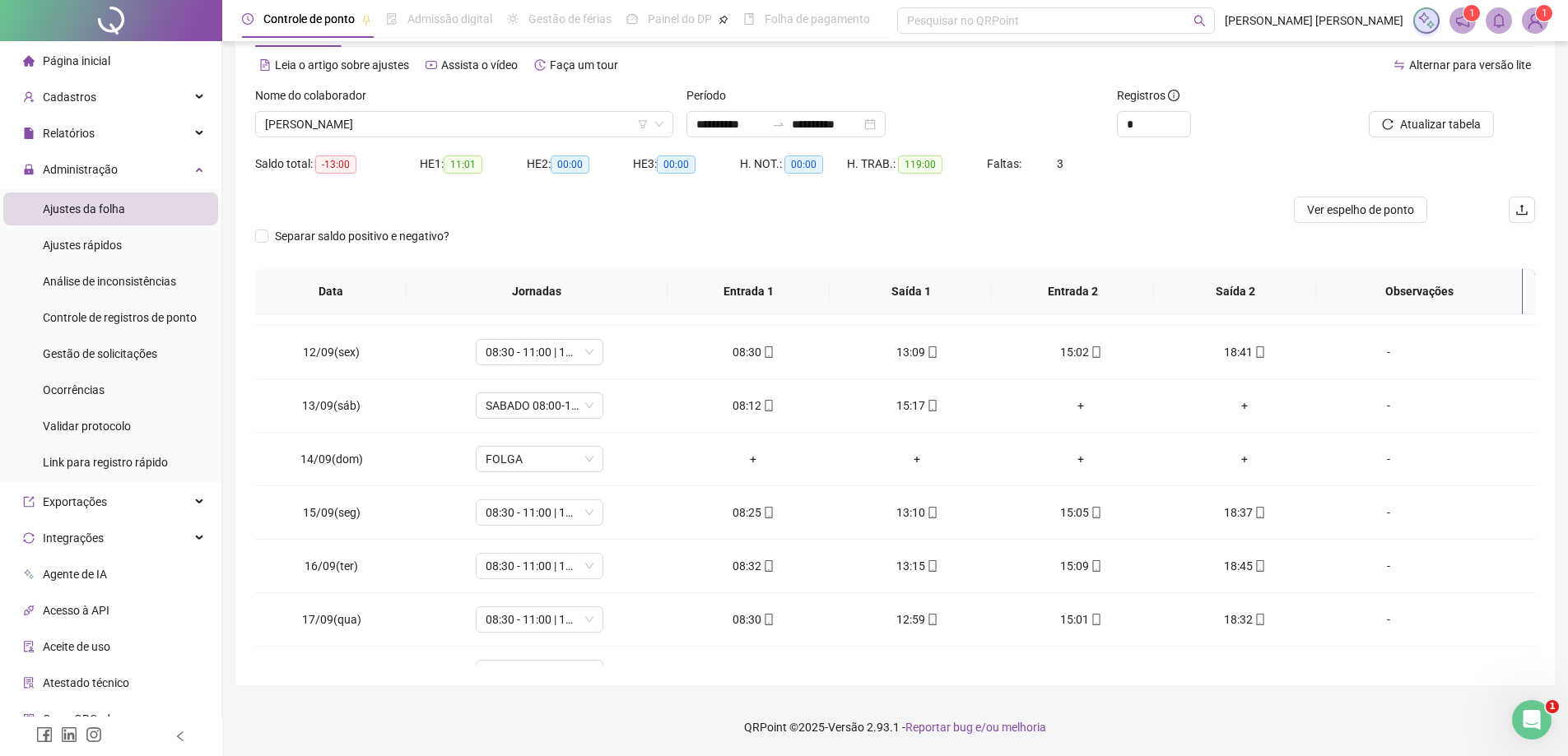
scroll to position [718, 0]
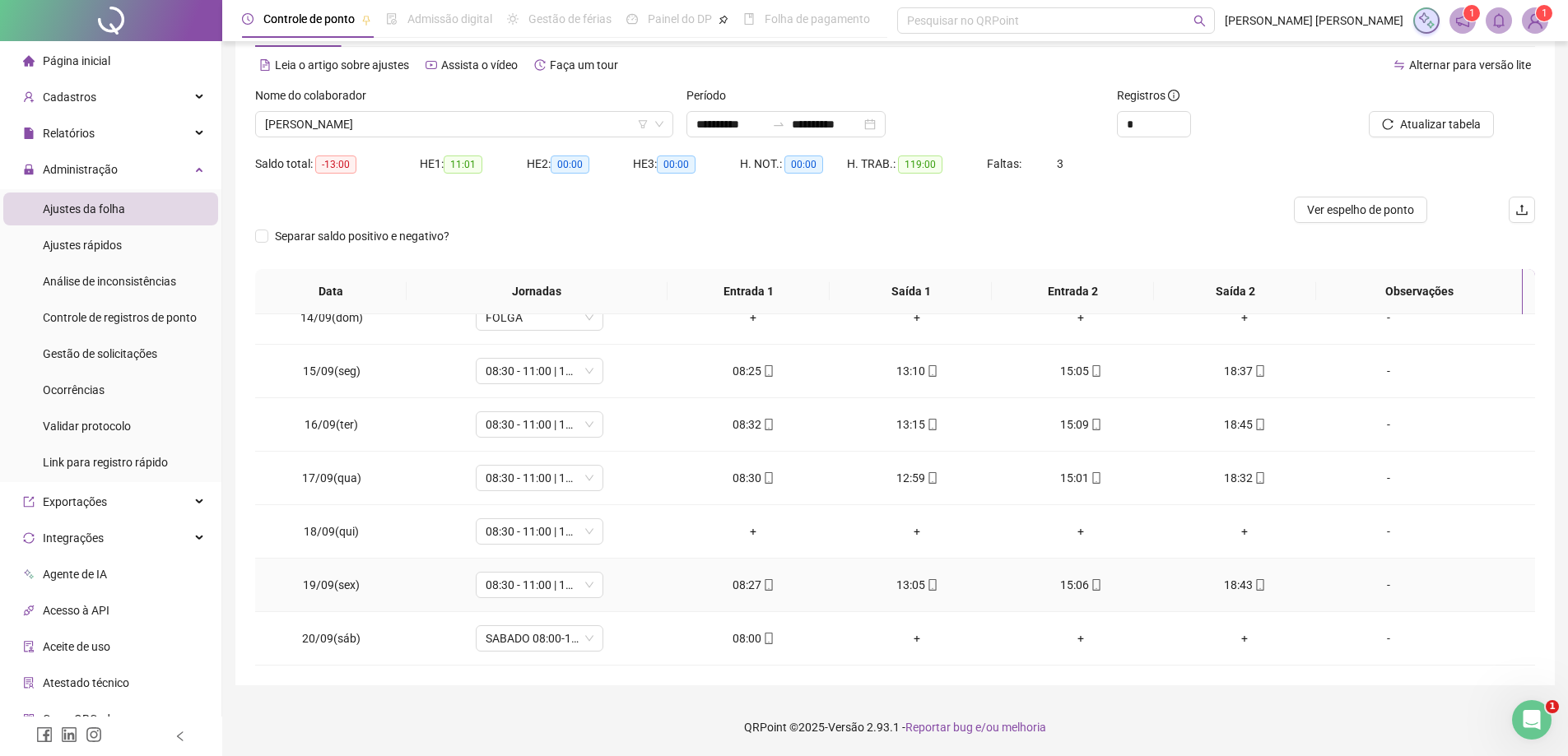
click at [741, 591] on div "08:27" at bounding box center [753, 584] width 138 height 18
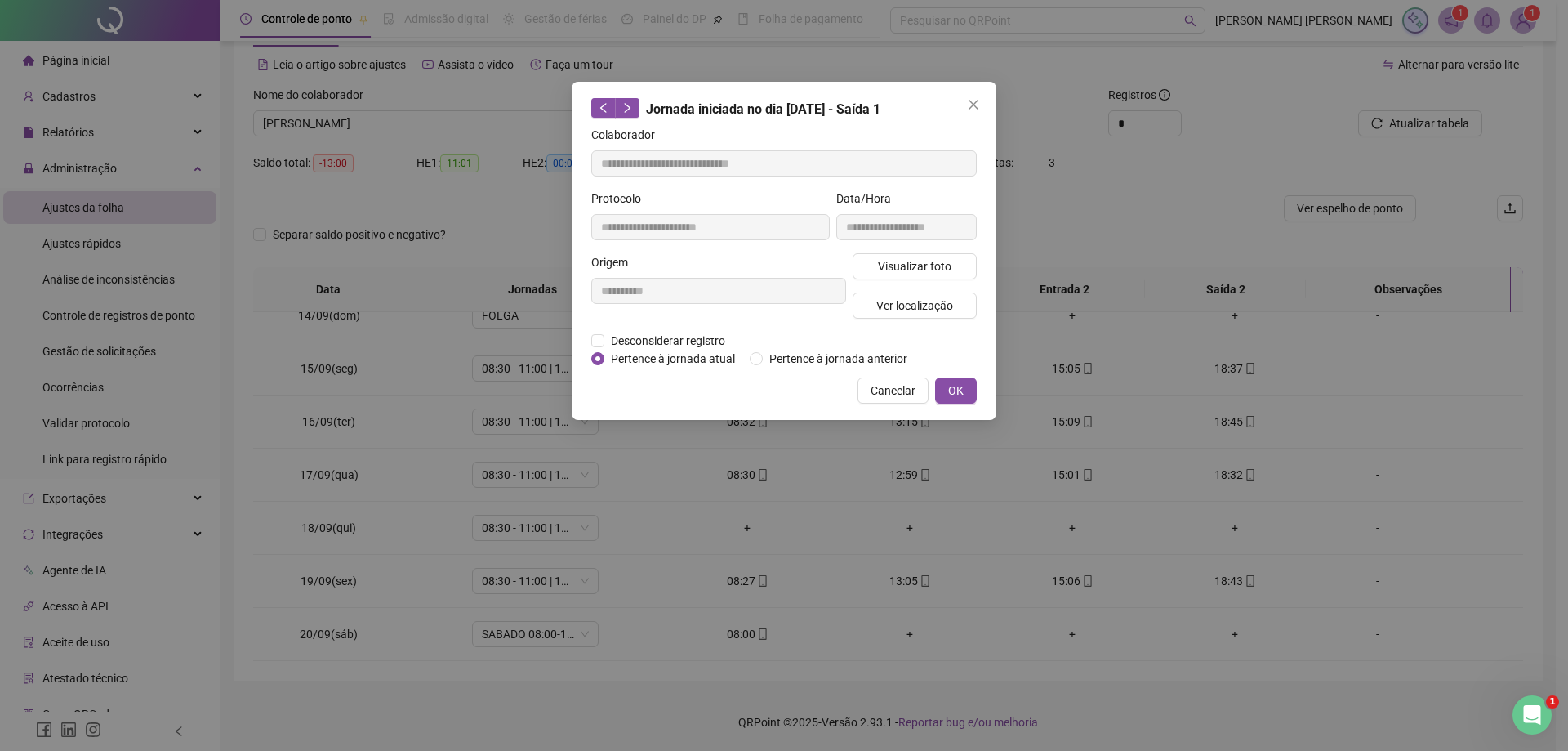
type input "**********"
click at [866, 264] on button "Visualizar foto" at bounding box center [914, 266] width 124 height 26
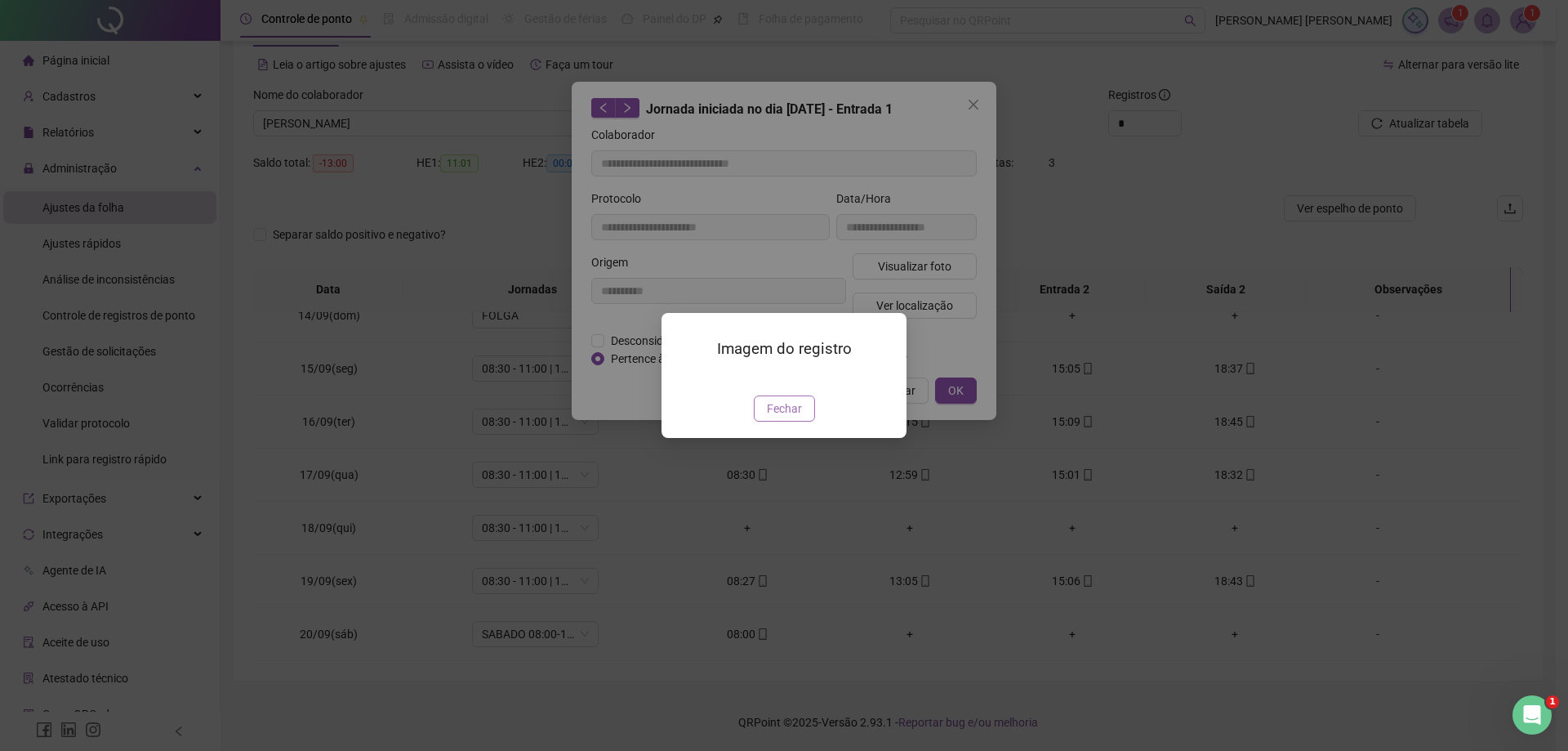
click at [777, 418] on span "Fechar" at bounding box center [784, 408] width 35 height 18
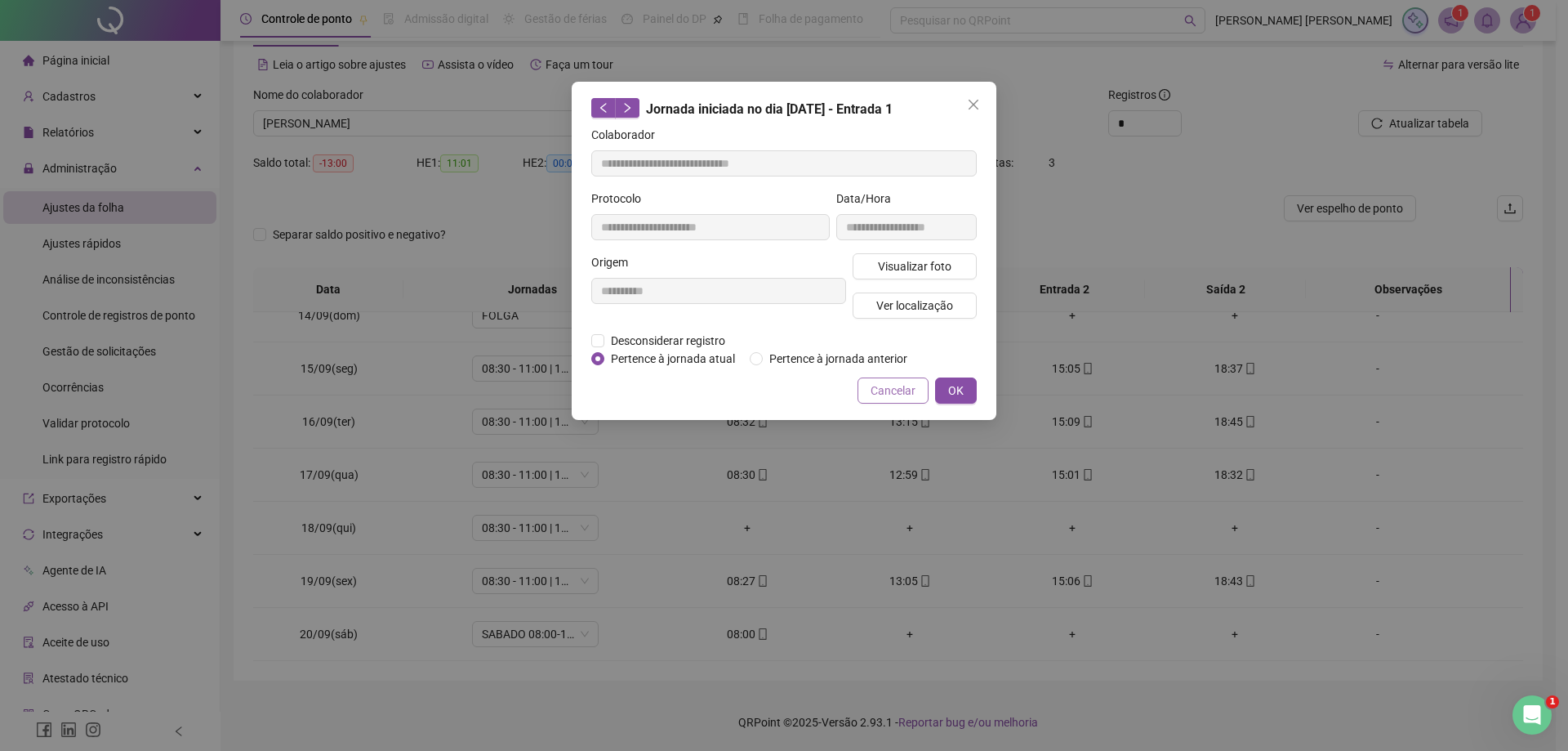
click at [890, 395] on span "Cancelar" at bounding box center [893, 390] width 45 height 18
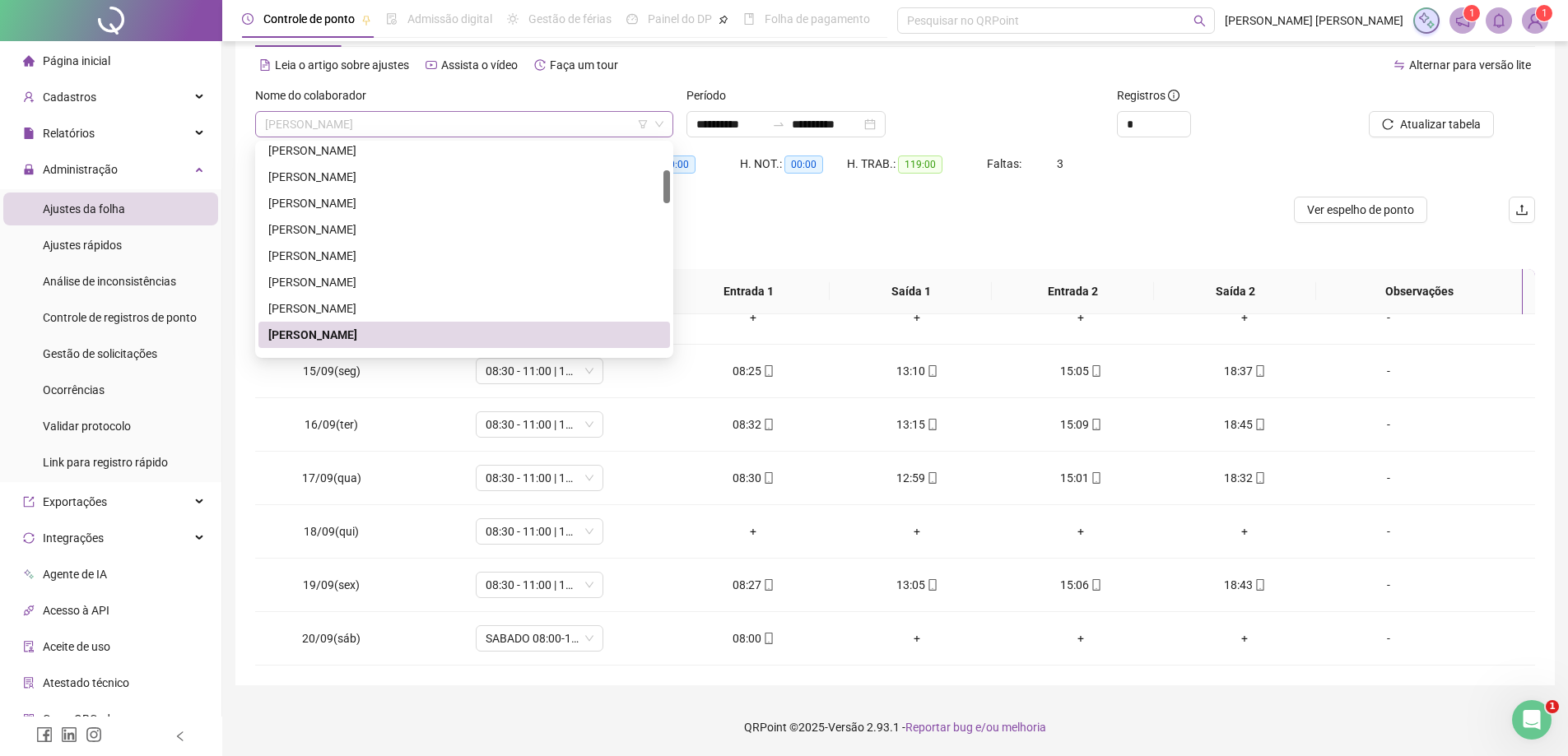
click at [477, 130] on span "[PERSON_NAME]" at bounding box center [464, 124] width 398 height 25
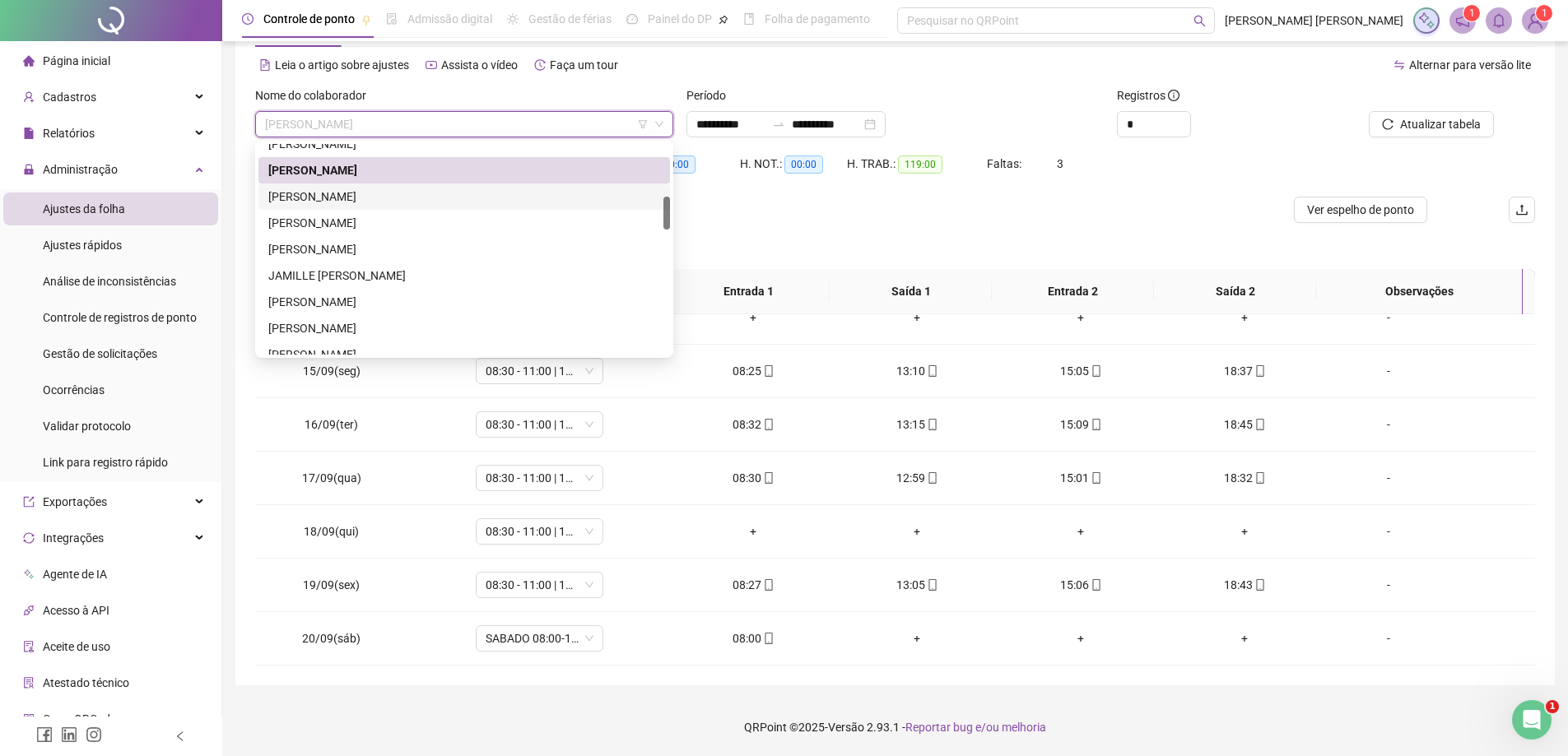
click at [440, 200] on div "[PERSON_NAME]" at bounding box center [464, 196] width 391 height 18
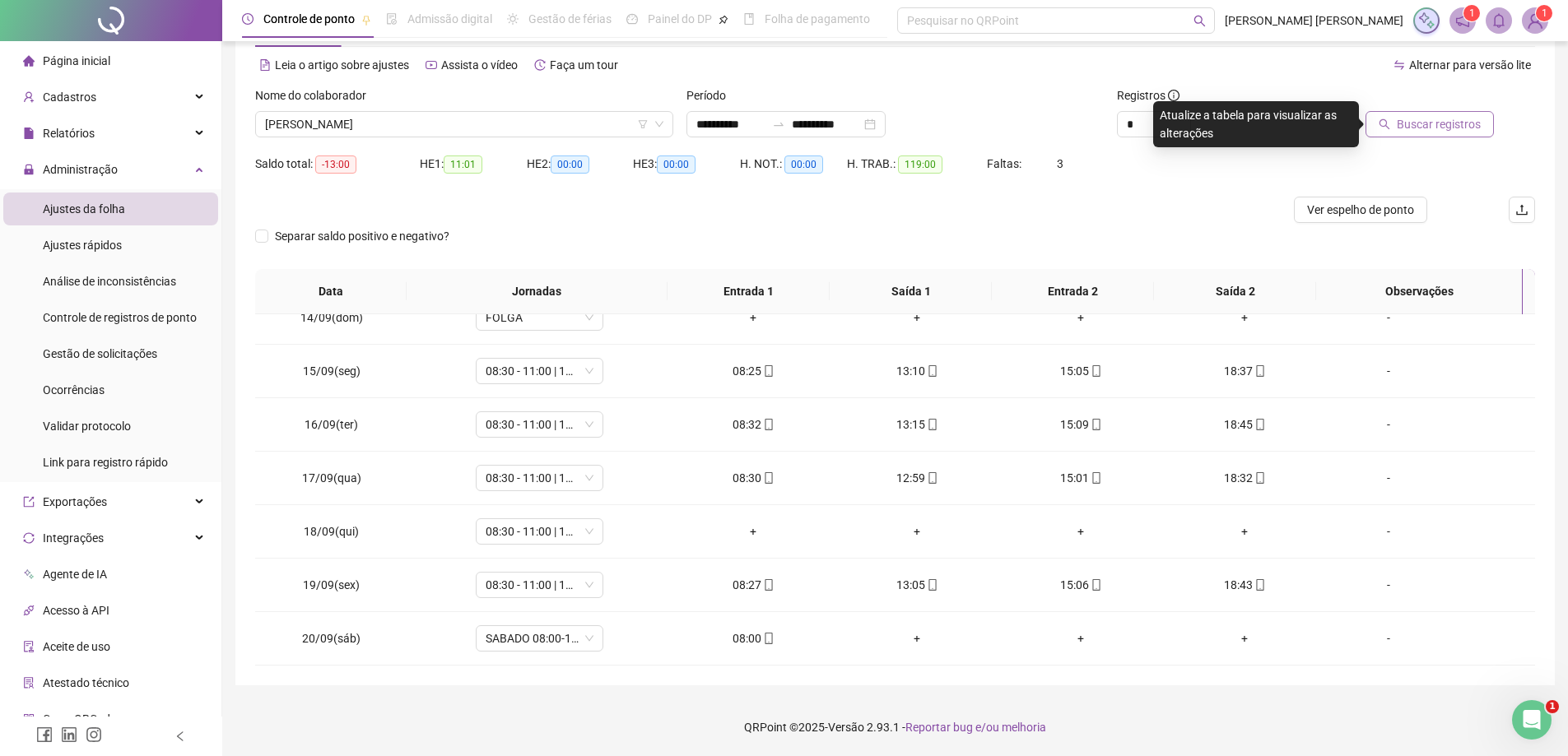
click at [1437, 123] on span "Buscar registros" at bounding box center [1438, 124] width 84 height 18
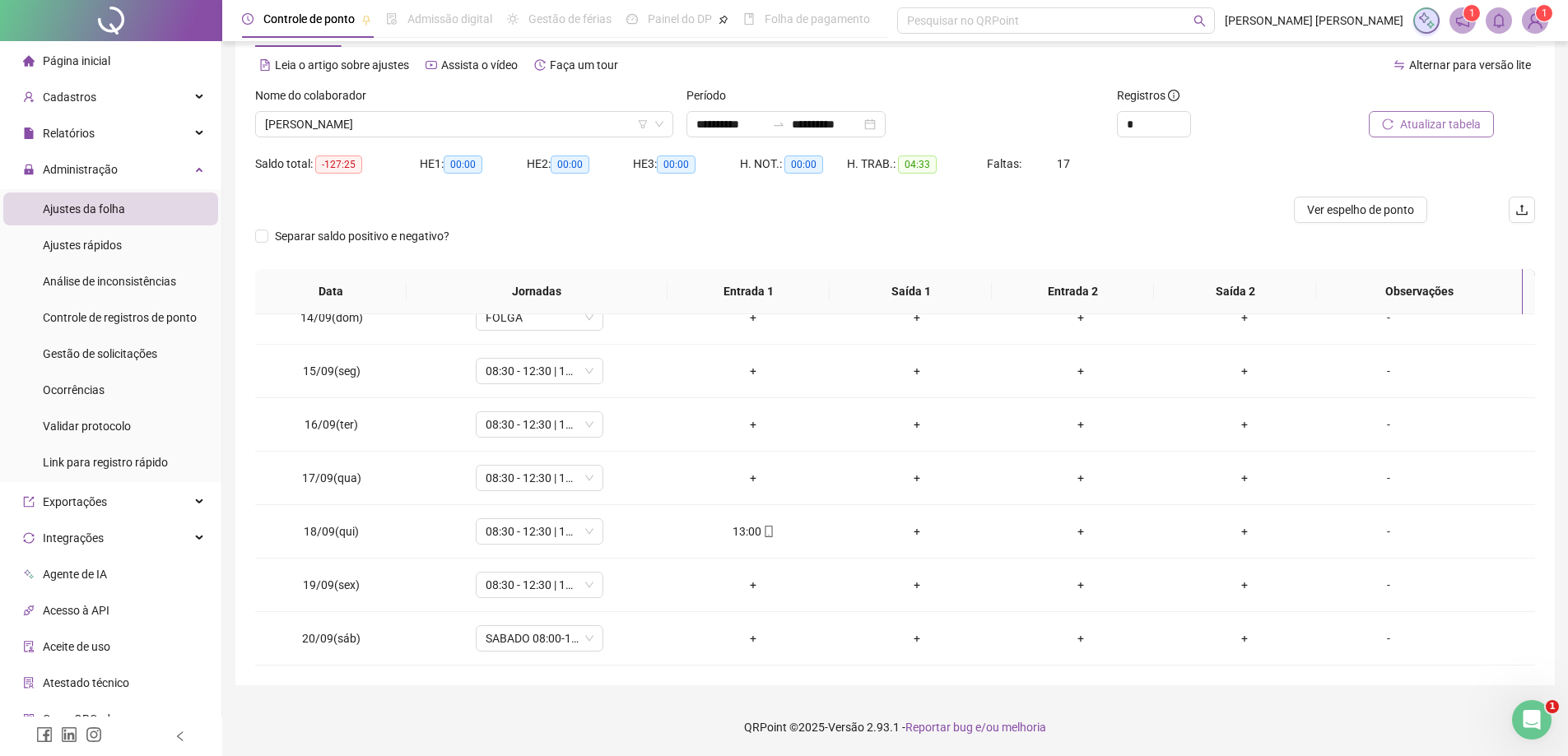
click at [524, 108] on div "Nome do colaborador" at bounding box center [464, 98] width 418 height 25
click at [524, 125] on span "[PERSON_NAME]" at bounding box center [464, 124] width 398 height 25
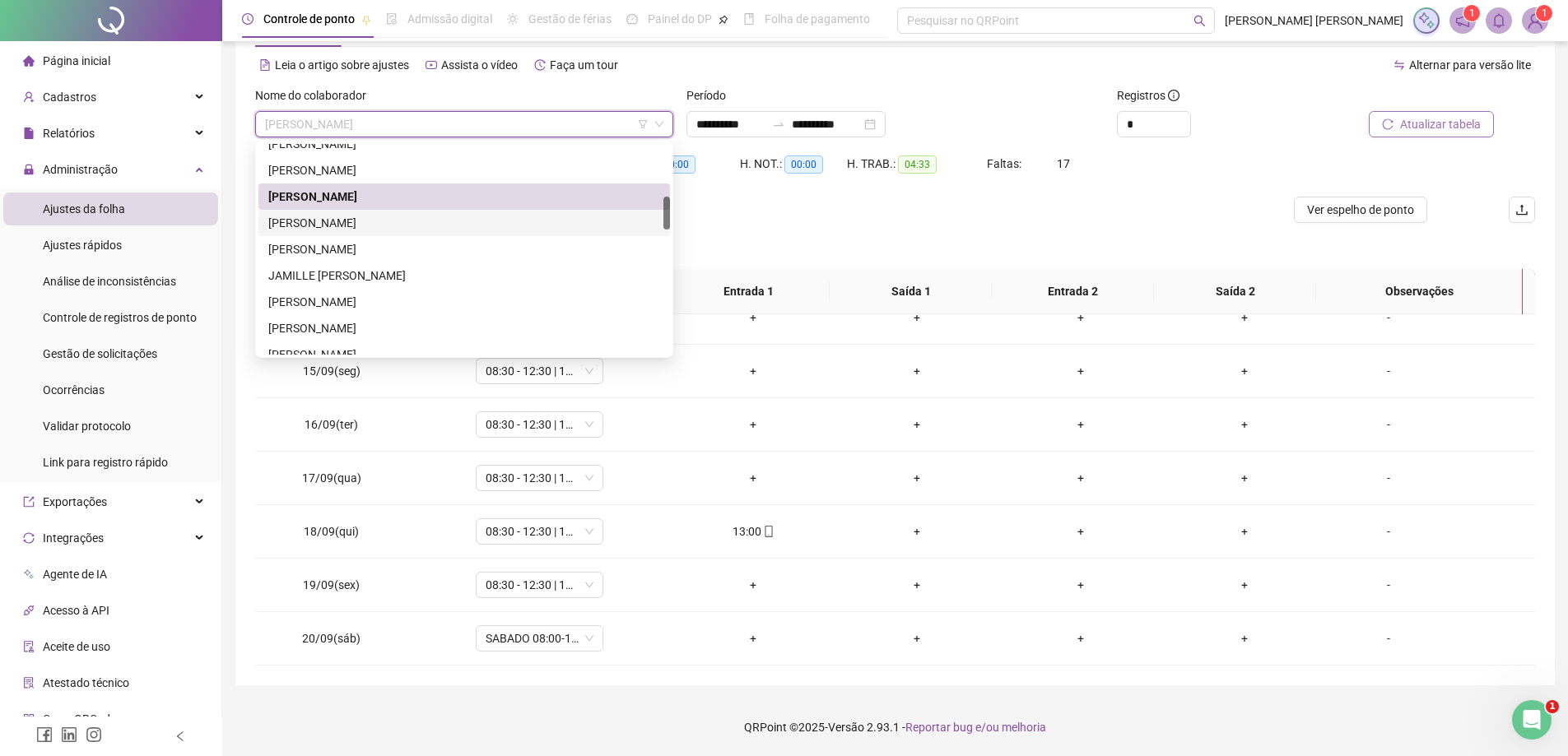
click at [470, 234] on div "[PERSON_NAME]" at bounding box center [464, 223] width 412 height 26
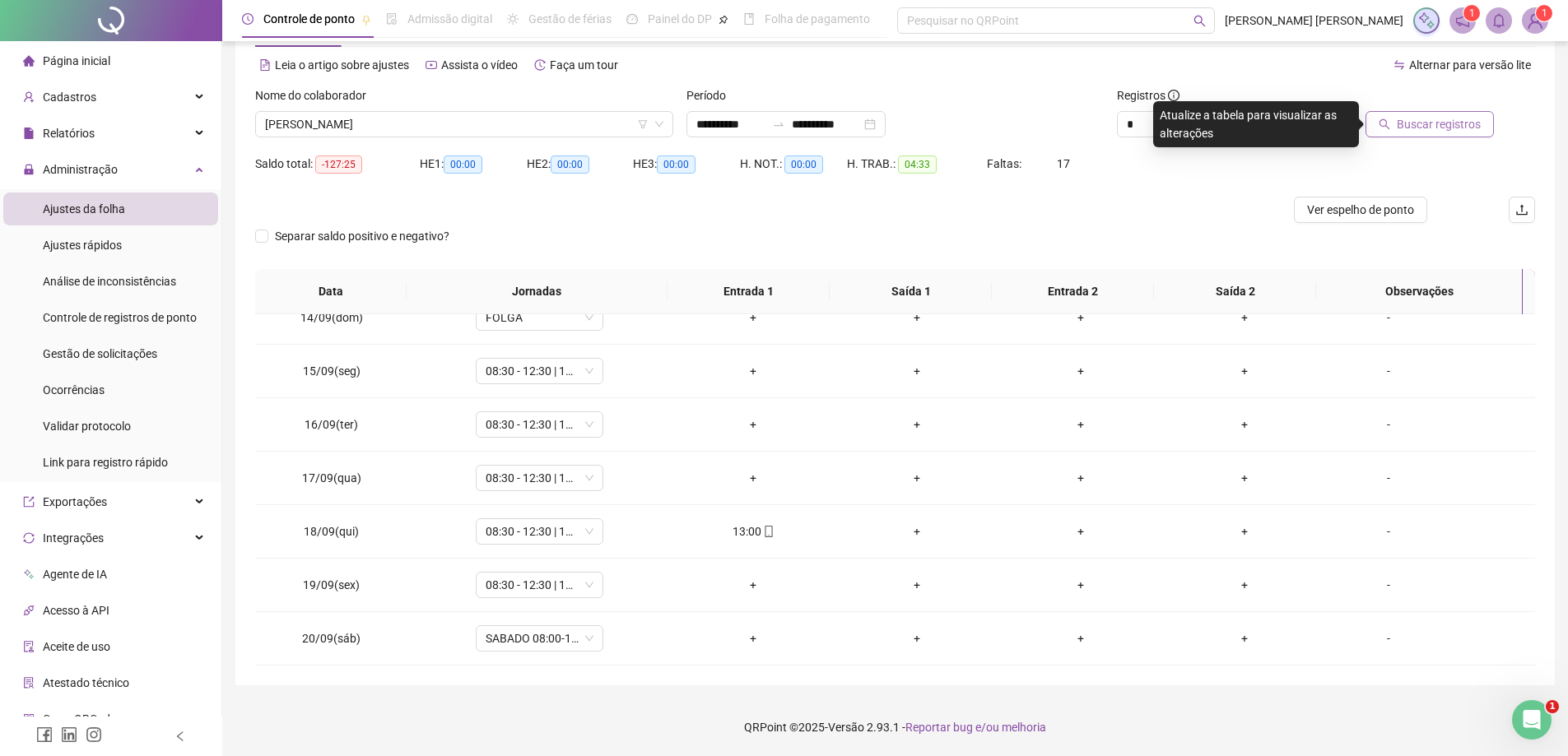
click at [1419, 131] on span "Buscar registros" at bounding box center [1438, 124] width 84 height 18
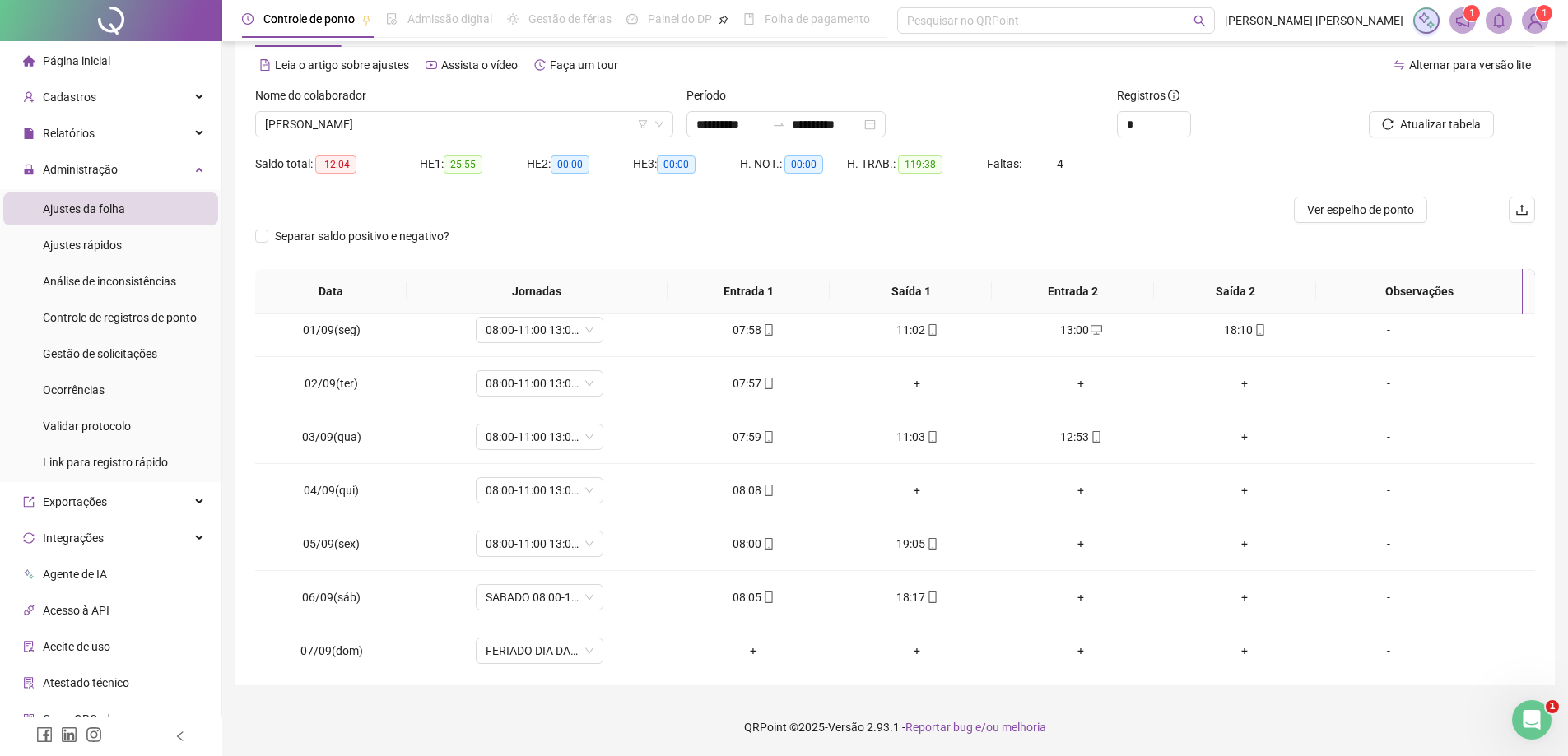
scroll to position [0, 0]
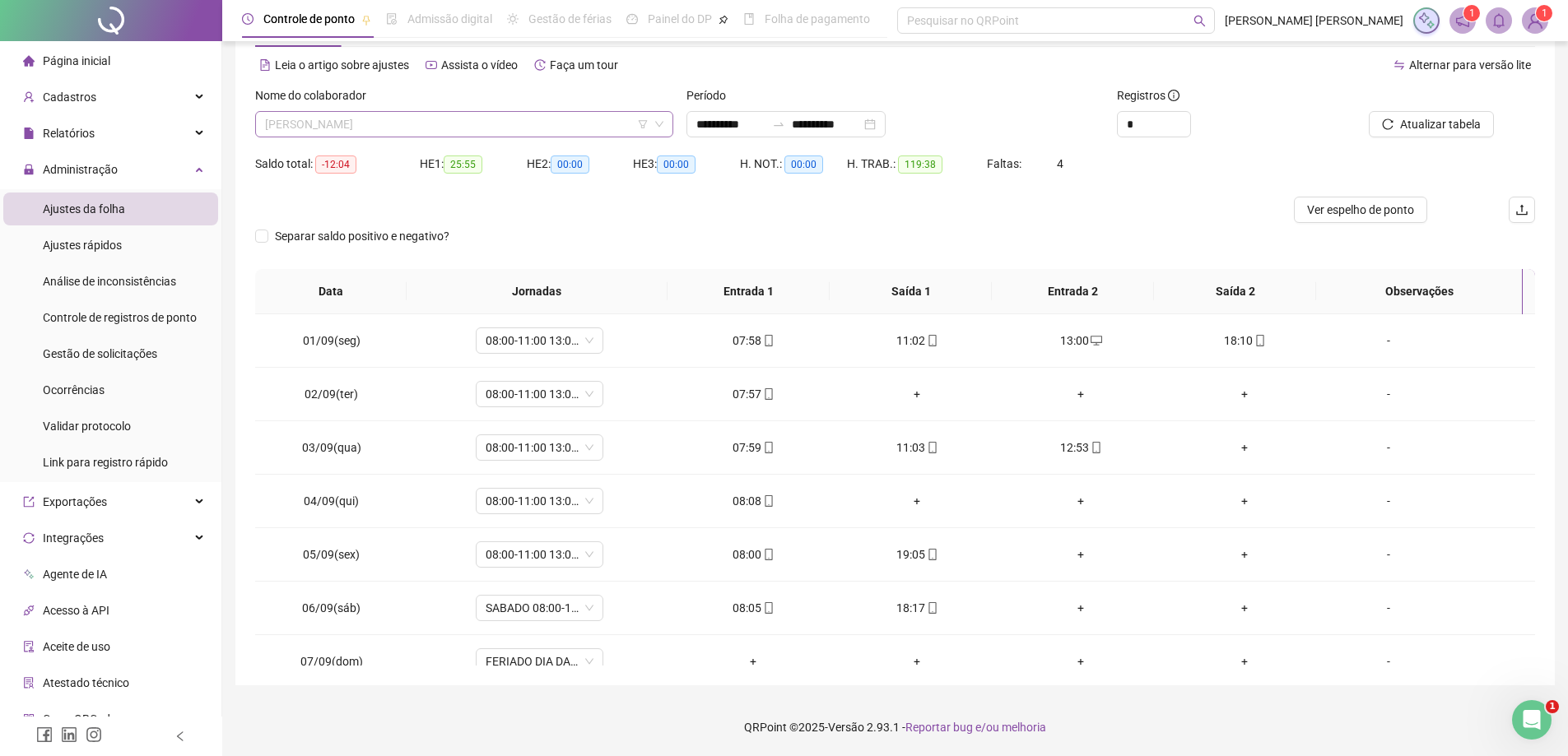
click at [397, 128] on span "[PERSON_NAME]" at bounding box center [464, 124] width 398 height 25
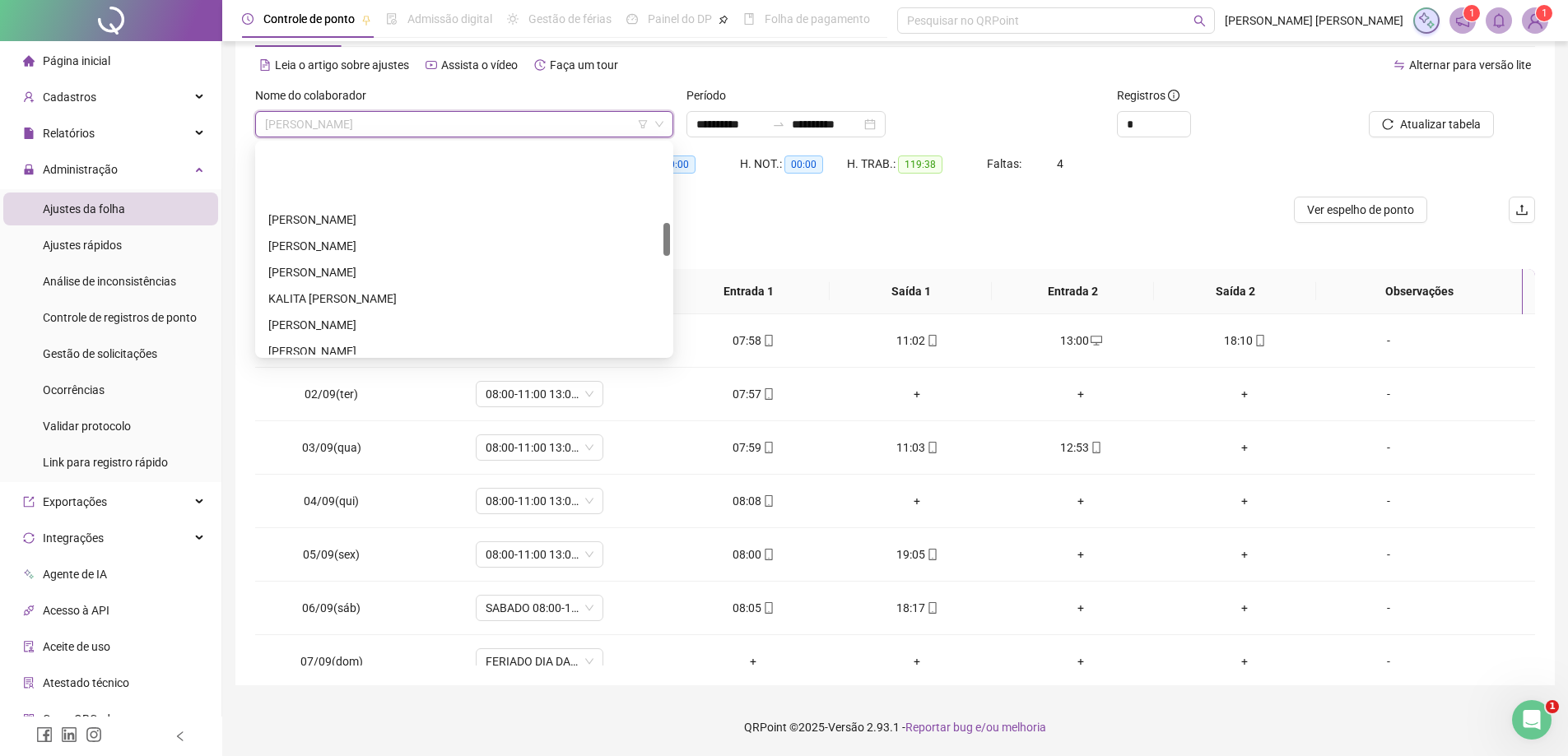
scroll to position [494, 0]
click at [427, 298] on div "KETHOLY [PERSON_NAME]" at bounding box center [464, 295] width 391 height 18
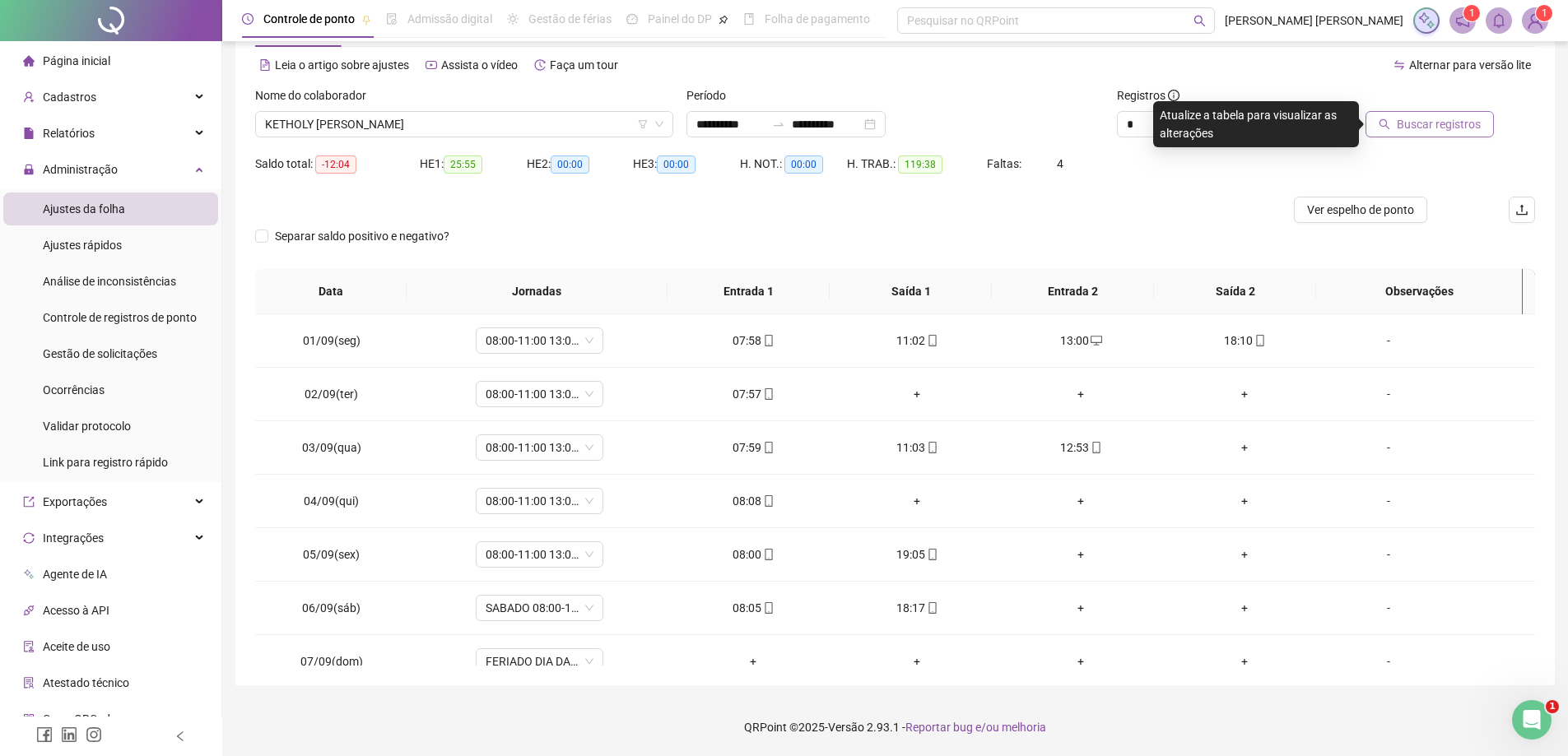
click at [1448, 122] on span "Buscar registros" at bounding box center [1438, 124] width 84 height 18
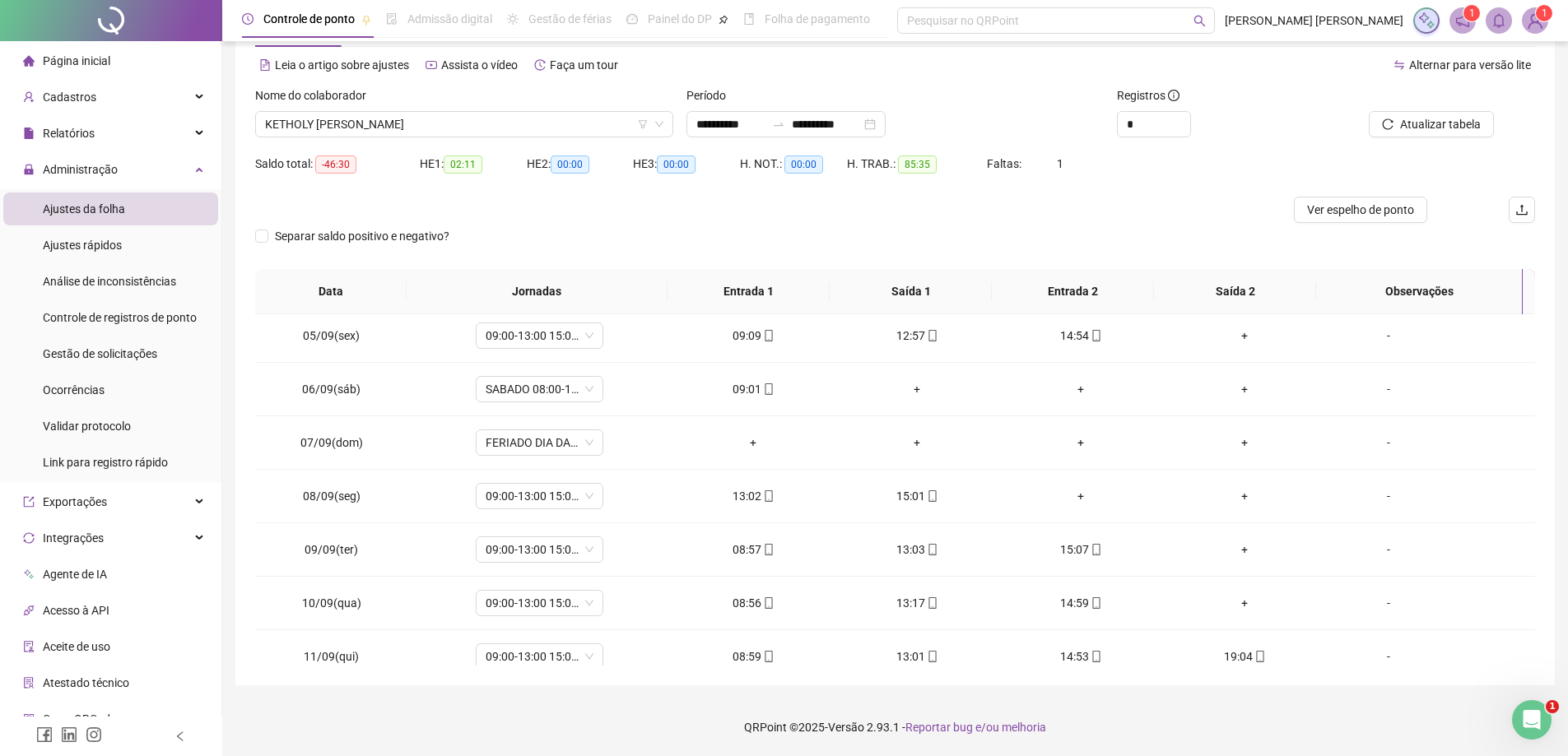
scroll to position [247, 0]
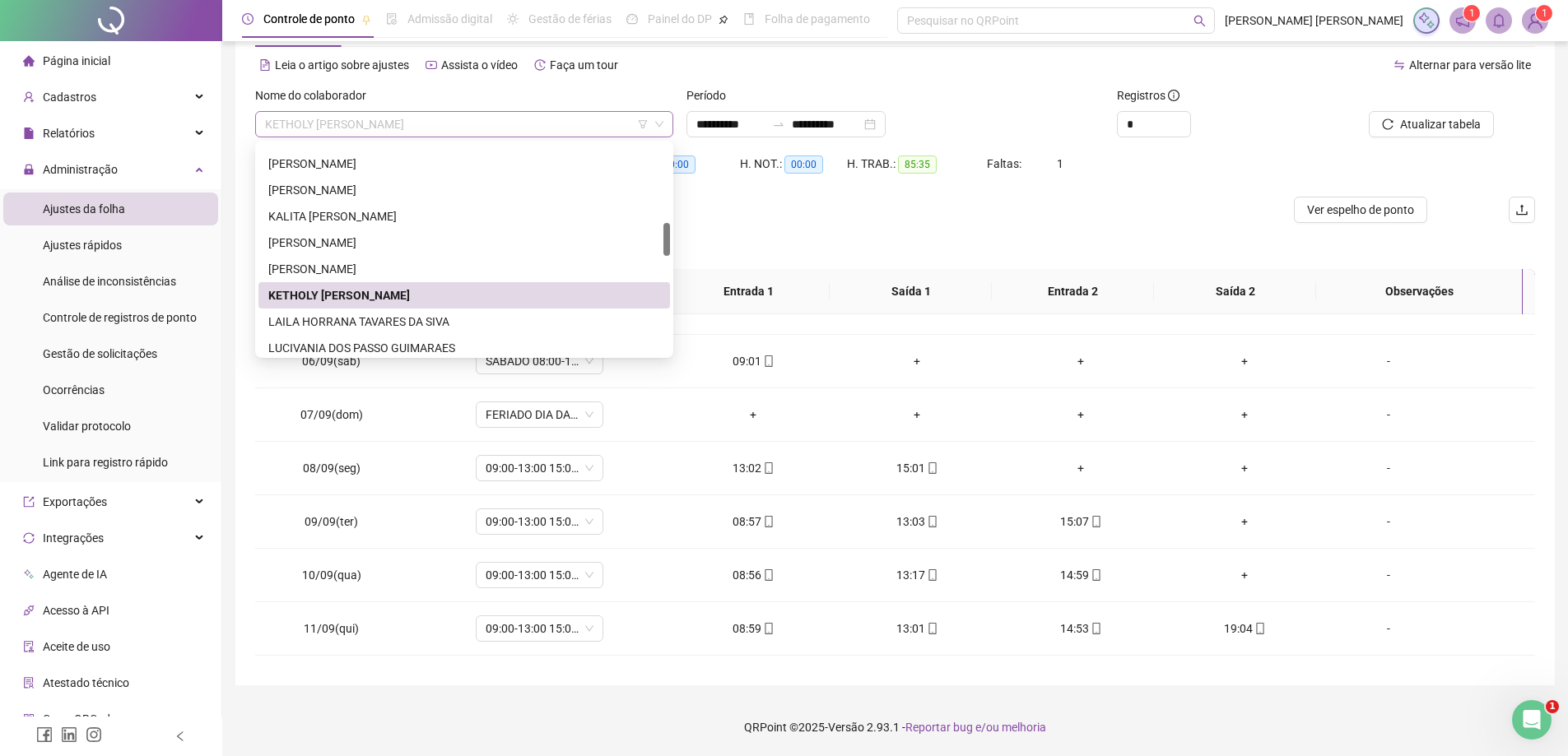
click at [455, 120] on span "KETHOLY [PERSON_NAME]" at bounding box center [464, 124] width 398 height 25
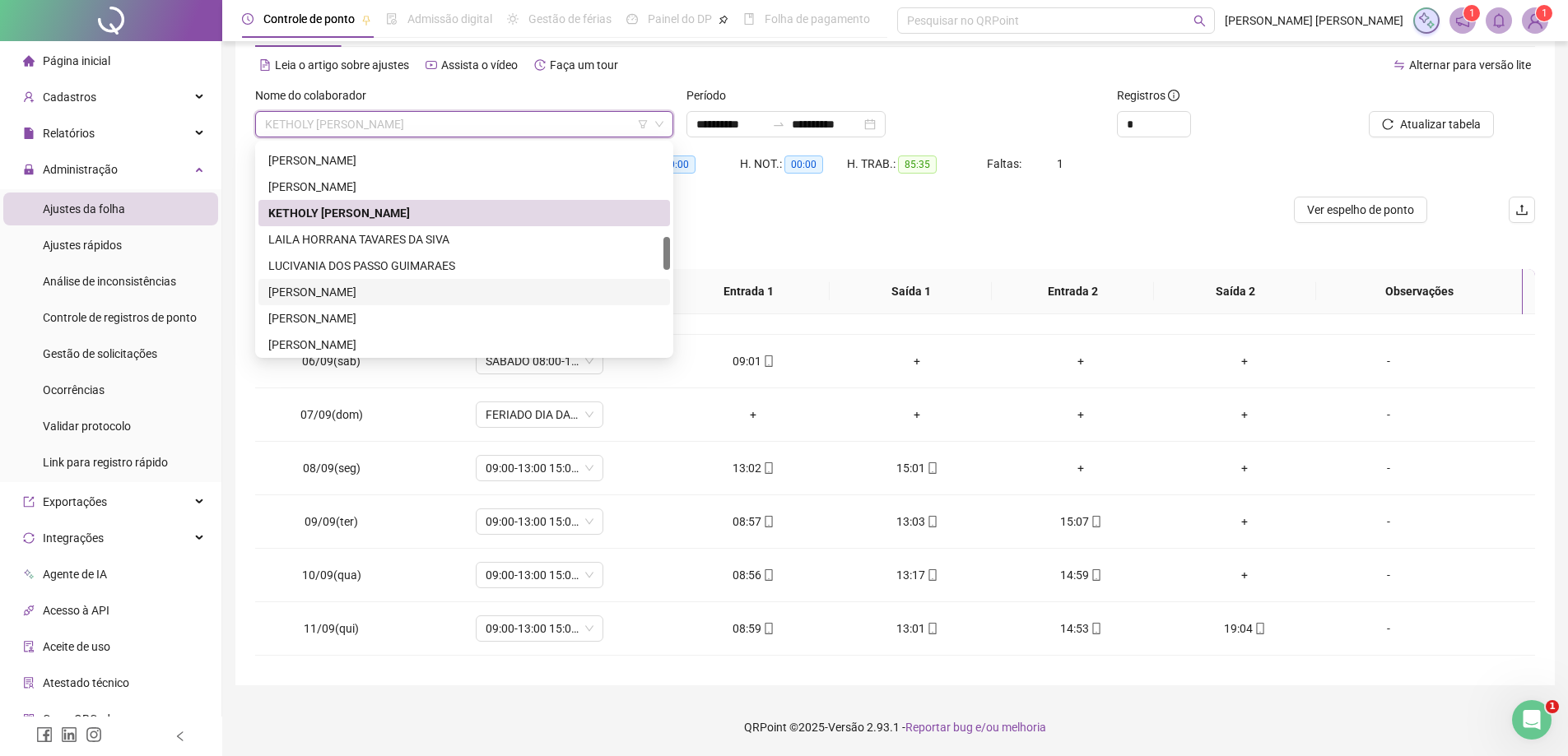
click at [426, 293] on div "[PERSON_NAME]" at bounding box center [464, 291] width 391 height 18
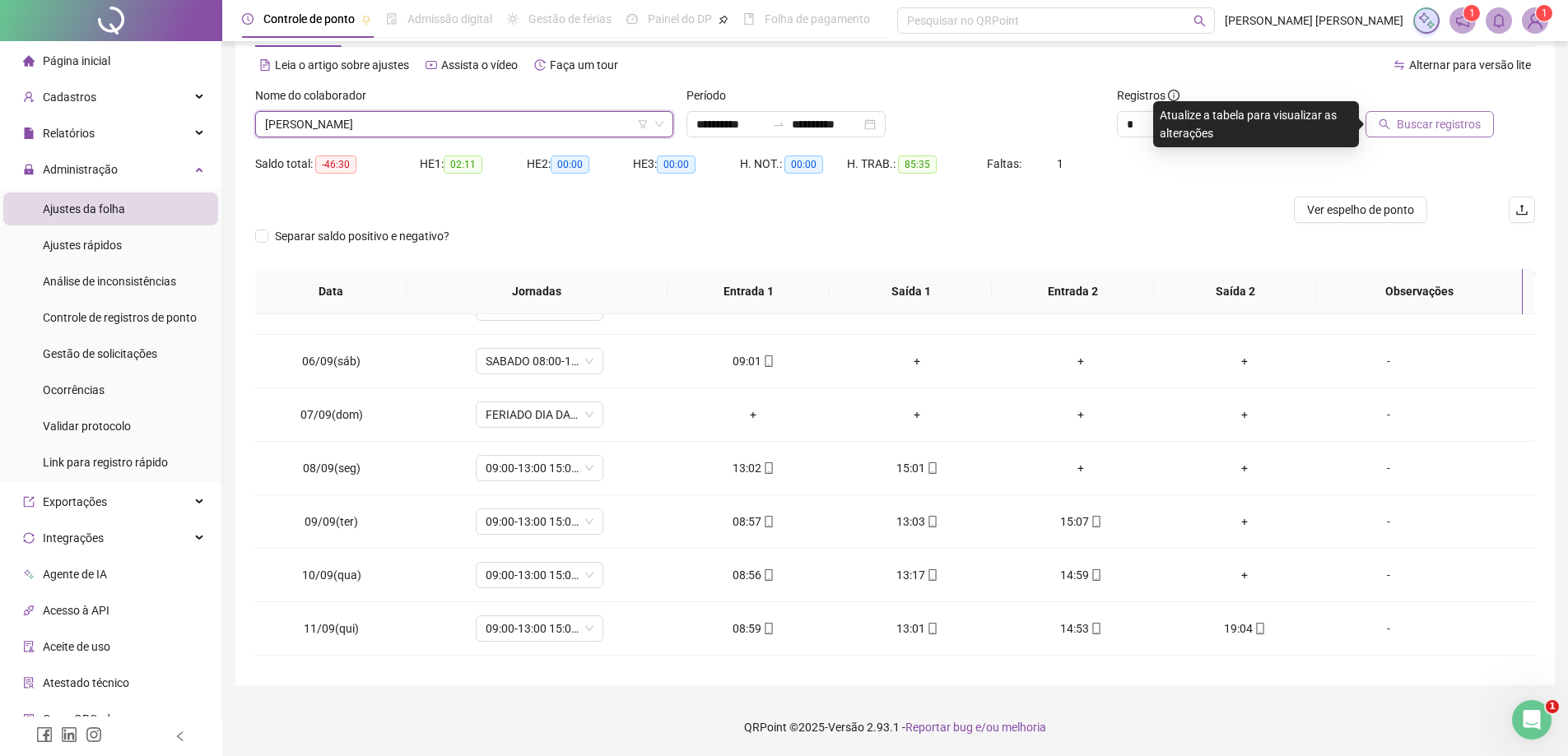
click at [1457, 120] on span "Buscar registros" at bounding box center [1438, 124] width 84 height 18
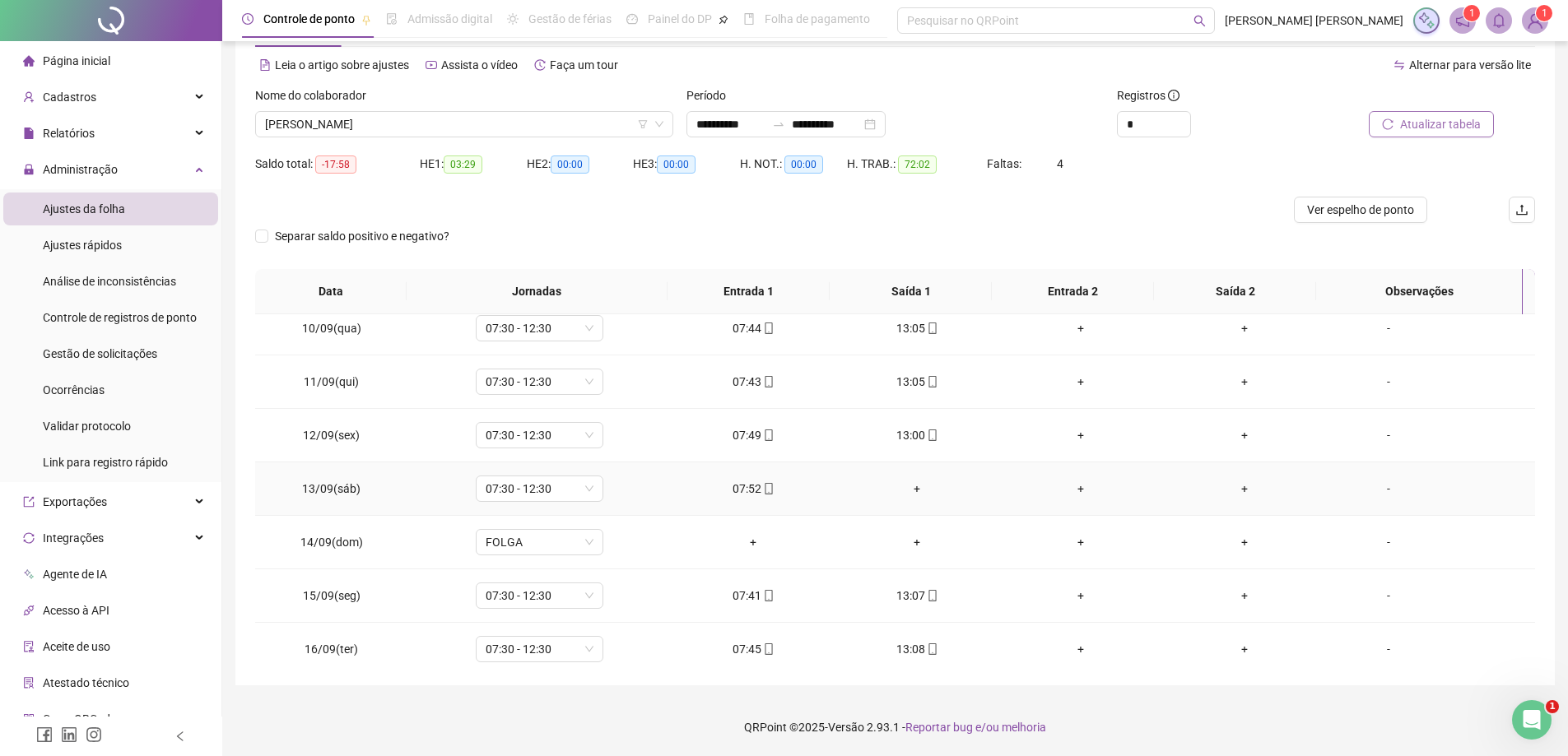
scroll to position [718, 0]
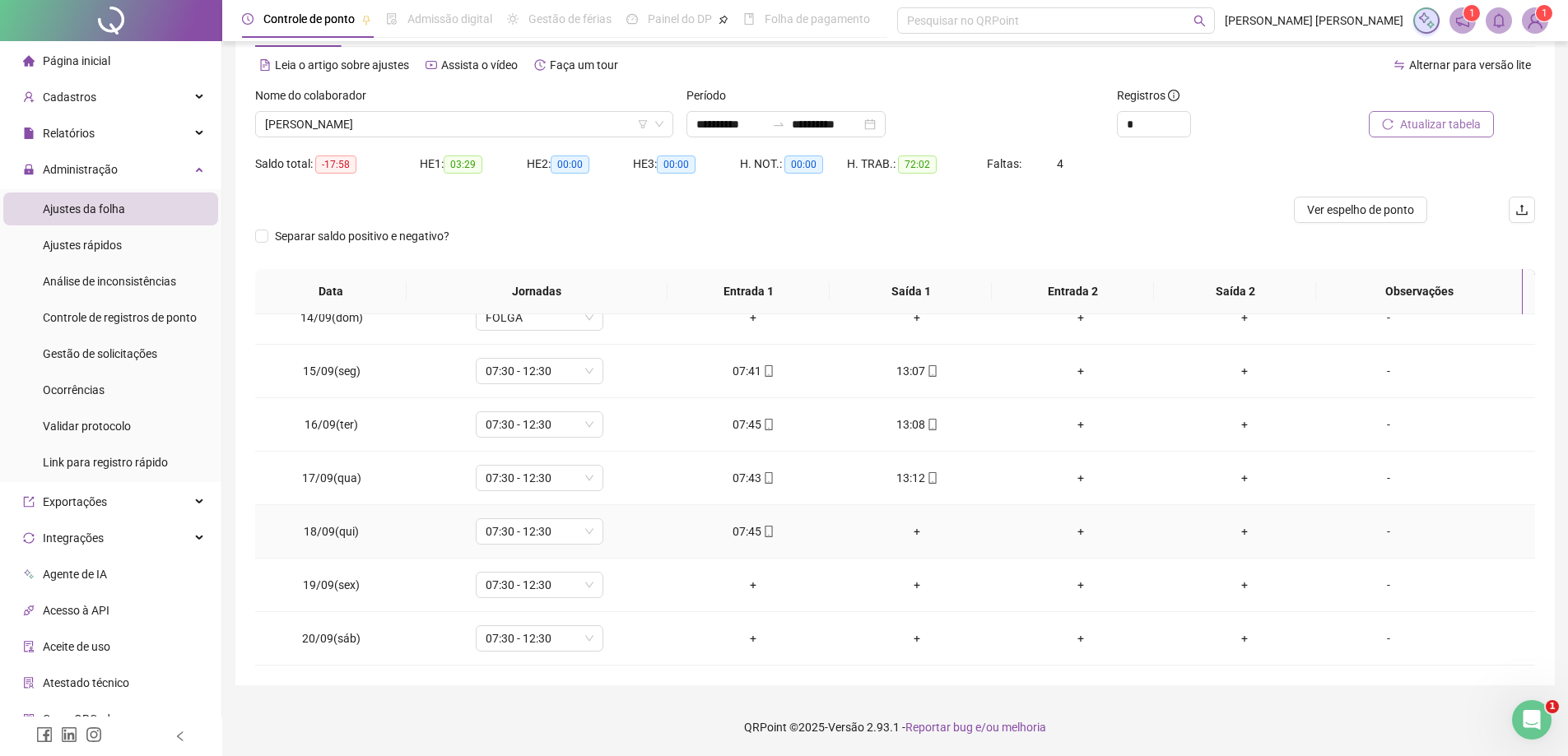
click at [746, 530] on div "07:45" at bounding box center [753, 531] width 138 height 18
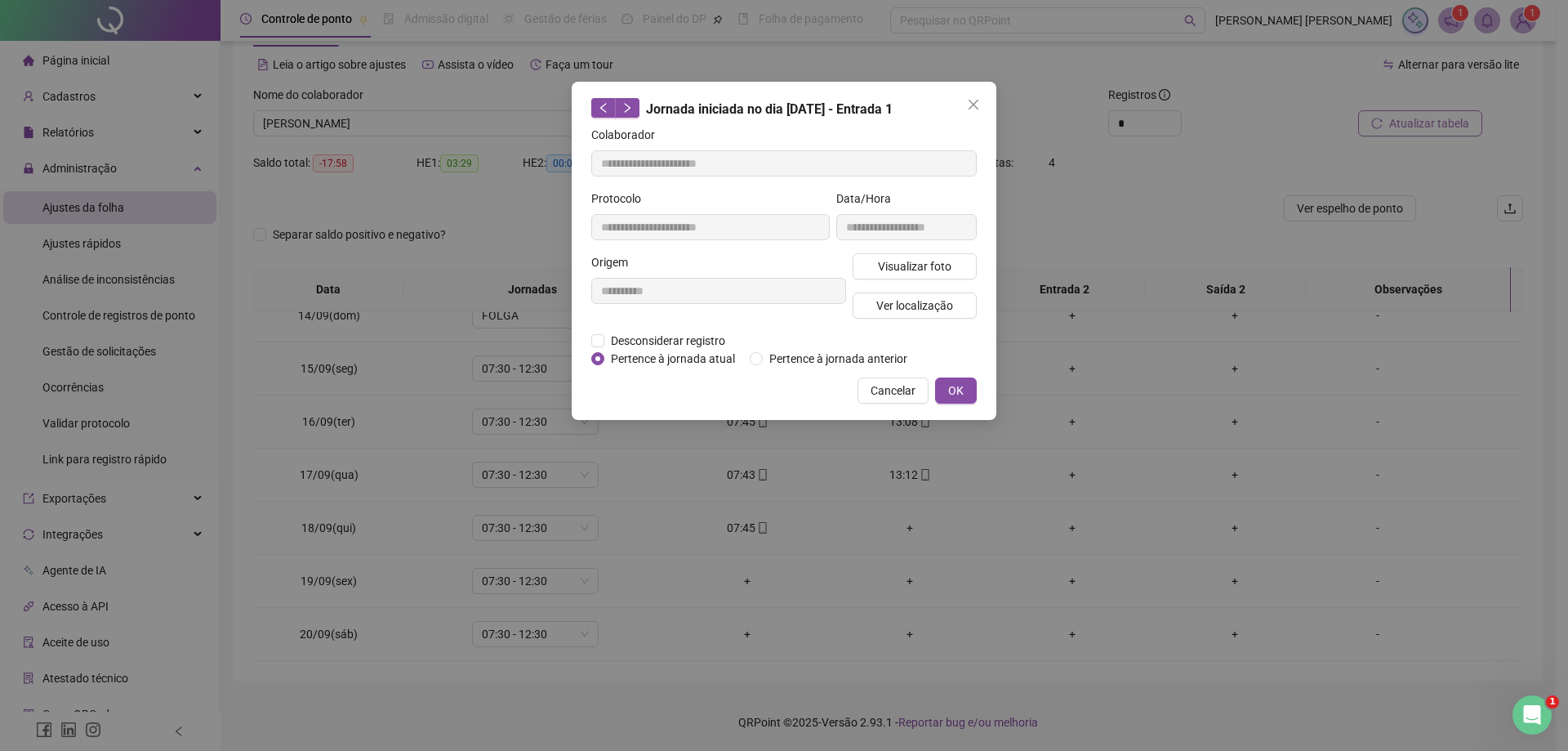
type input "**********"
click at [937, 270] on span "Visualizar foto" at bounding box center [914, 266] width 74 height 18
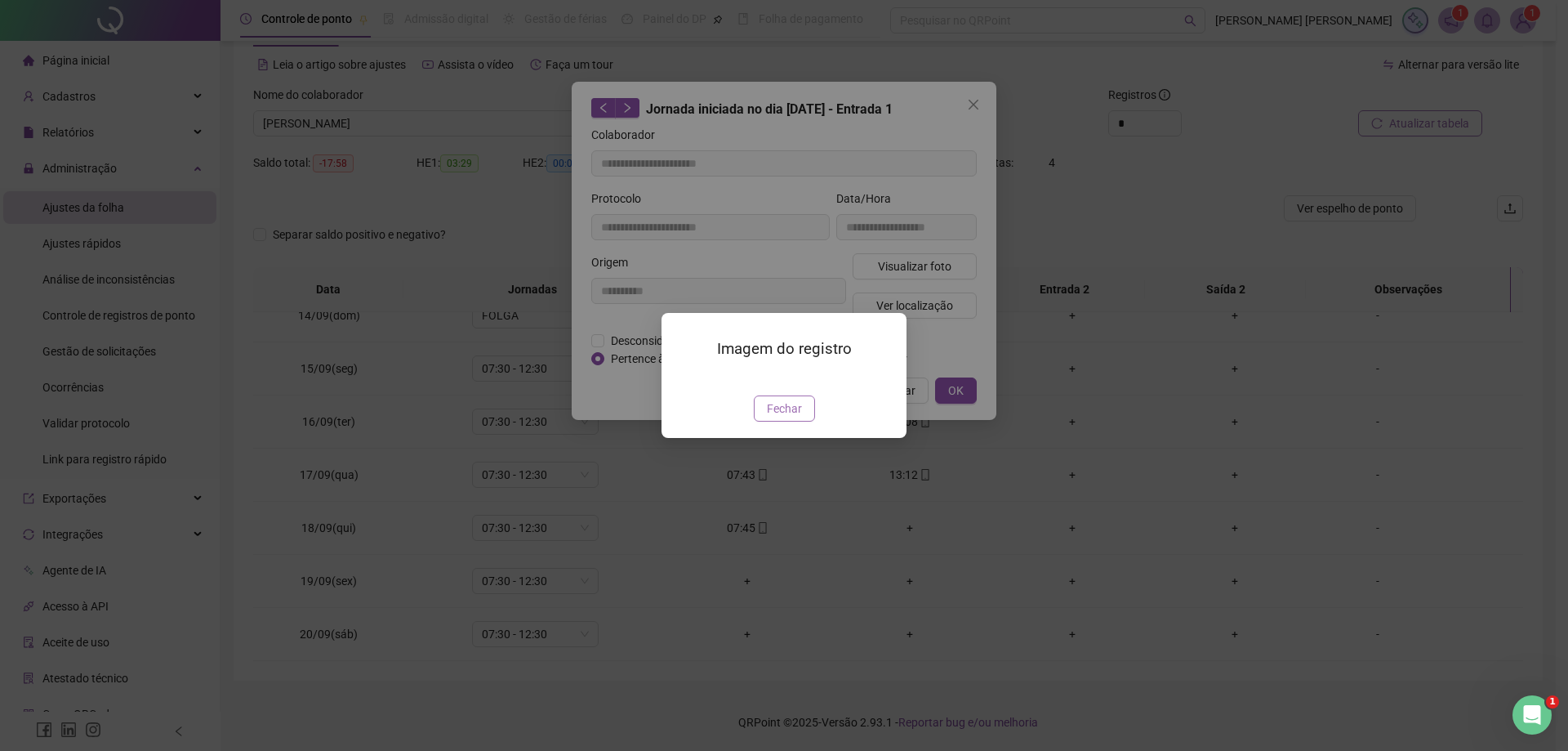
click at [788, 418] on span "Fechar" at bounding box center [784, 408] width 35 height 18
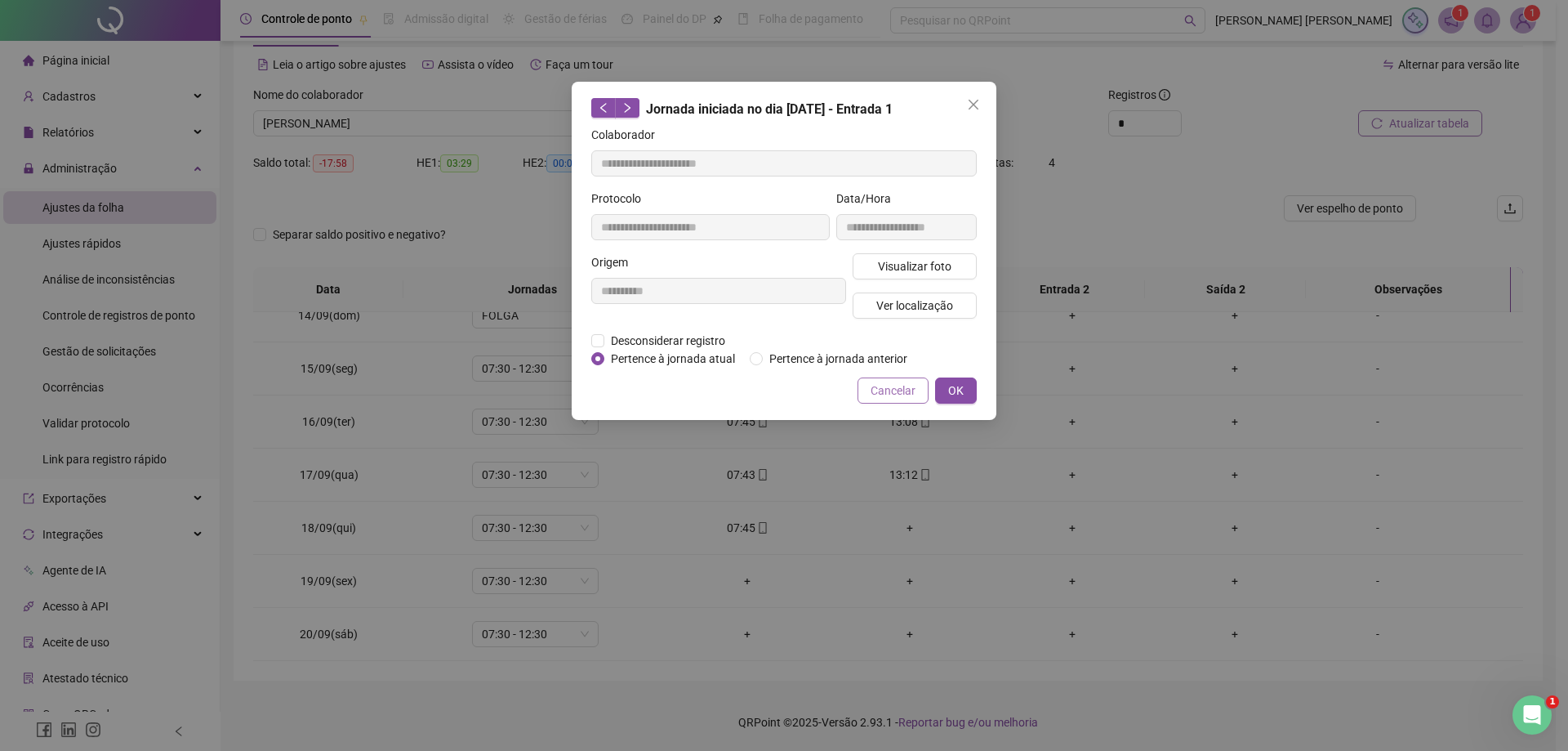
click at [902, 383] on span "Cancelar" at bounding box center [893, 390] width 45 height 18
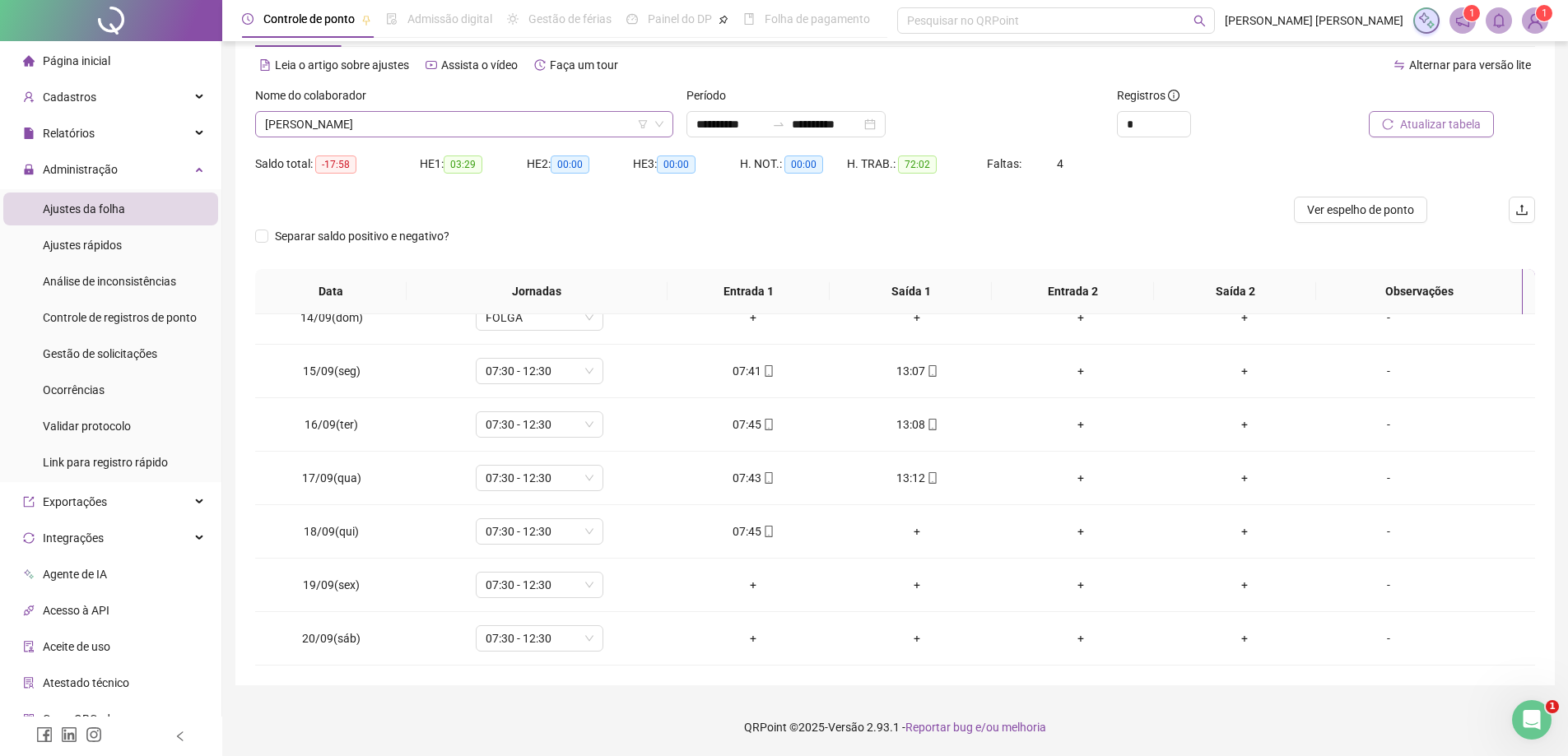
click at [421, 127] on span "[PERSON_NAME]" at bounding box center [464, 124] width 398 height 25
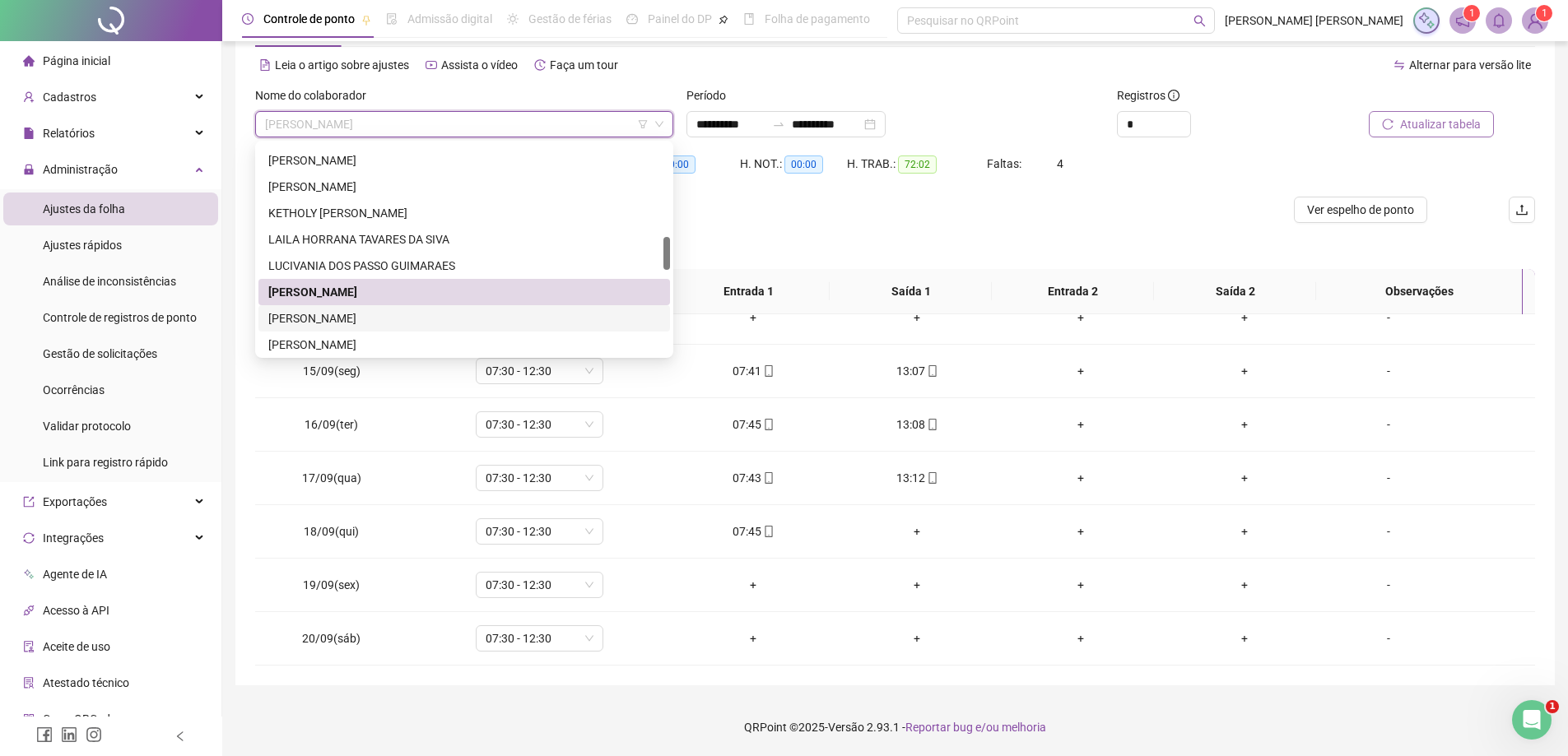
scroll to position [741, 0]
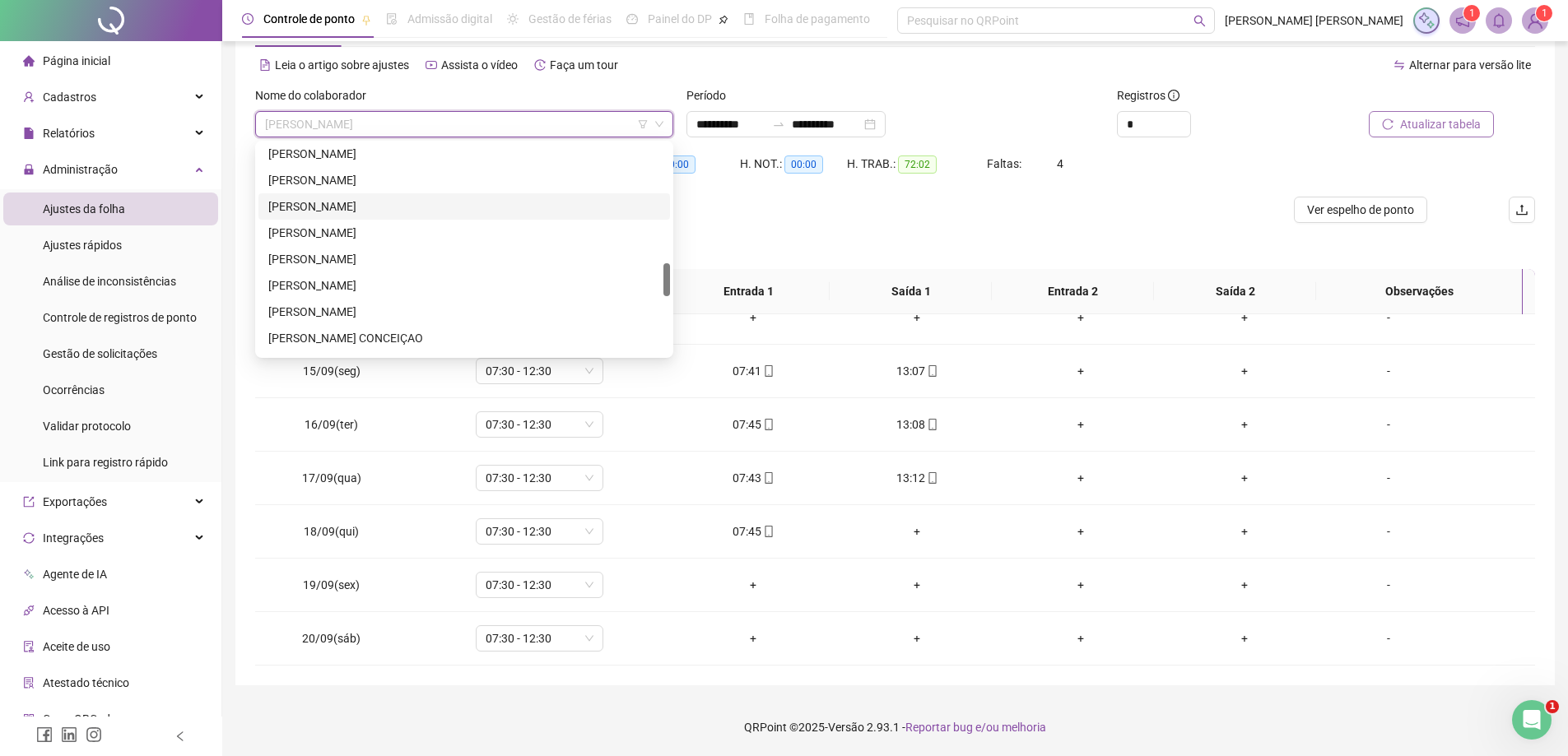
click at [393, 200] on div "[PERSON_NAME]" at bounding box center [464, 206] width 391 height 18
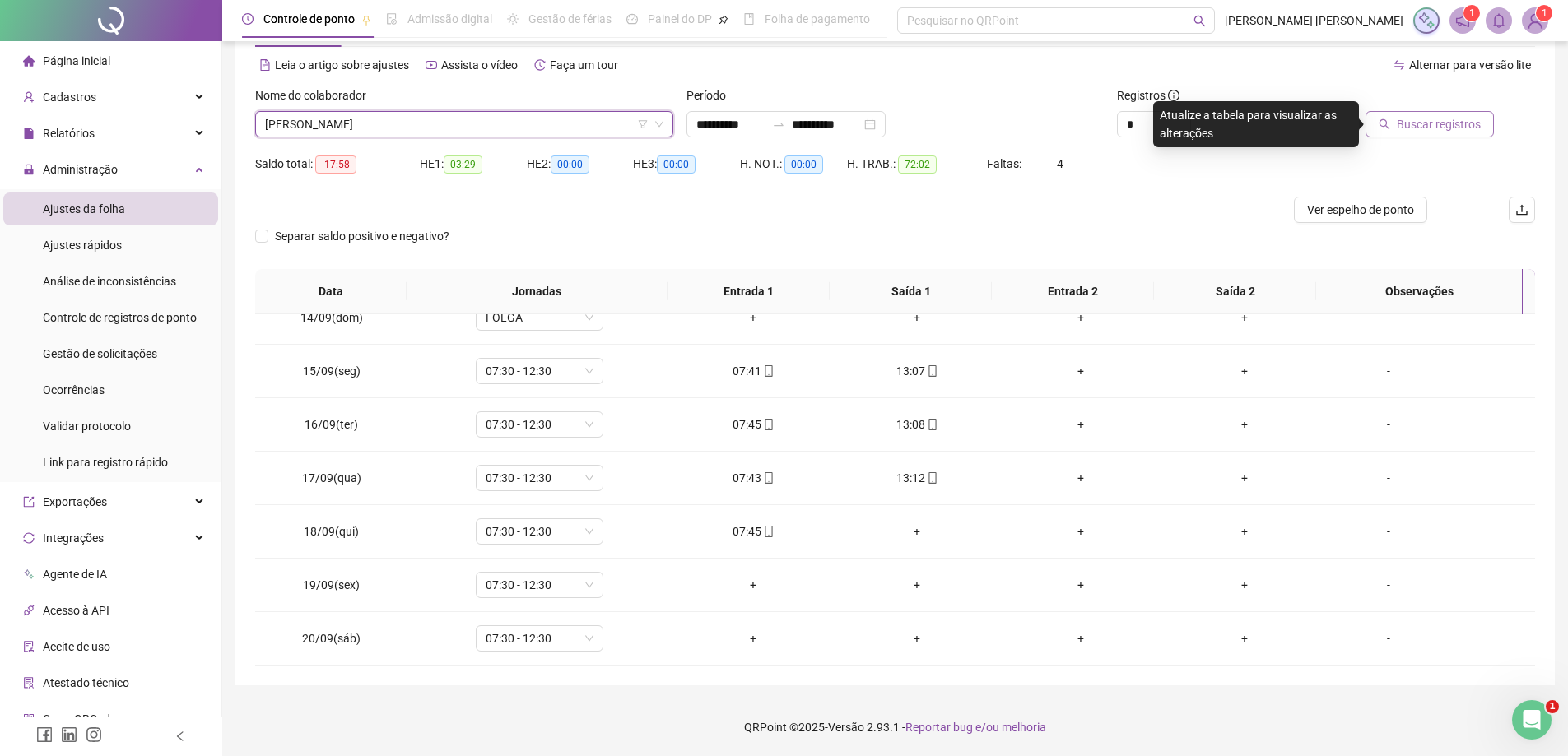
click at [1410, 121] on span "Buscar registros" at bounding box center [1438, 124] width 84 height 18
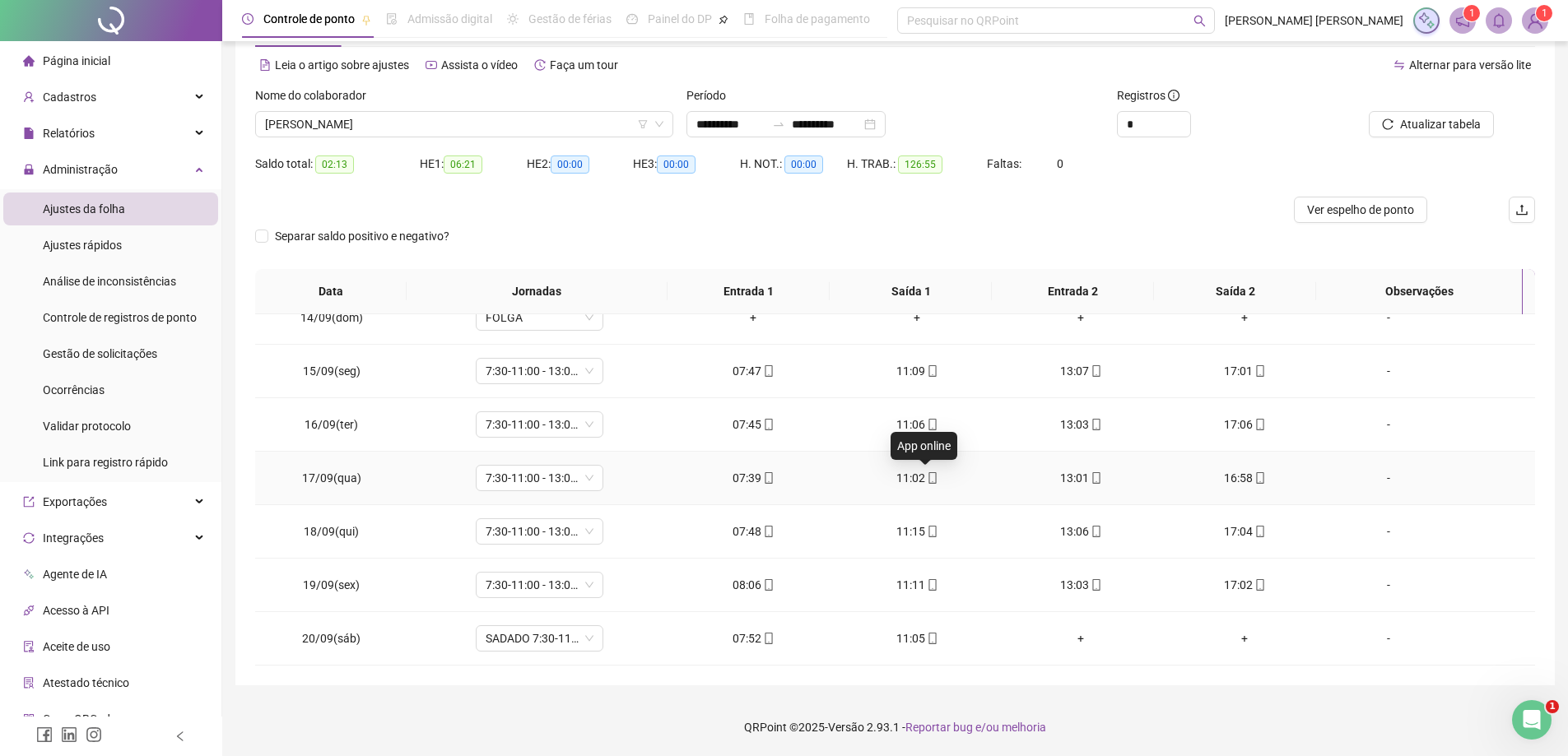
click at [926, 478] on icon "mobile" at bounding box center [931, 478] width 11 height 11
type input "**********"
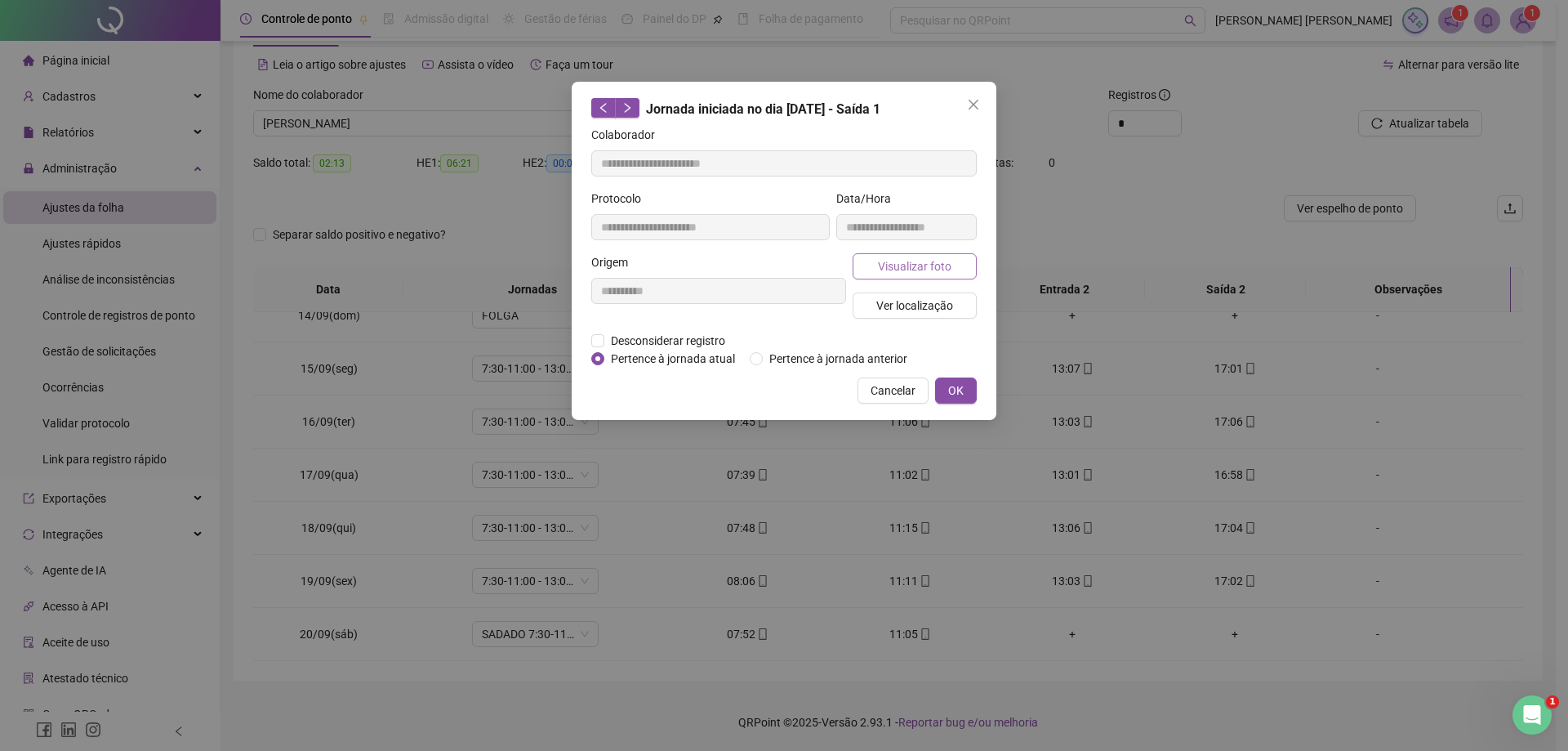
click at [901, 258] on span "Visualizar foto" at bounding box center [914, 266] width 74 height 18
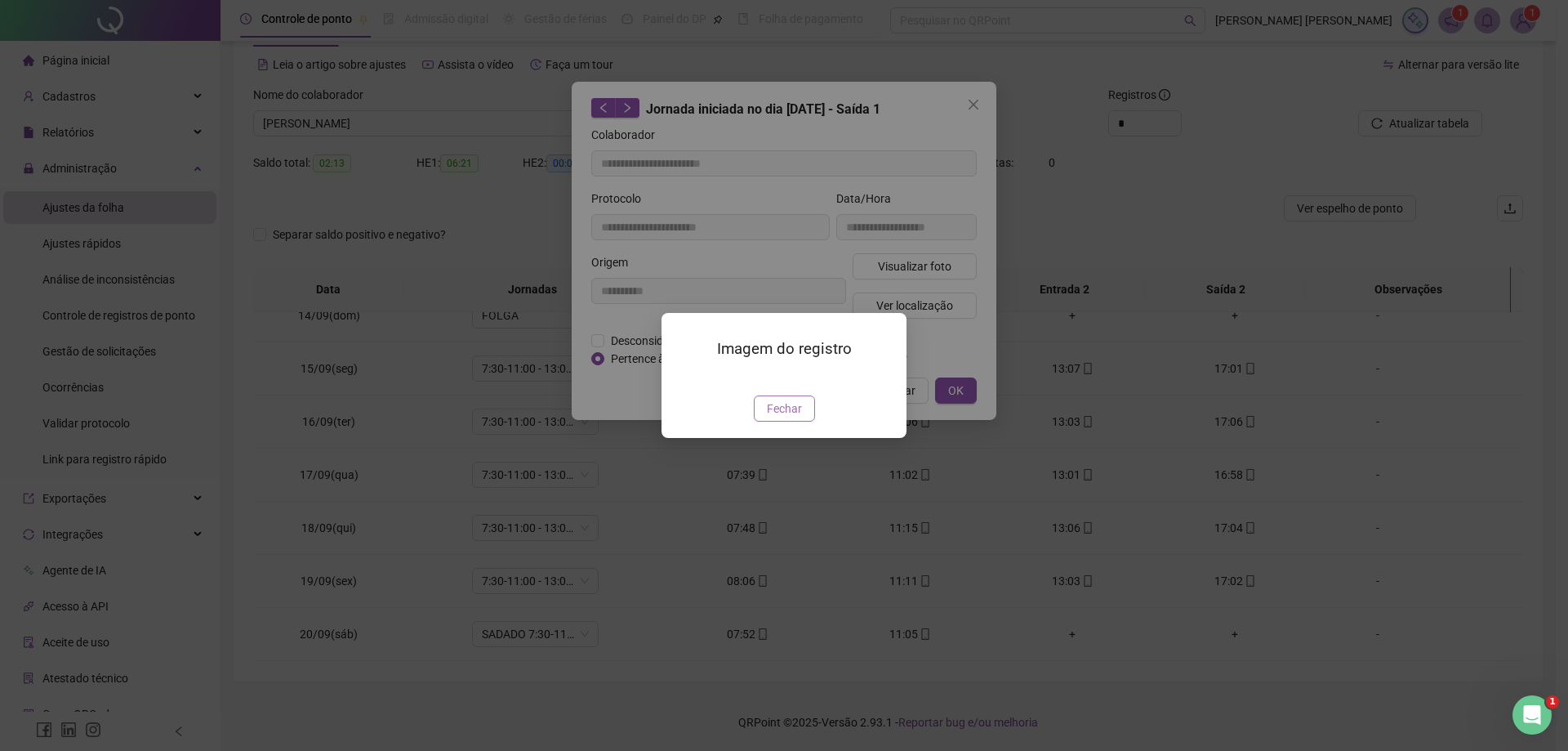
click at [795, 418] on span "Fechar" at bounding box center [784, 408] width 35 height 18
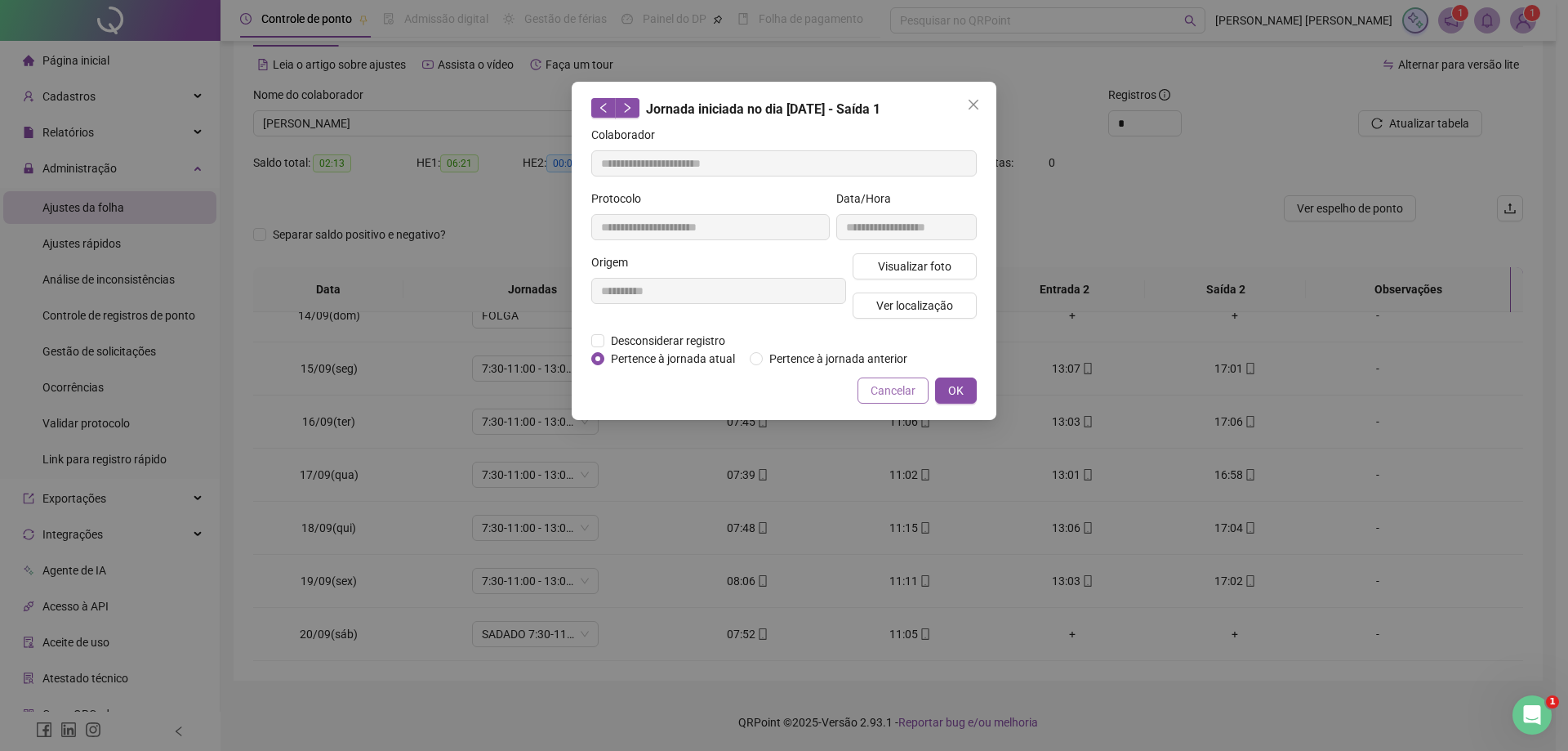
click at [894, 386] on span "Cancelar" at bounding box center [893, 390] width 45 height 18
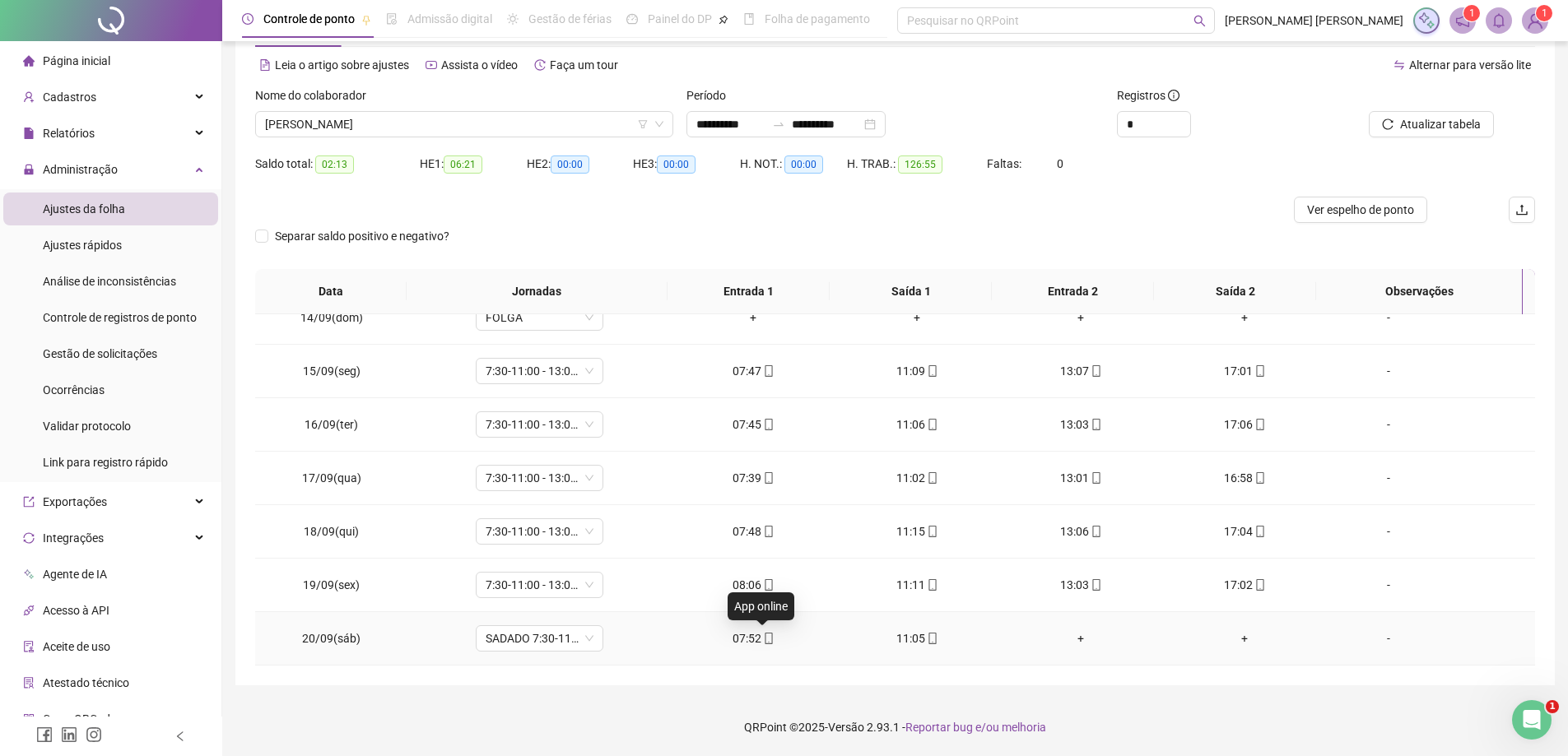
click at [761, 632] on span at bounding box center [767, 638] width 13 height 13
type input "**********"
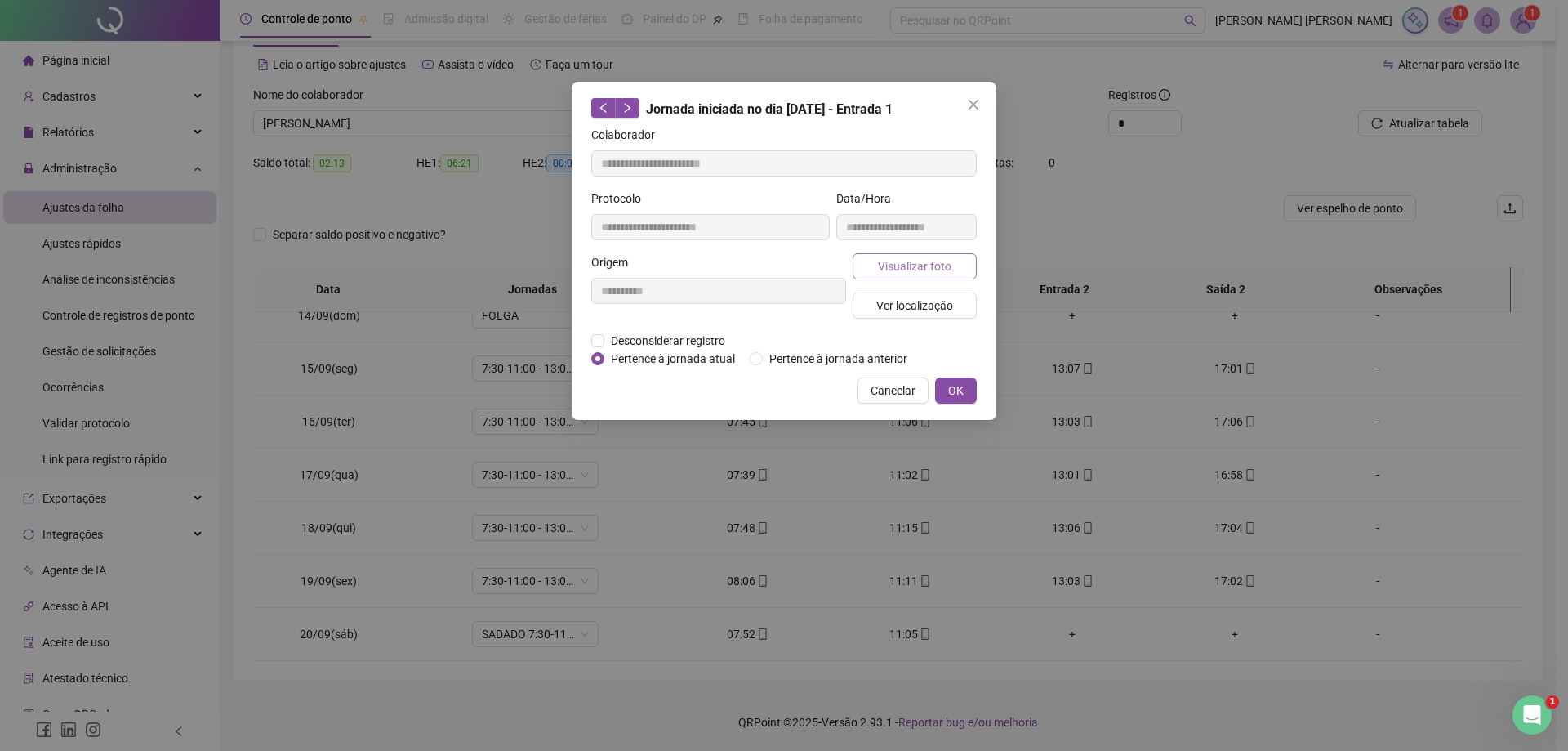
click at [943, 263] on span "Visualizar foto" at bounding box center [914, 266] width 74 height 18
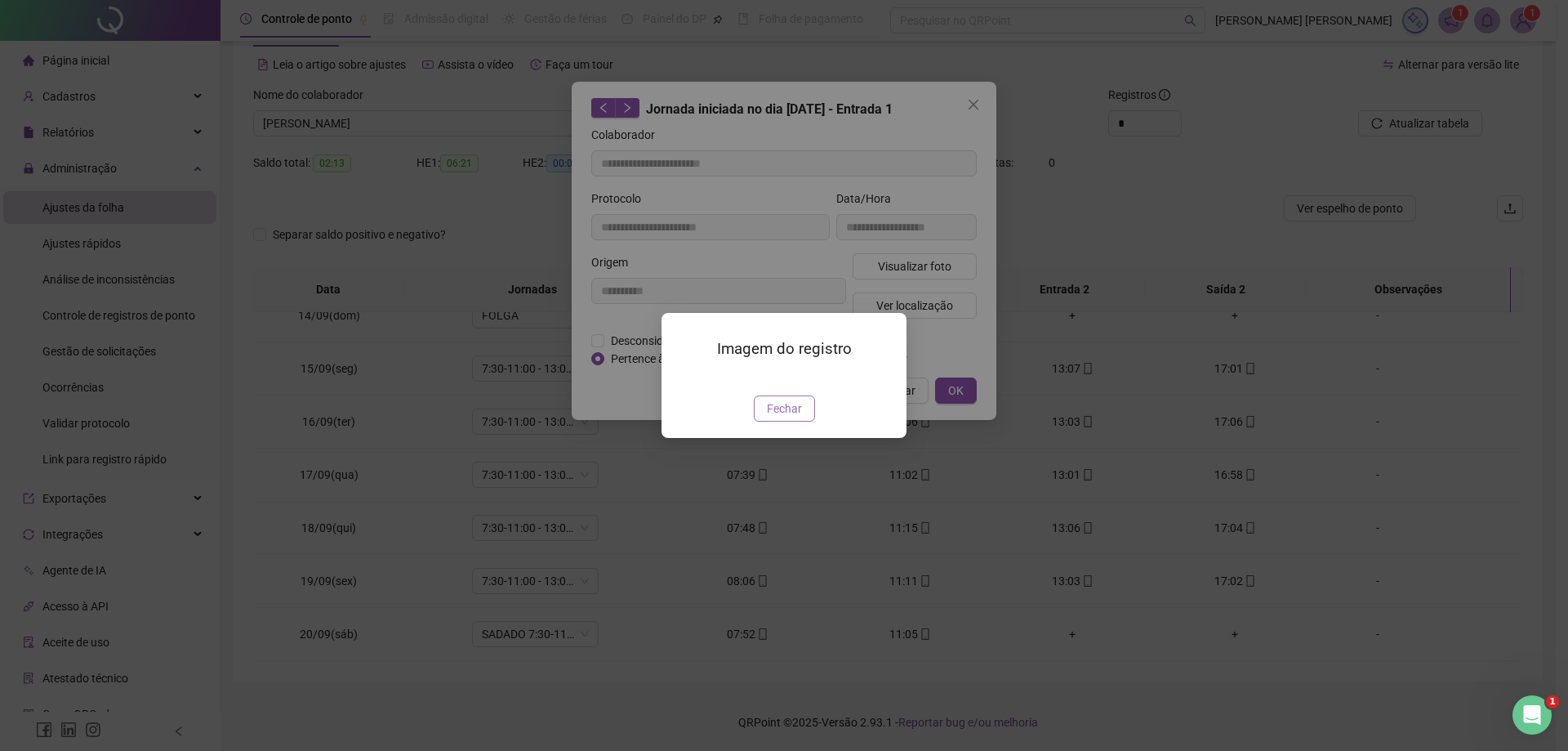
click at [781, 418] on span "Fechar" at bounding box center [784, 408] width 35 height 18
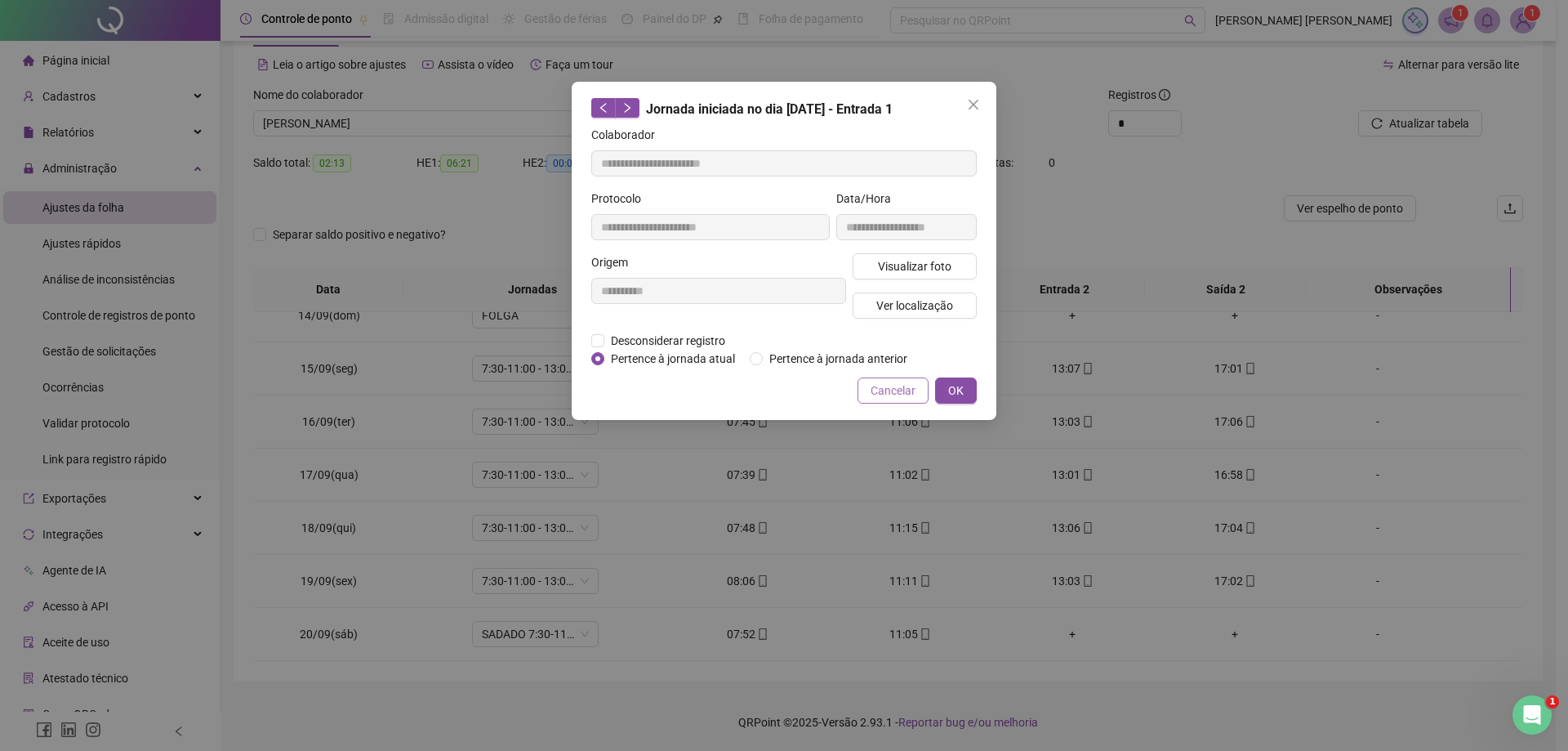
click at [867, 382] on button "Cancelar" at bounding box center [893, 390] width 71 height 26
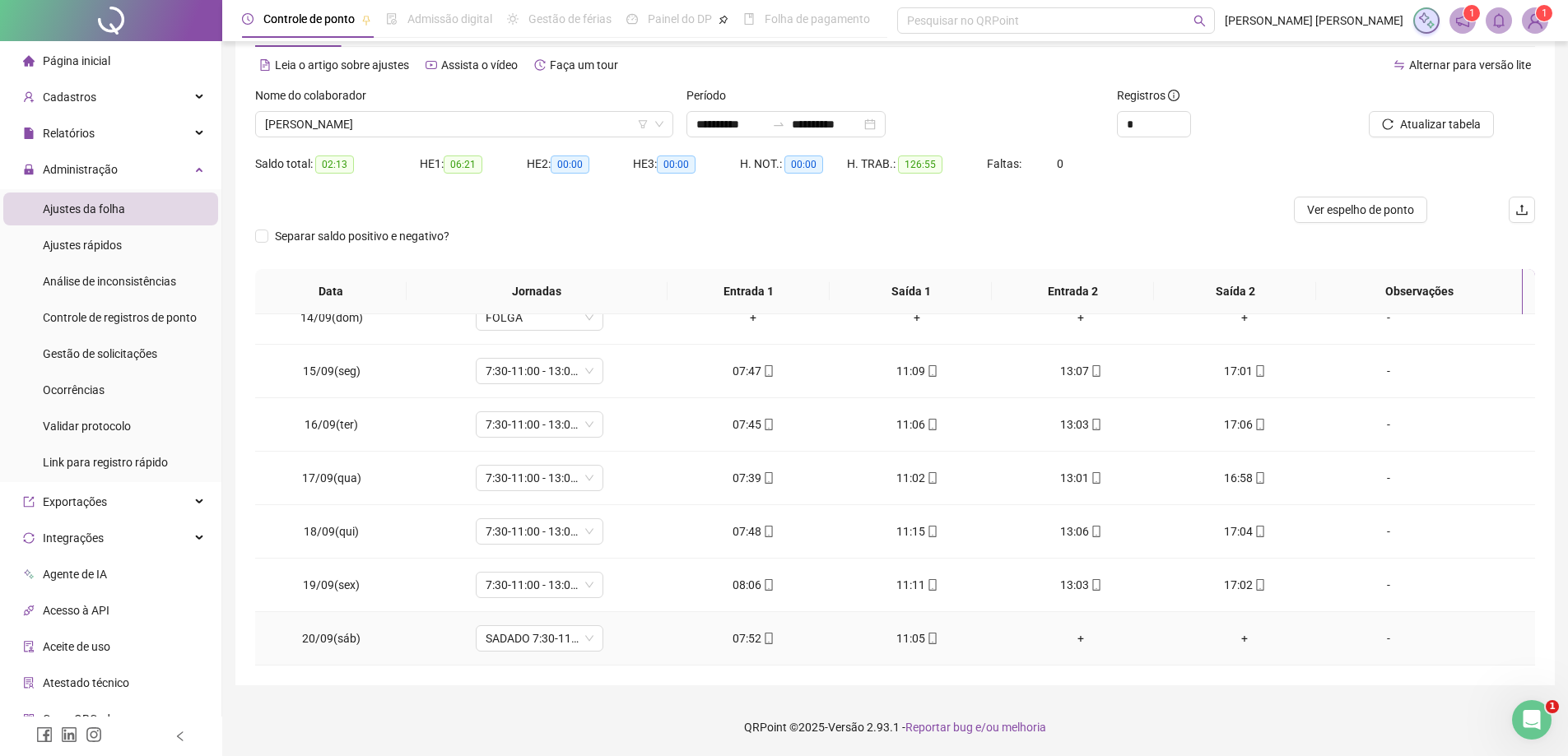
click at [910, 639] on div "11:05" at bounding box center [917, 638] width 138 height 18
type input "**********"
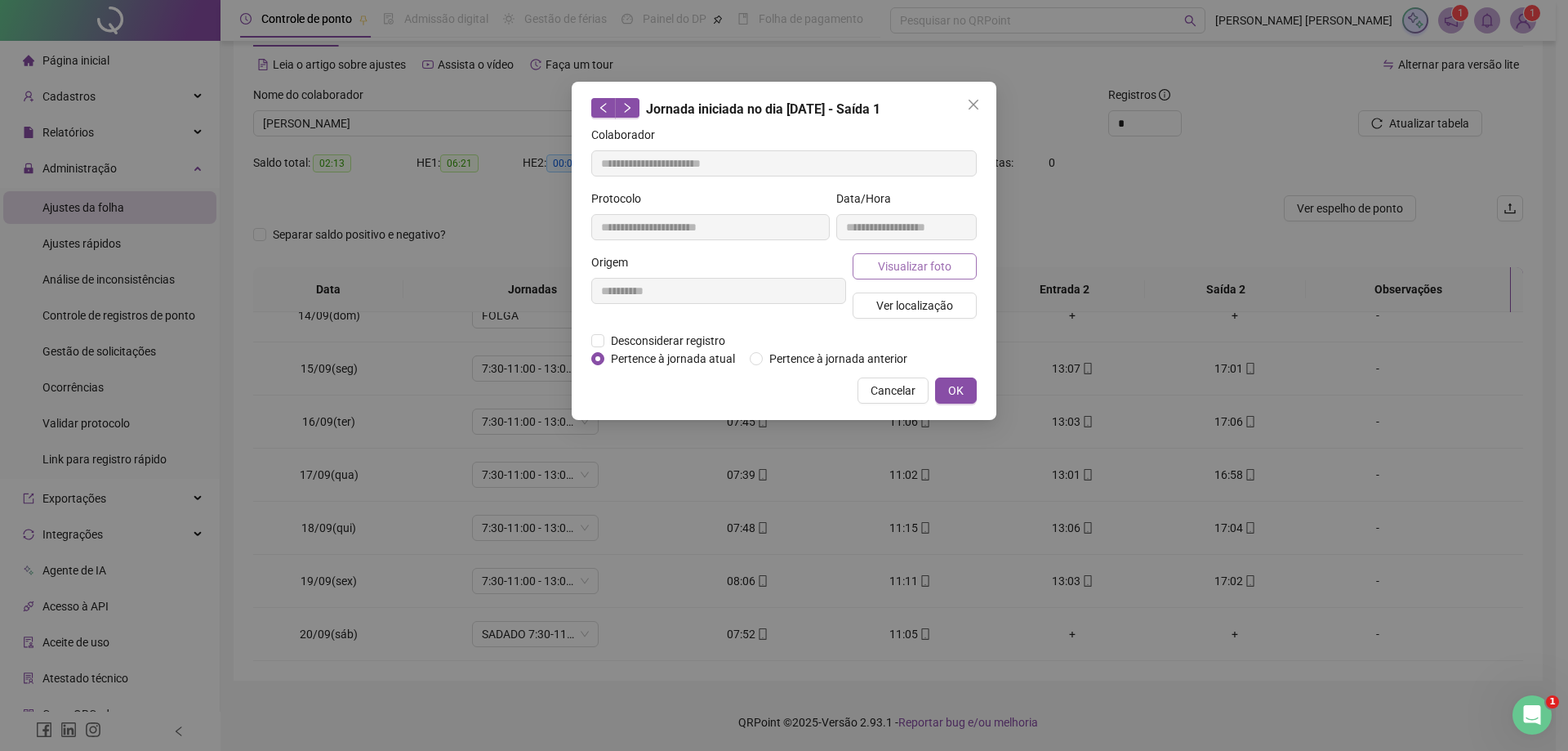
click at [916, 268] on span "Visualizar foto" at bounding box center [914, 266] width 74 height 18
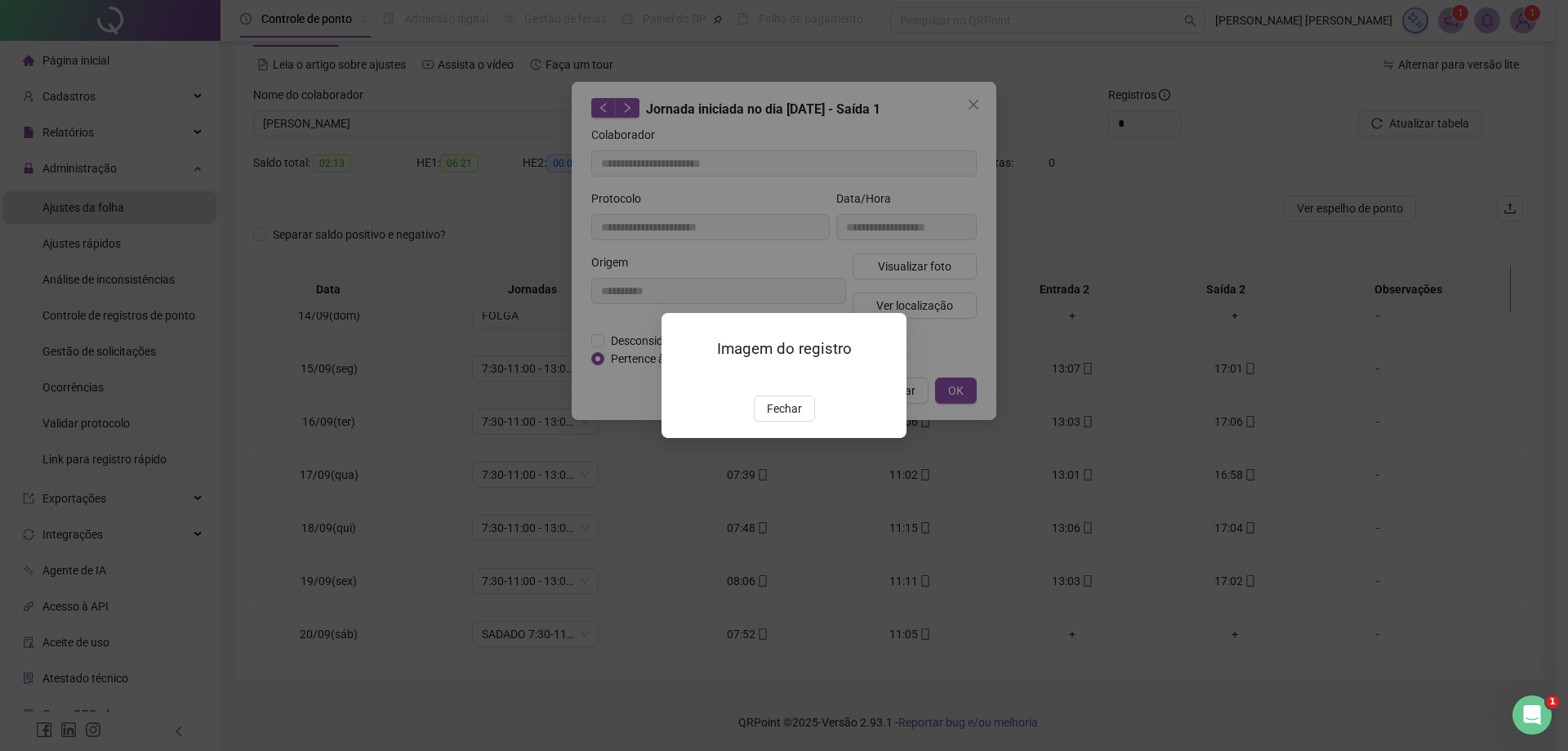
click at [681, 378] on img at bounding box center [681, 378] width 0 height 0
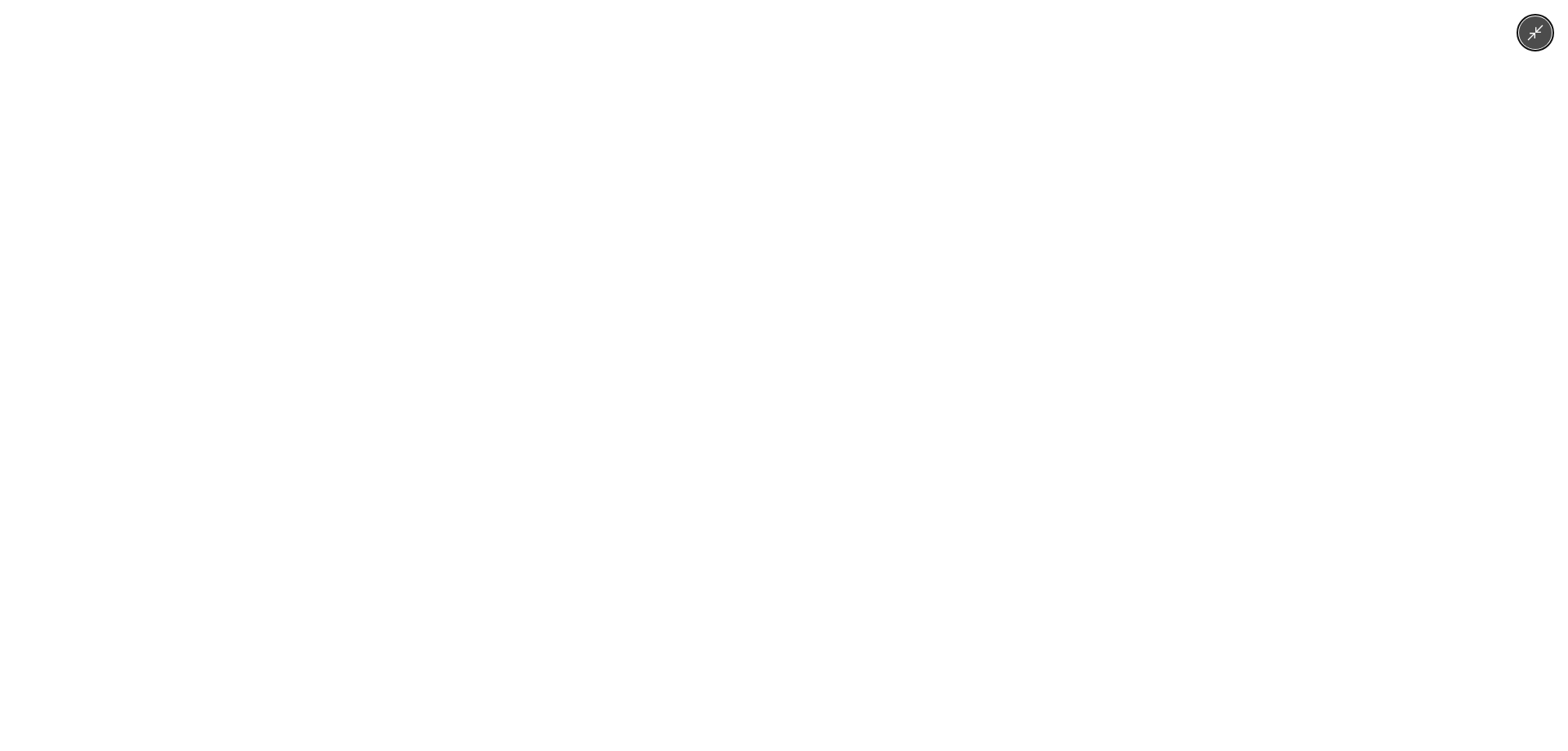
click at [1534, 34] on icon "Minimize image" at bounding box center [1536, 33] width 15 height 15
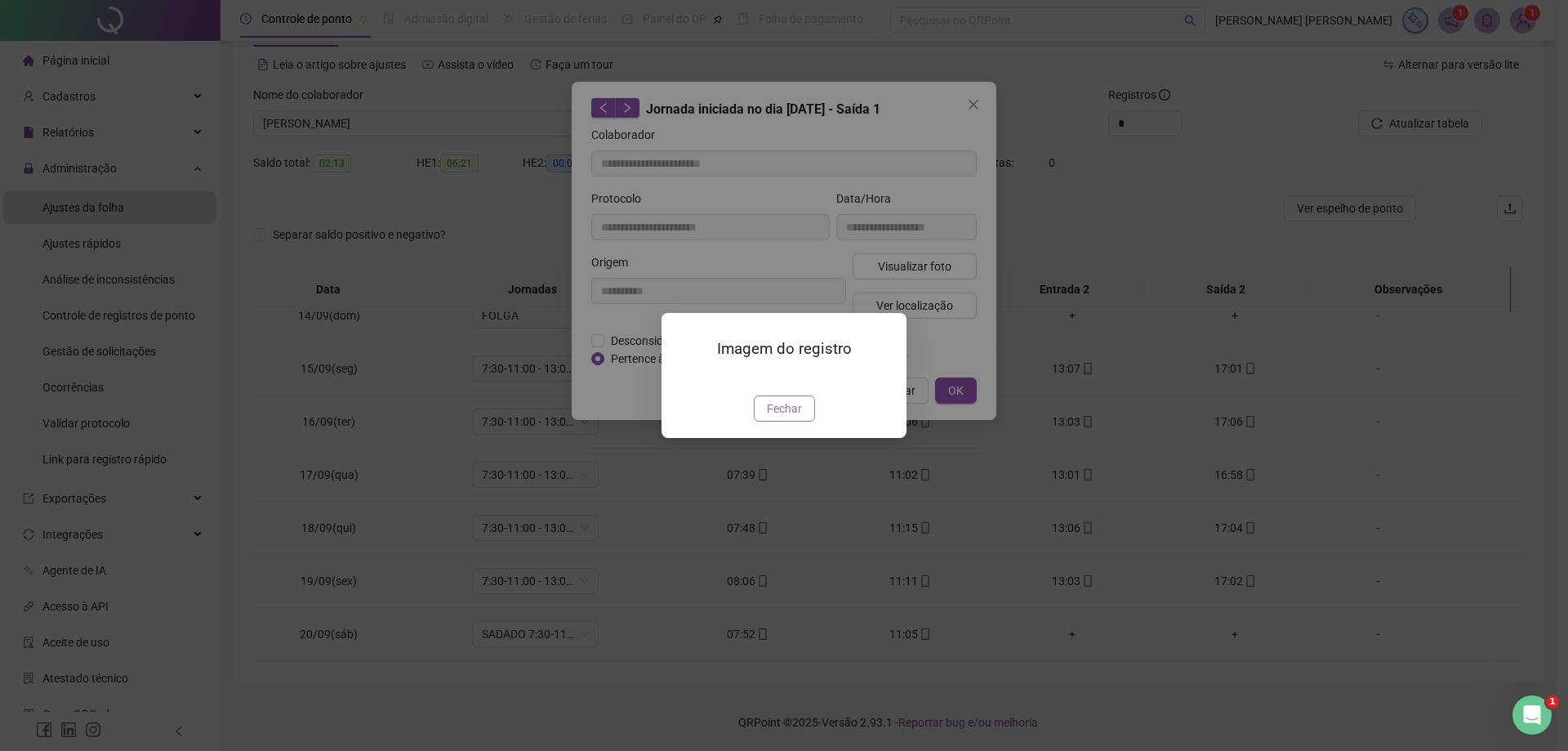
click at [774, 418] on span "Fechar" at bounding box center [784, 408] width 35 height 18
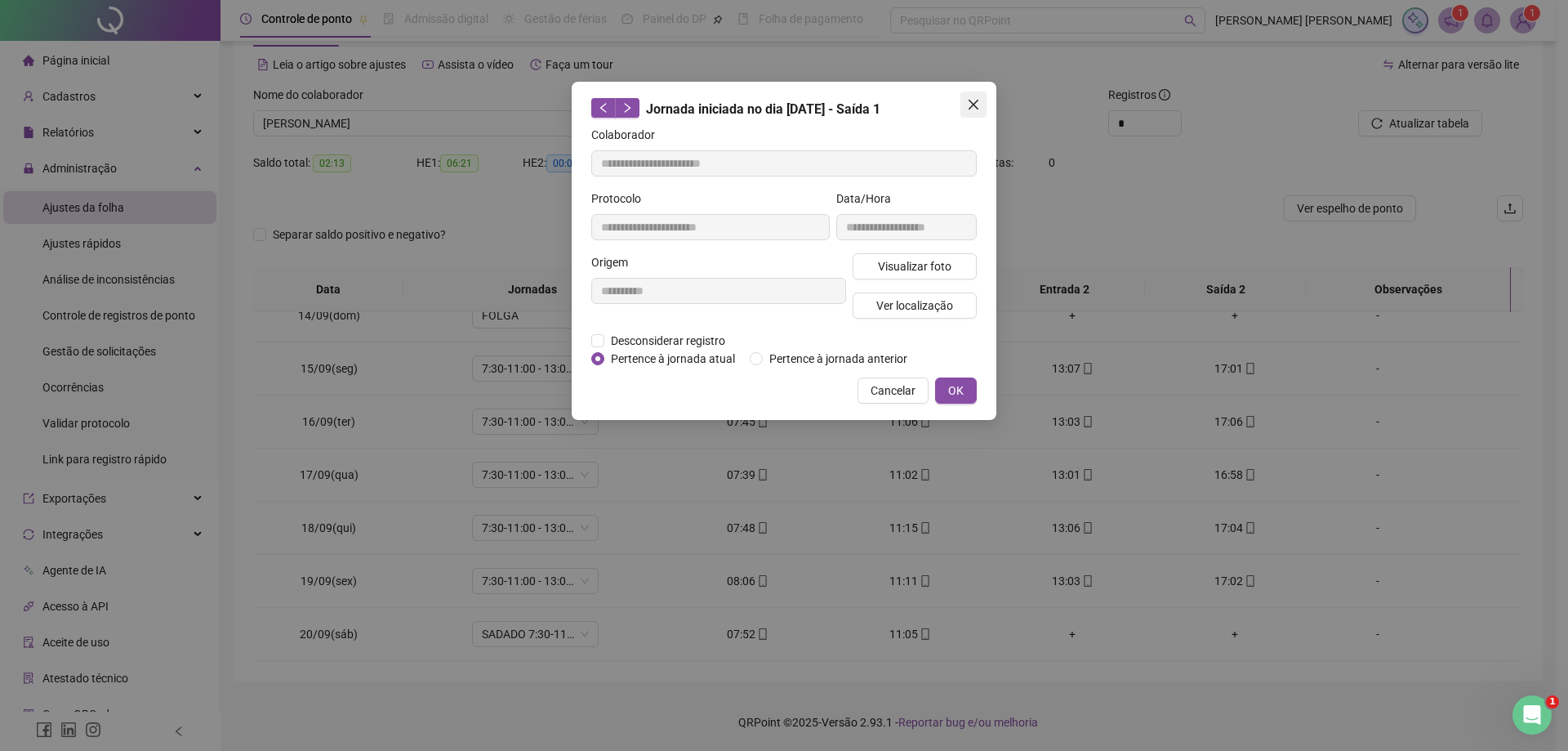
click at [968, 99] on icon "close" at bounding box center [973, 104] width 13 height 13
